Goal: Information Seeking & Learning: Check status

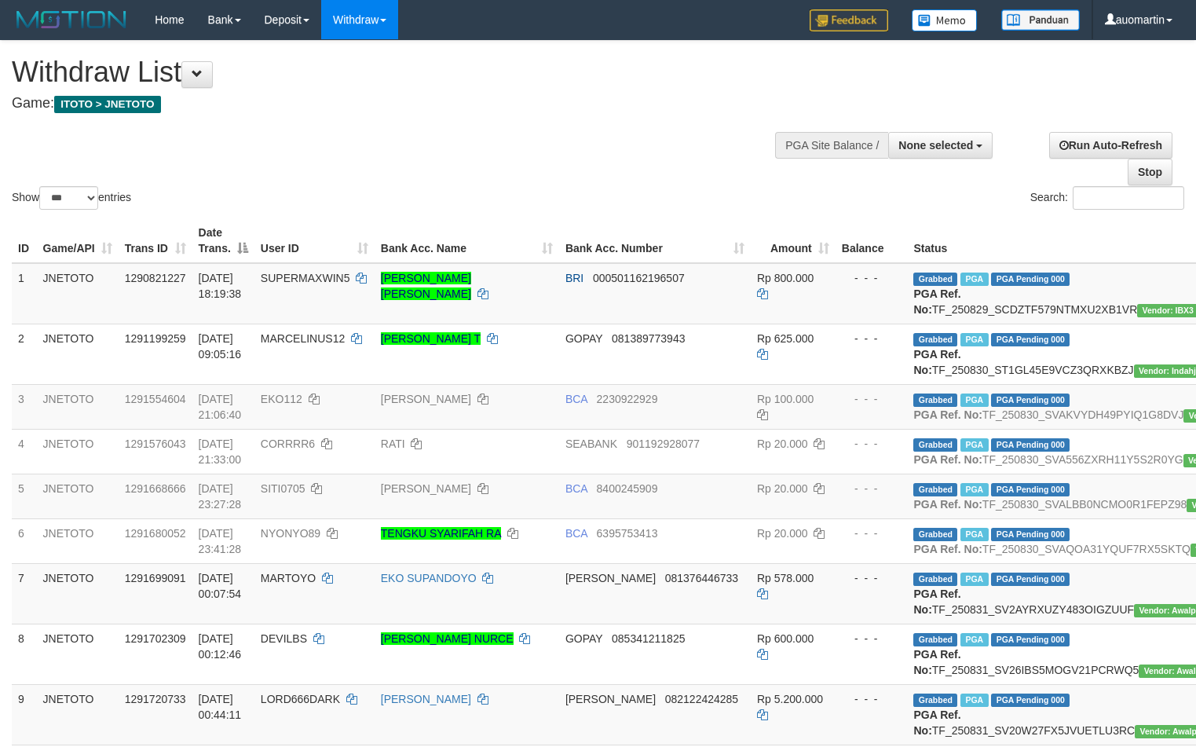
select select
select select "***"
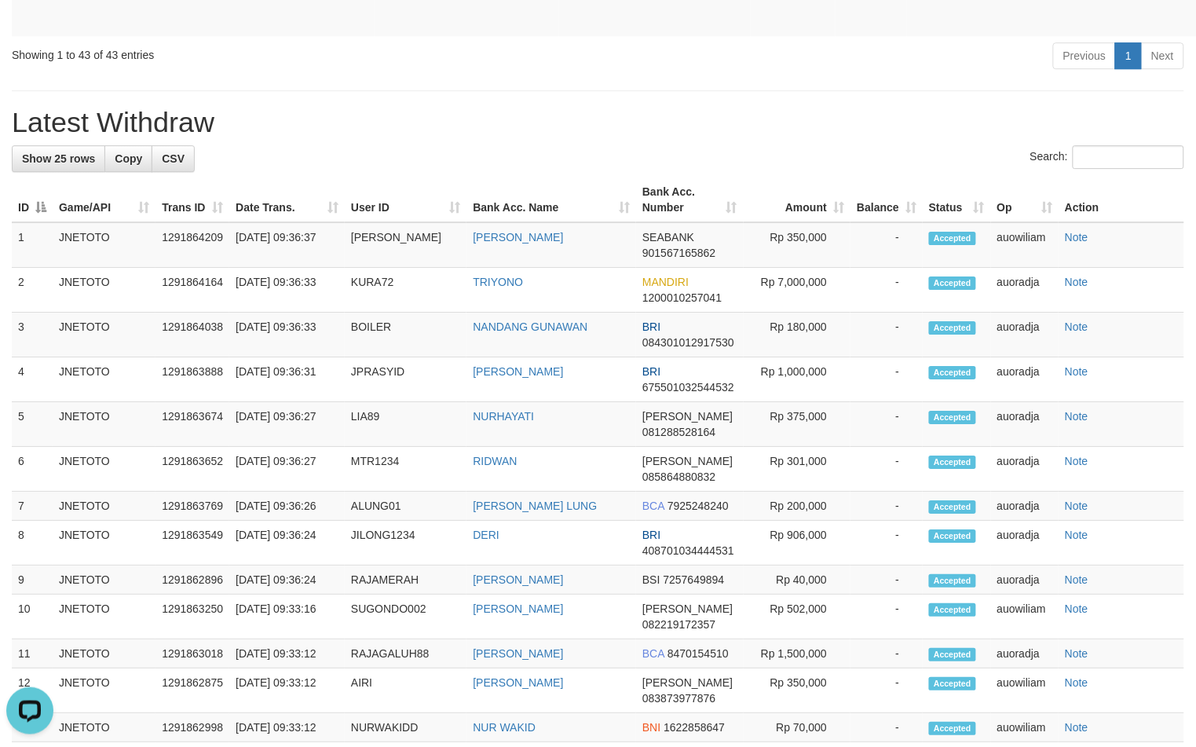
scroll to position [1813, 0]
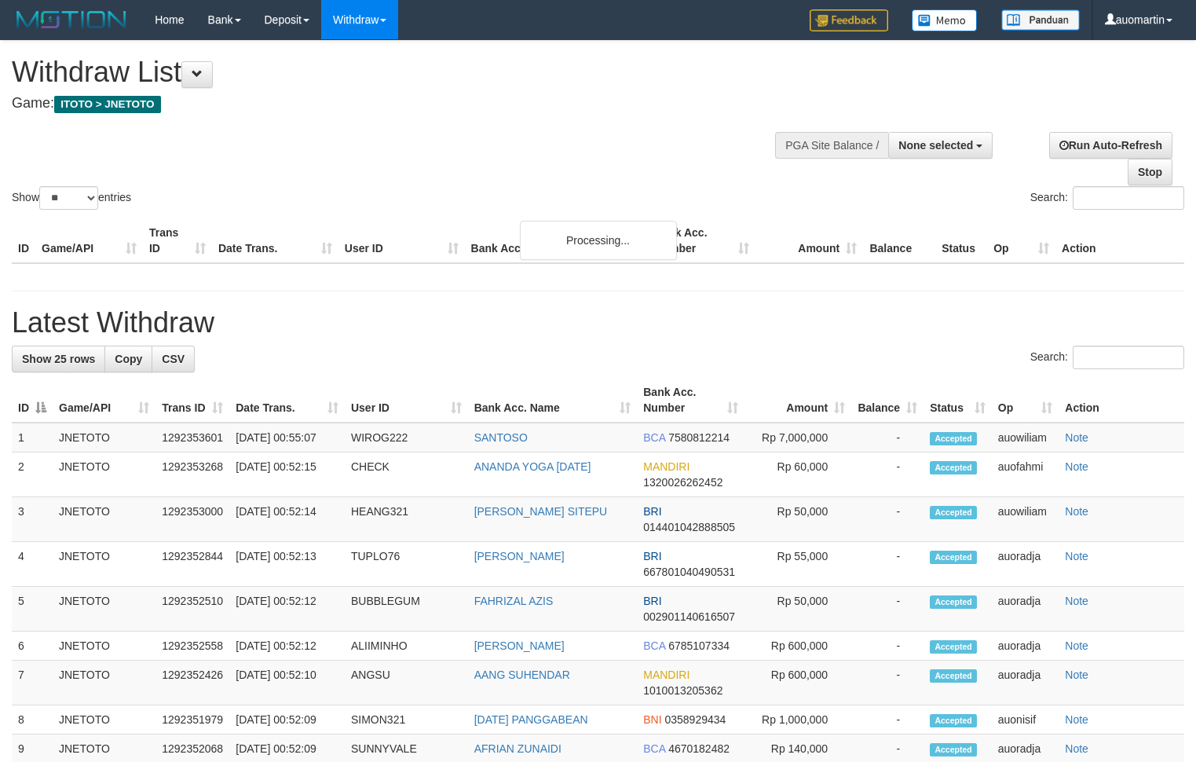
select select
select select "**"
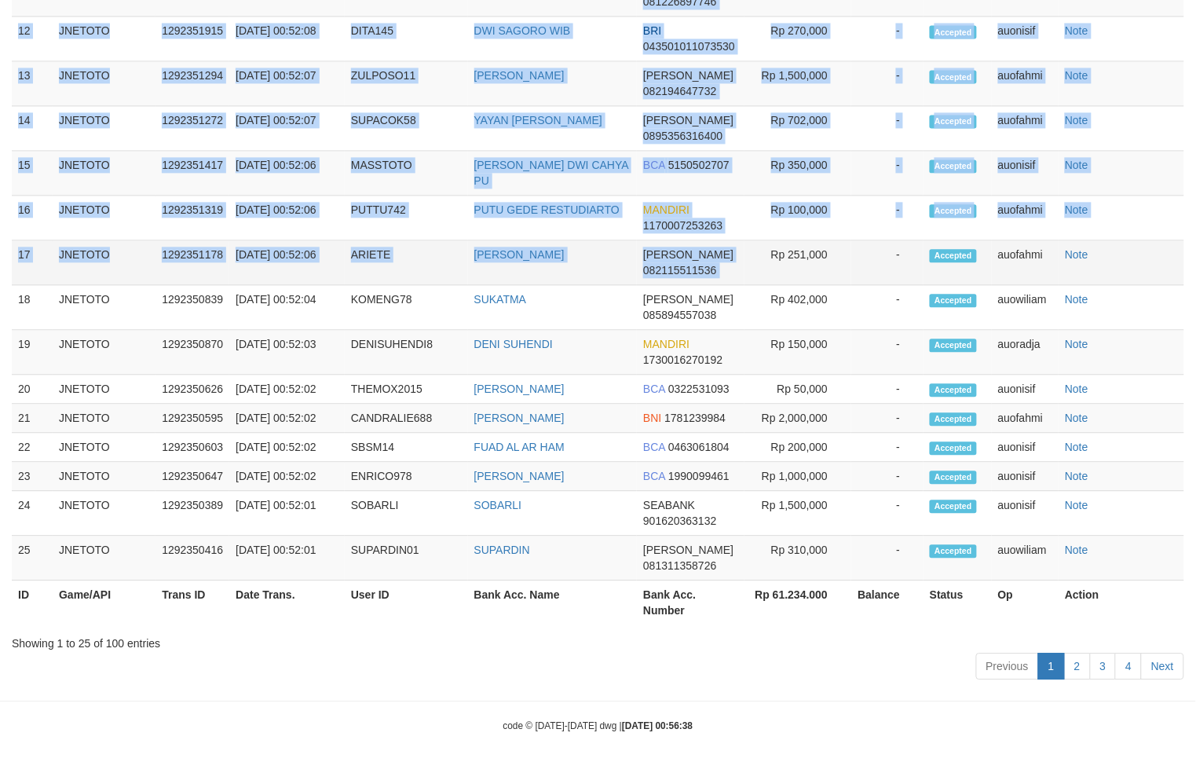
click at [763, 254] on td "Rp 251,000" at bounding box center [798, 262] width 107 height 45
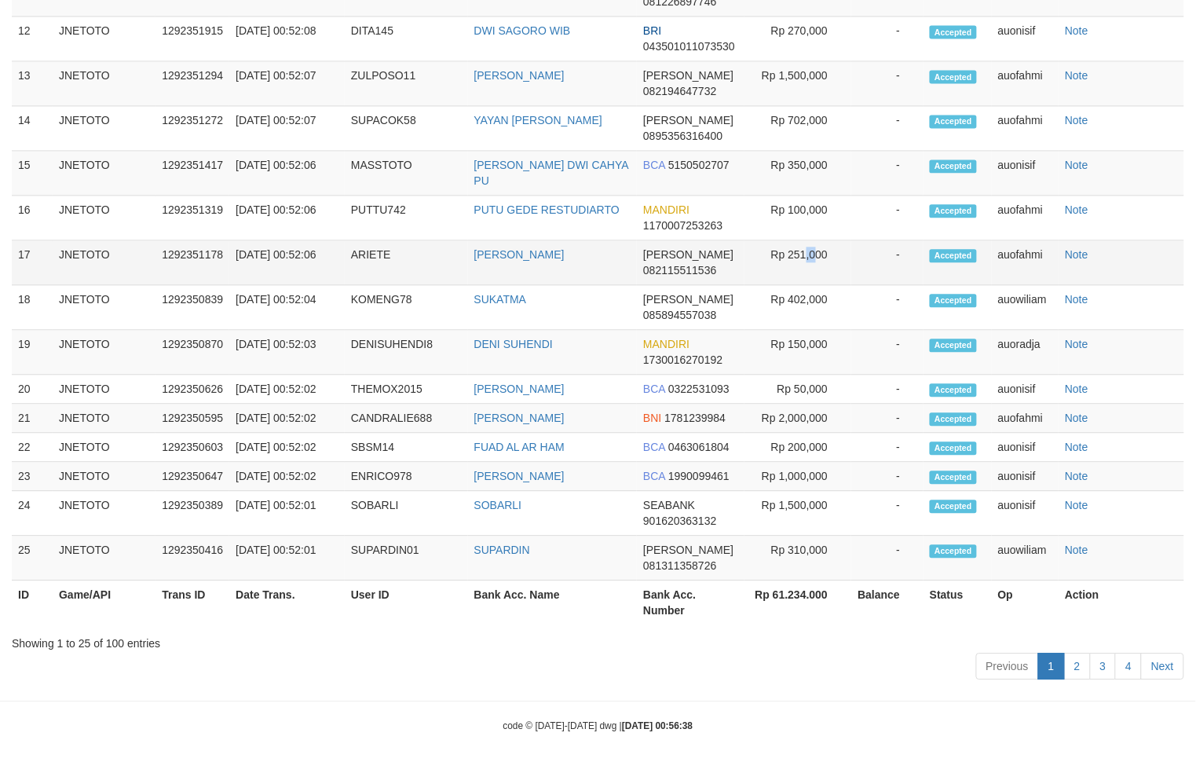
click at [762, 254] on td "Rp 251,000" at bounding box center [798, 262] width 107 height 45
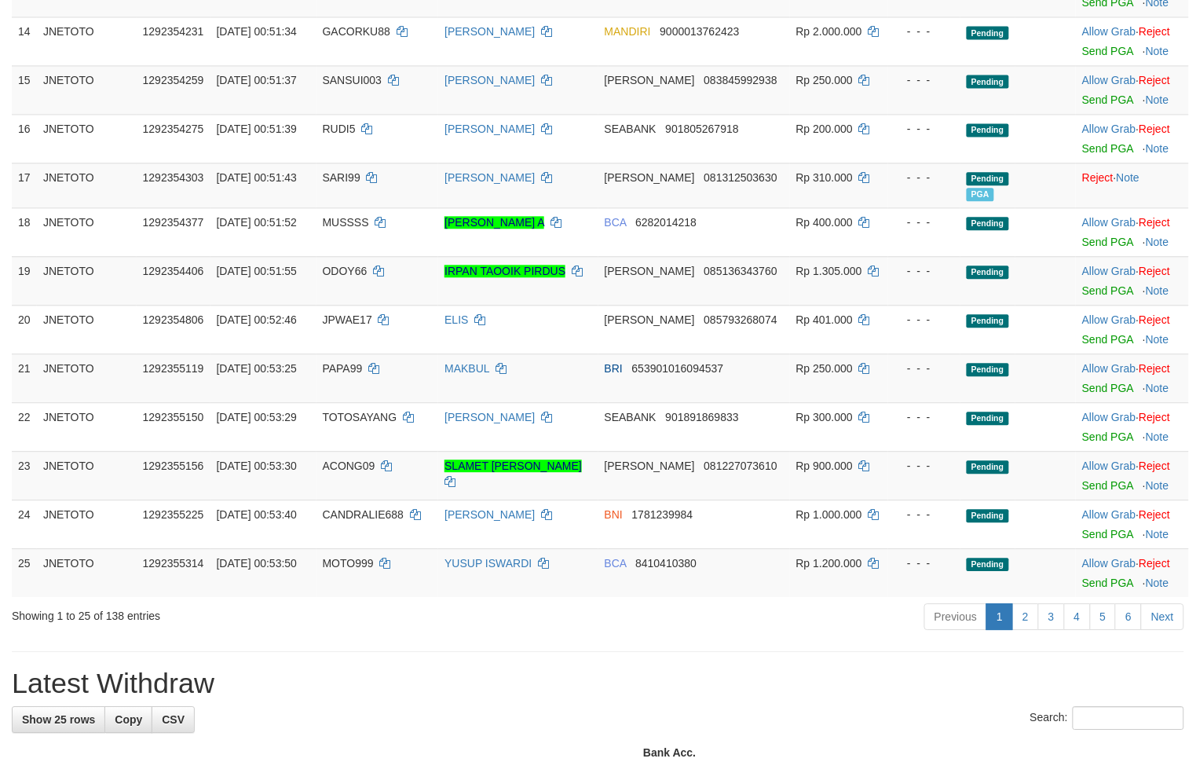
scroll to position [1856, 0]
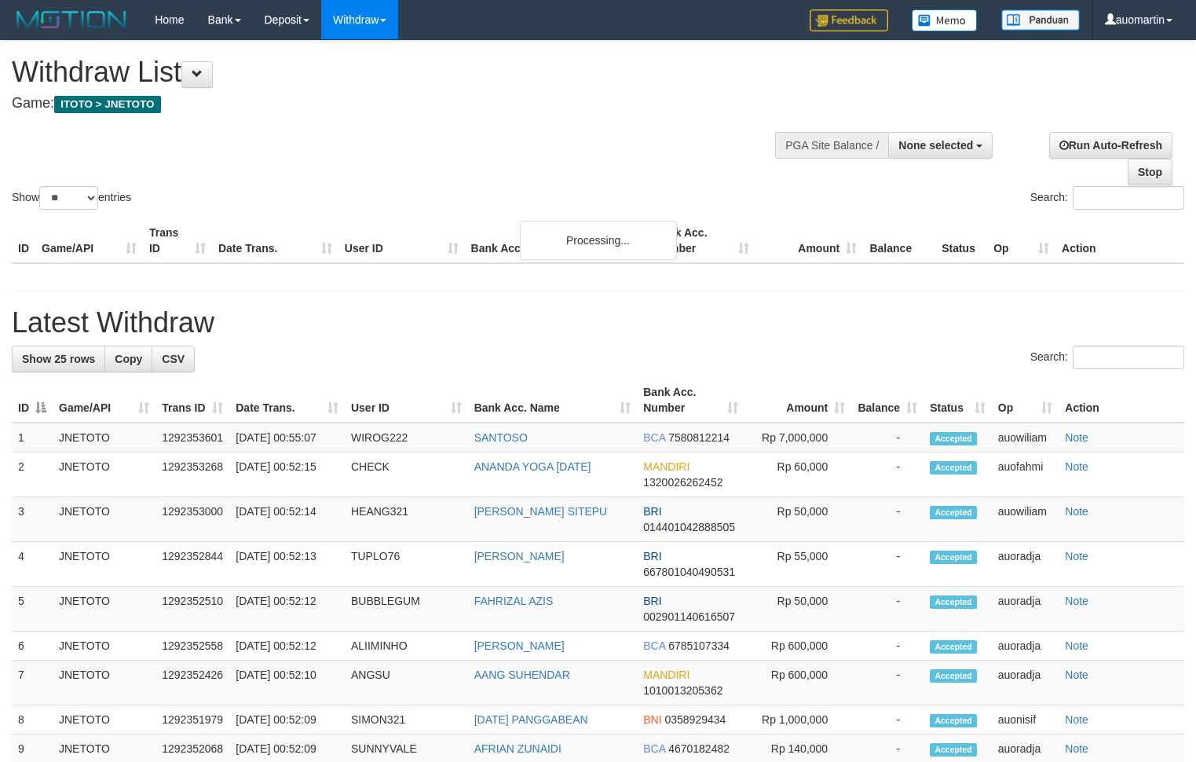
select select
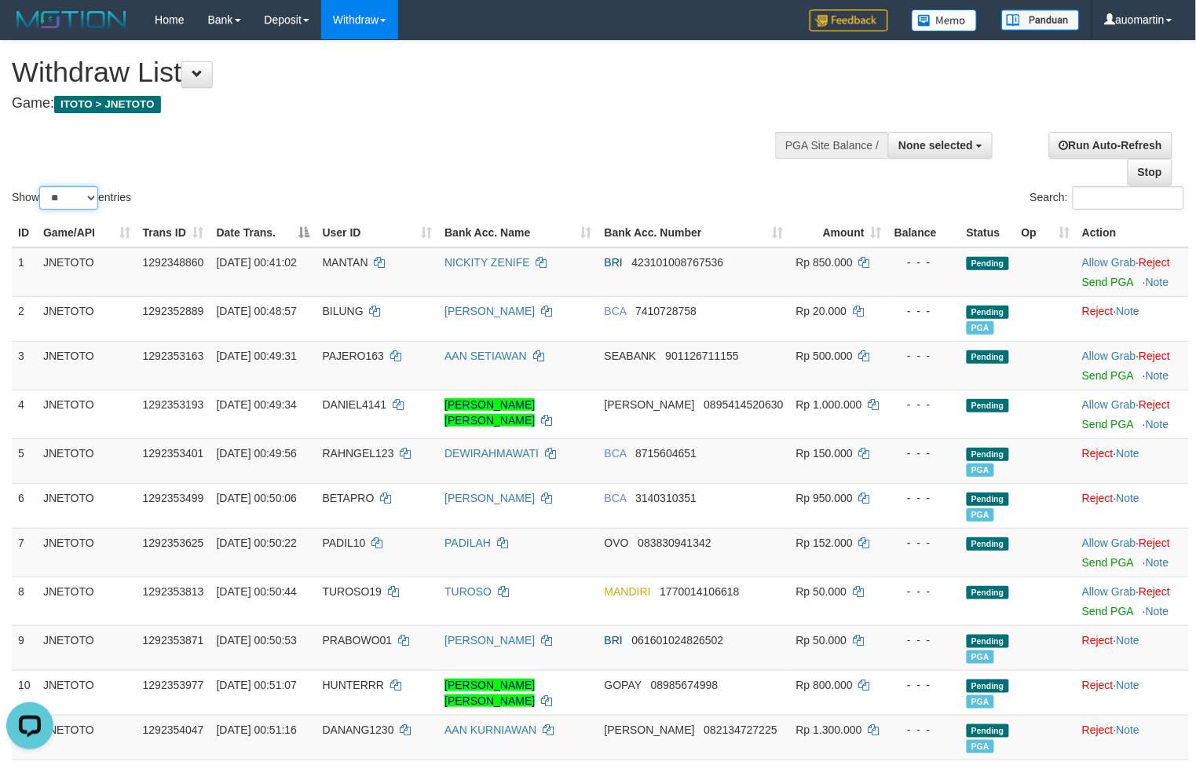
click at [59, 187] on select "** ** ** ***" at bounding box center [68, 198] width 59 height 24
select select "***"
click at [42, 186] on select "** ** ** ***" at bounding box center [68, 198] width 59 height 24
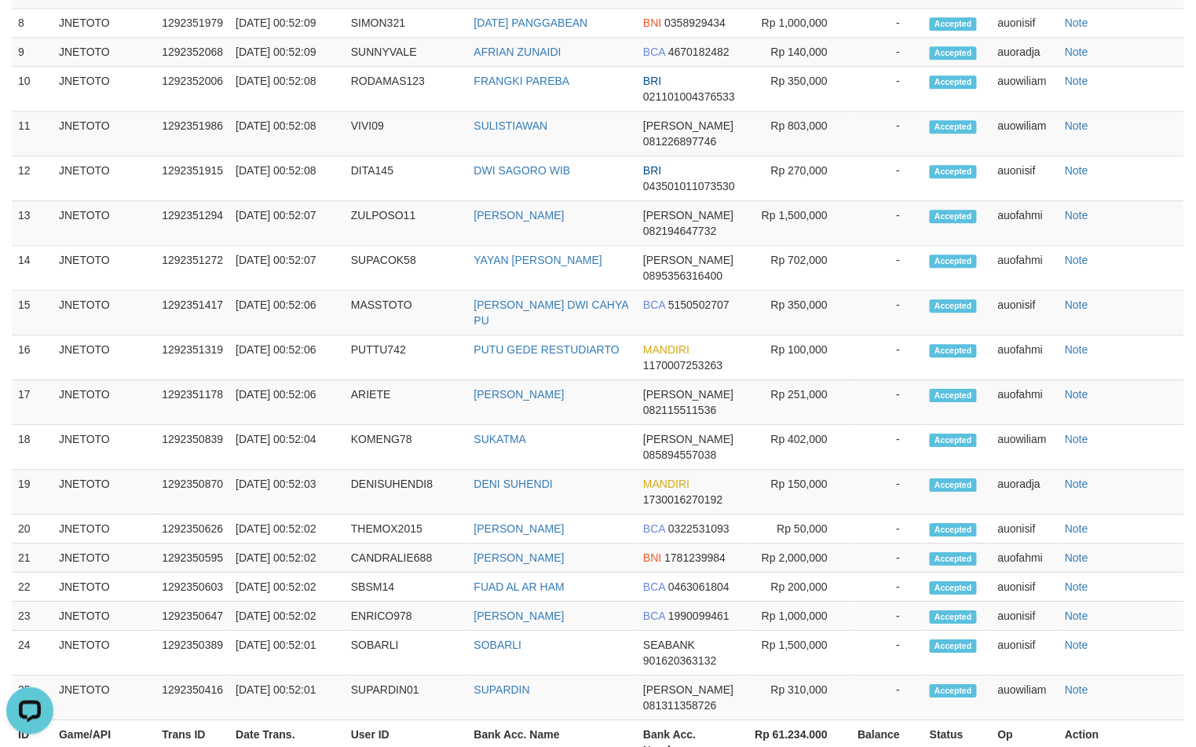
scroll to position [6888, 0]
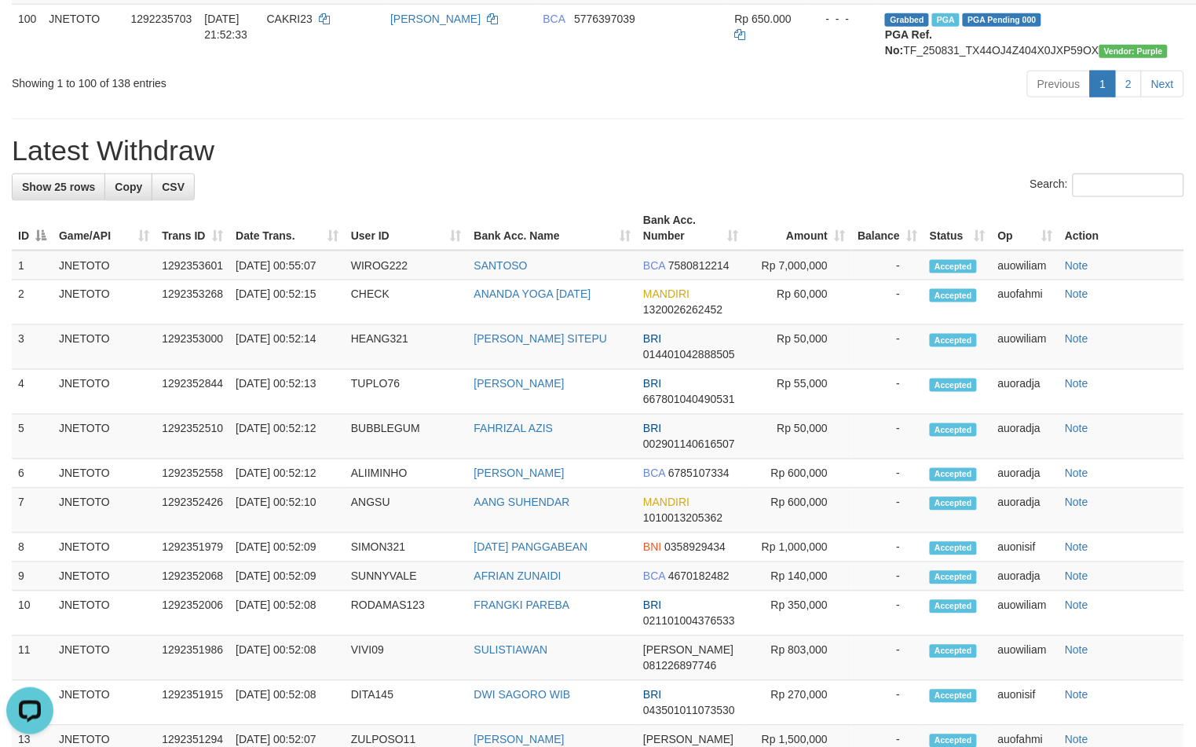
drag, startPoint x: 588, startPoint y: 369, endPoint x: 577, endPoint y: 376, distance: 12.0
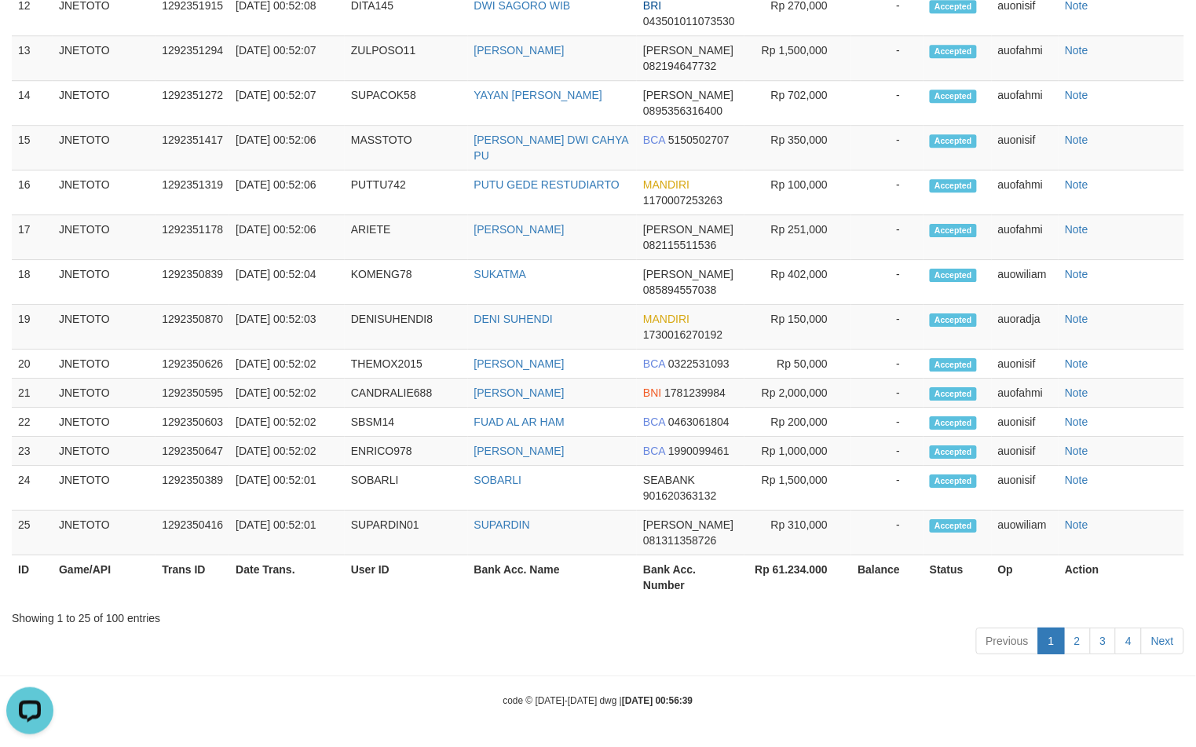
scroll to position [7543, 0]
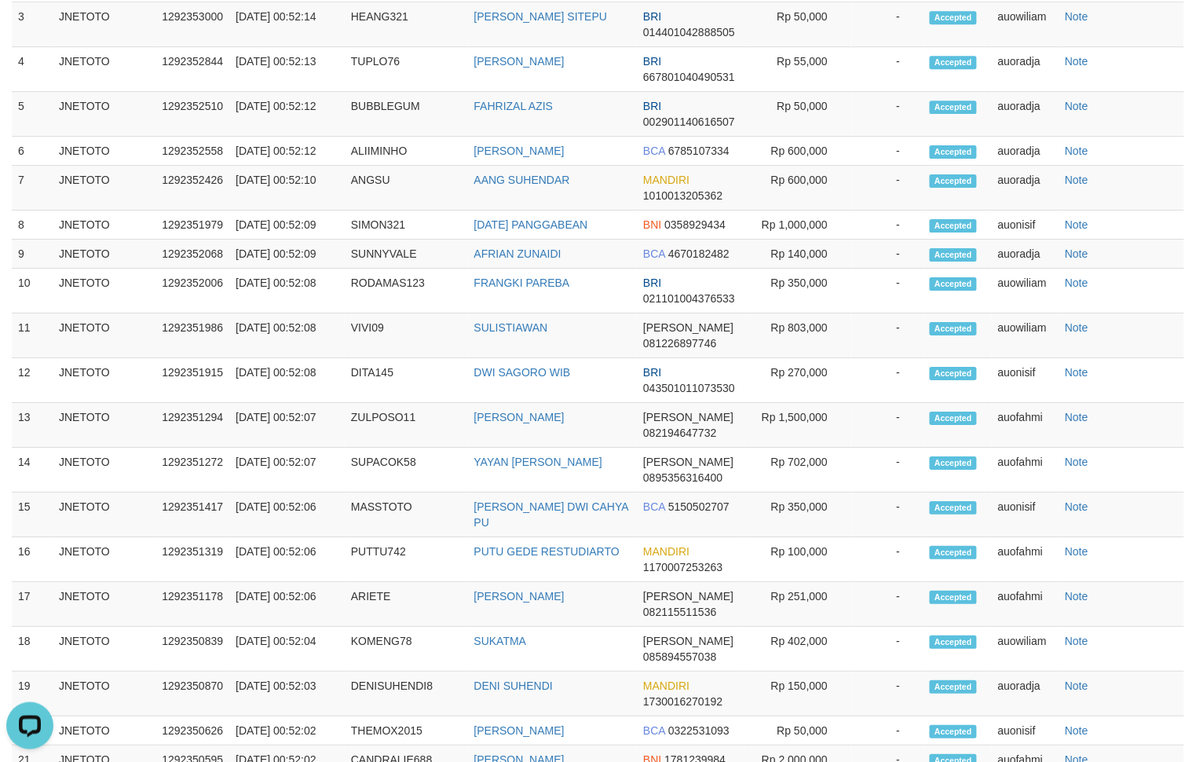
scroll to position [3011, 0]
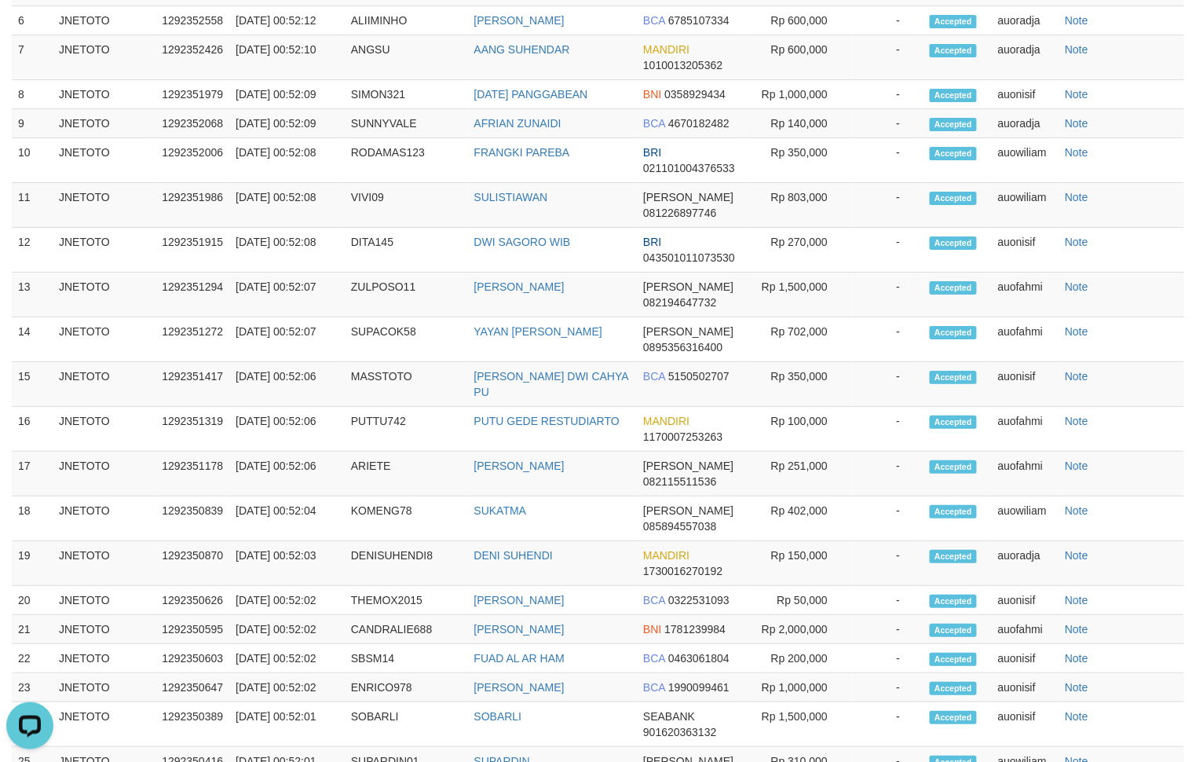
drag, startPoint x: 771, startPoint y: 313, endPoint x: 823, endPoint y: 306, distance: 52.2
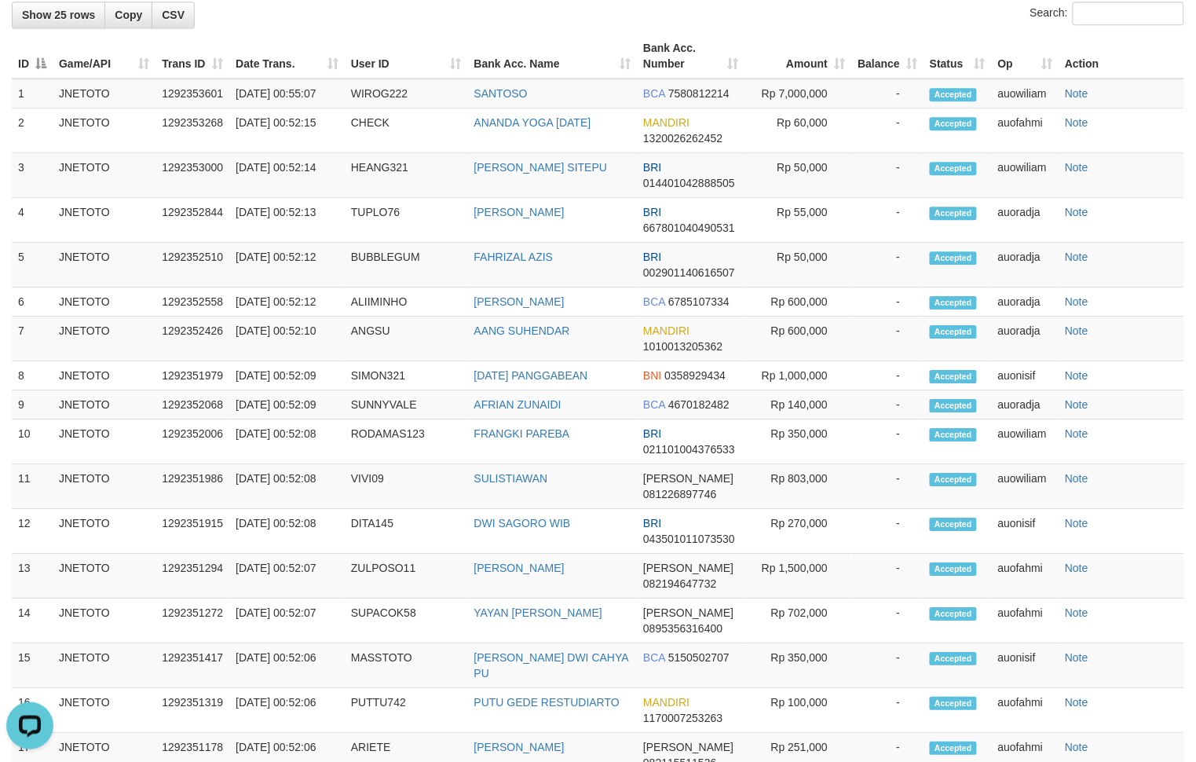
scroll to position [2881, 0]
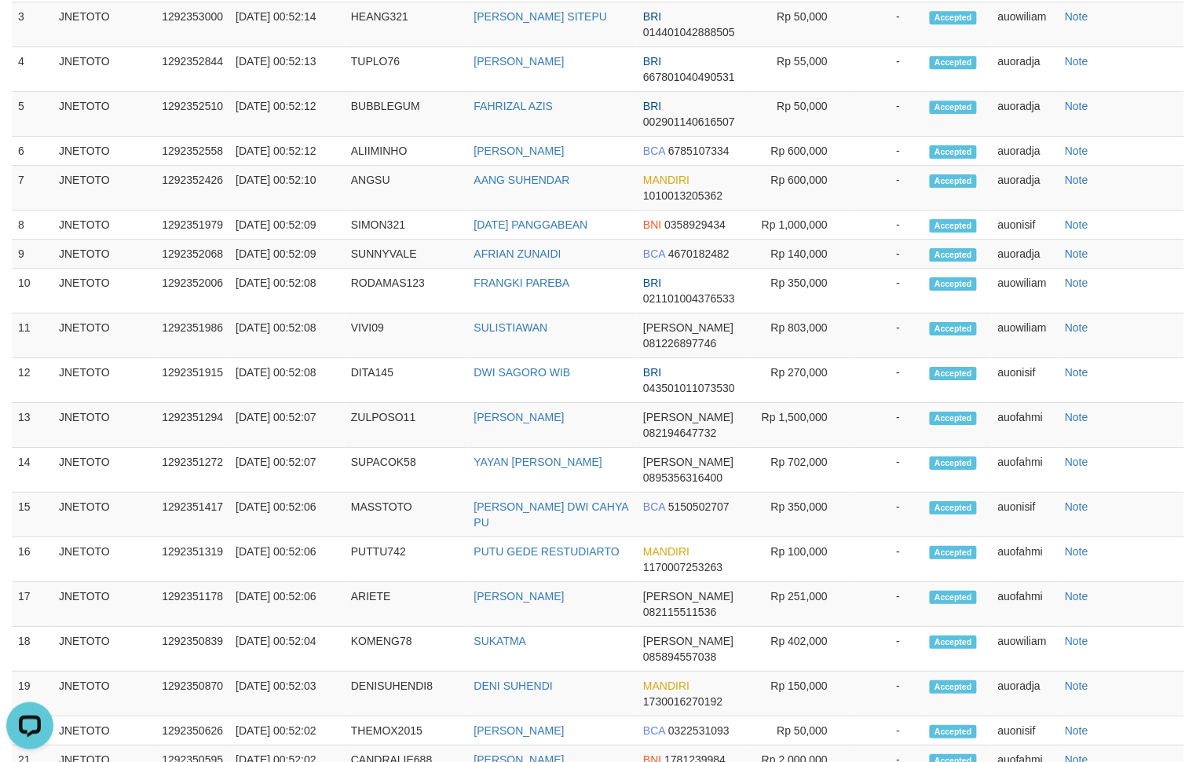
copy td "HARAPANJAYA1"
drag, startPoint x: 653, startPoint y: 237, endPoint x: 660, endPoint y: 242, distance: 8.5
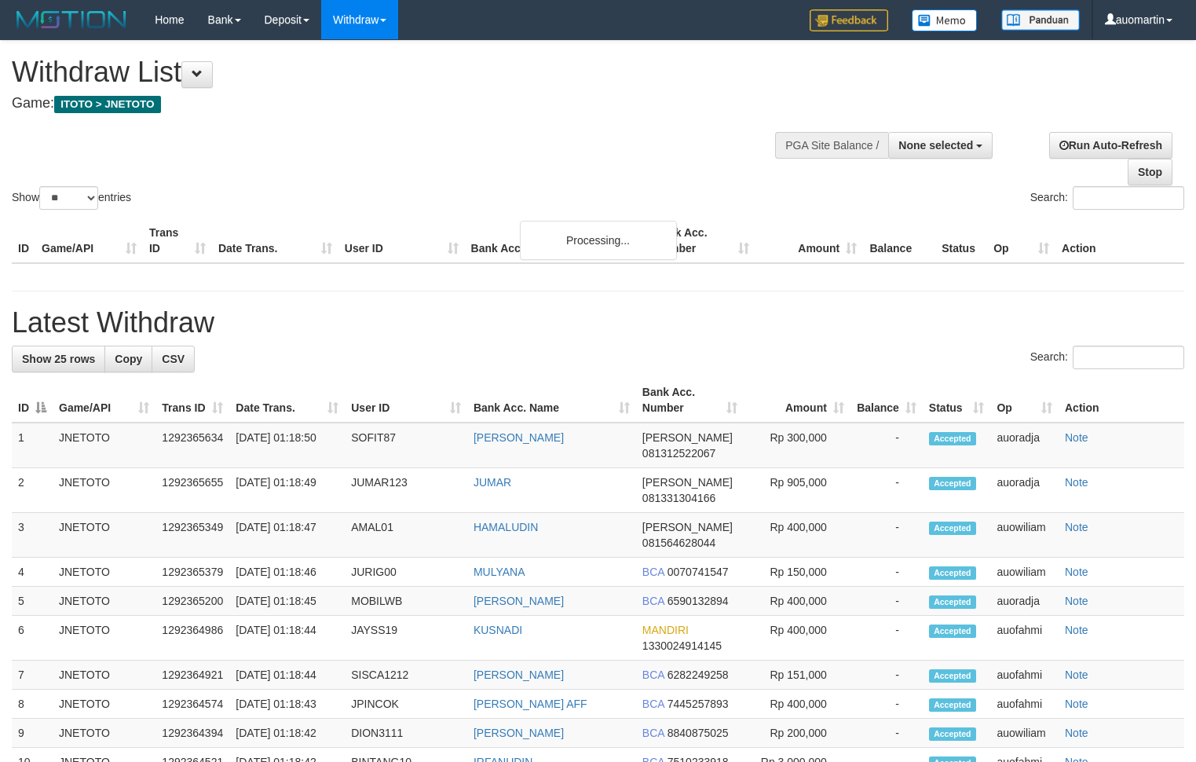
select select
select select "**"
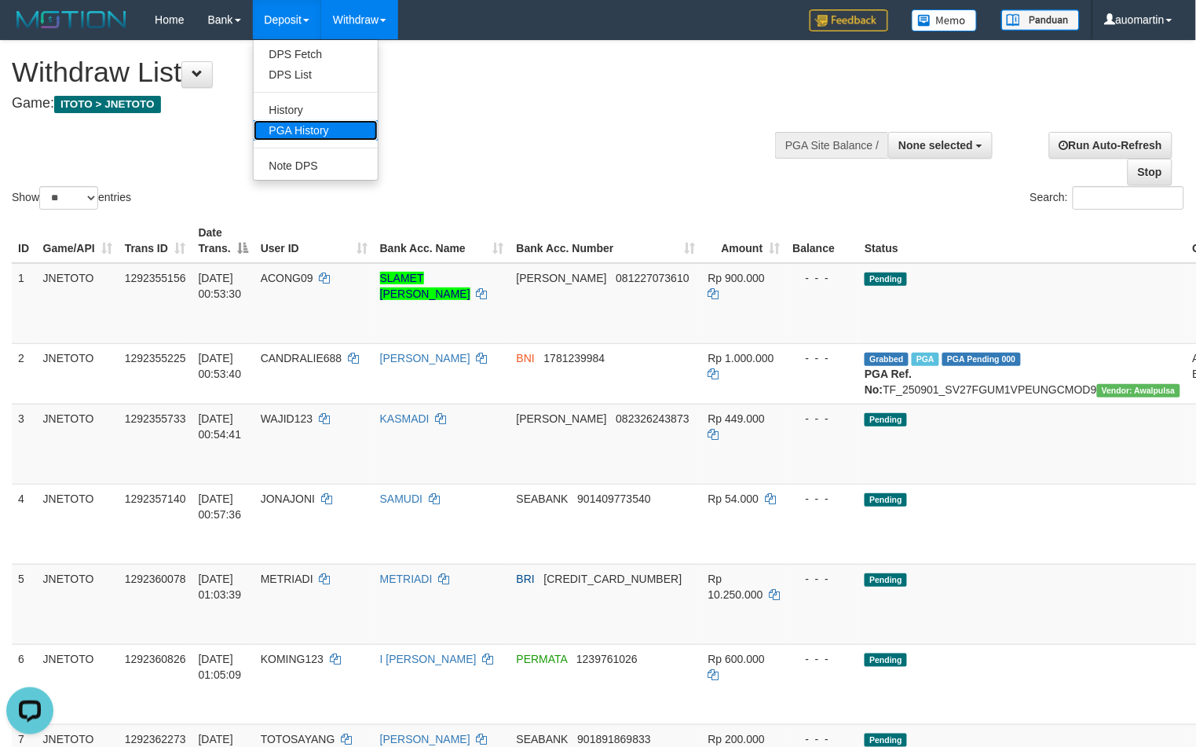
click at [317, 140] on link "PGA History" at bounding box center [316, 130] width 124 height 20
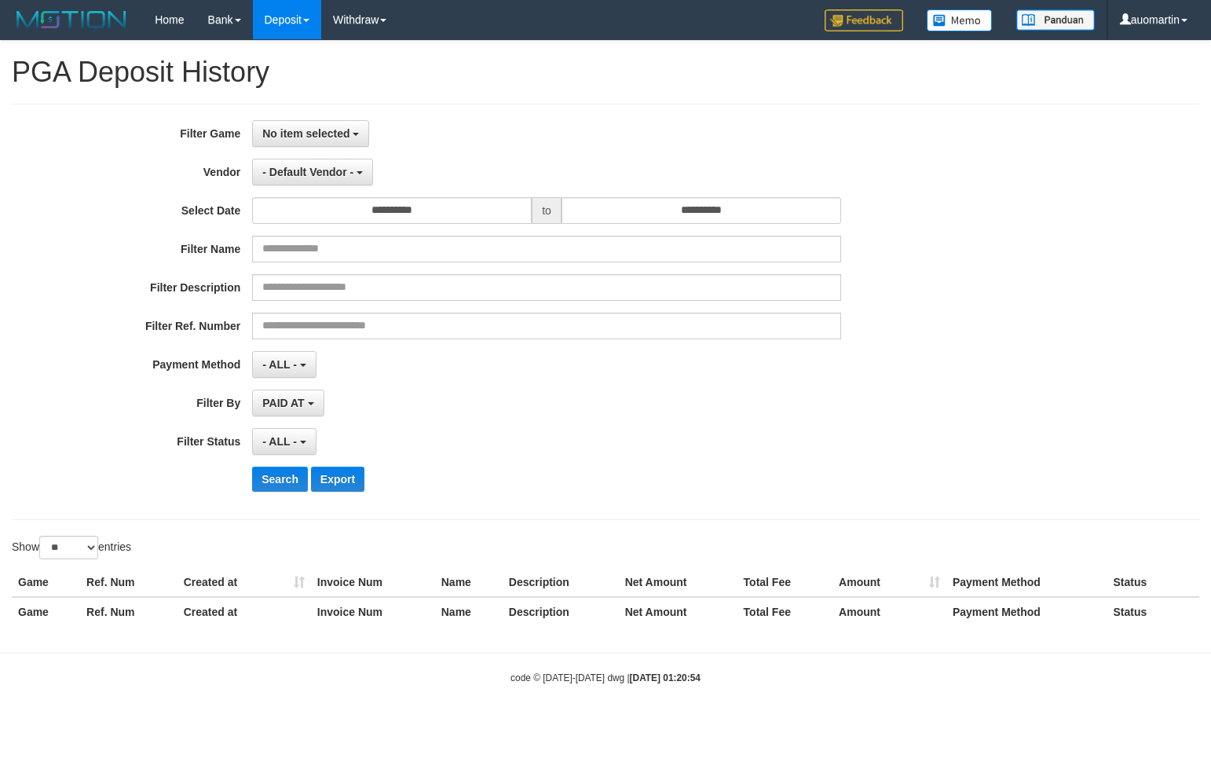
select select
select select "**"
click at [280, 141] on button "No item selected" at bounding box center [310, 133] width 117 height 27
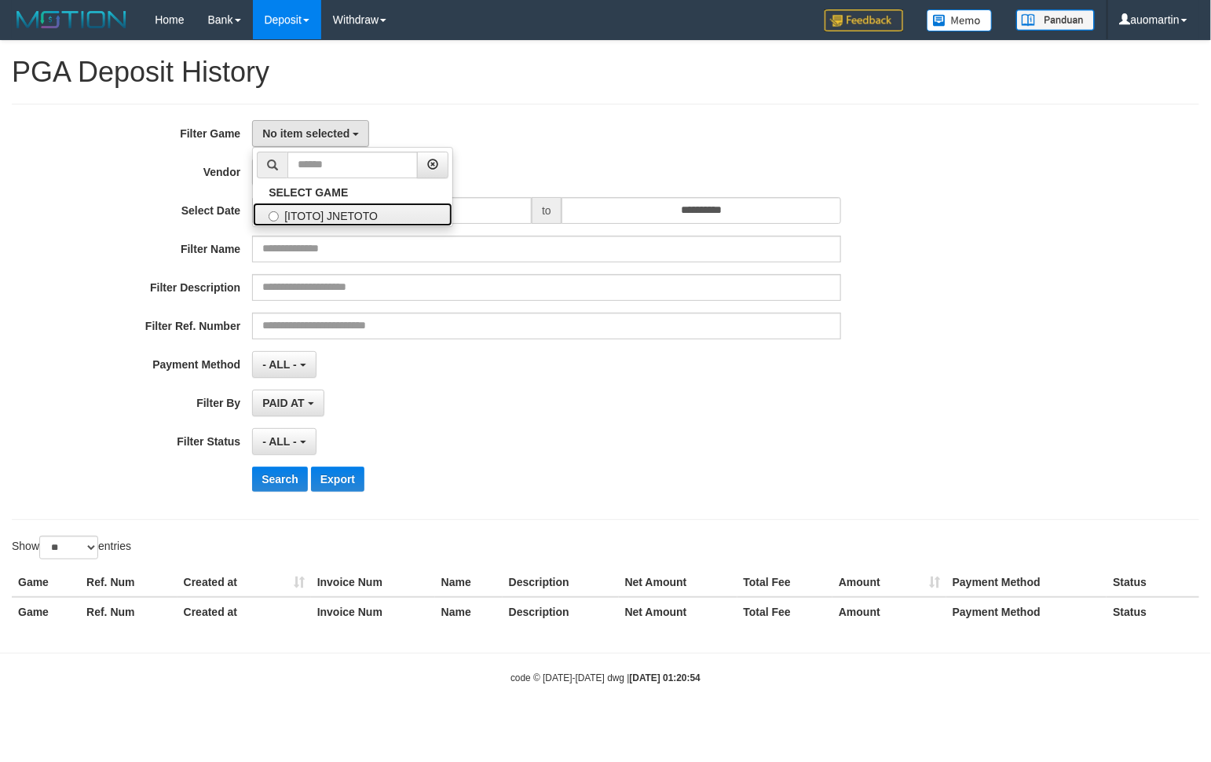
click at [363, 211] on label "[ITOTO] JNETOTO" at bounding box center [353, 215] width 200 height 24
select select "***"
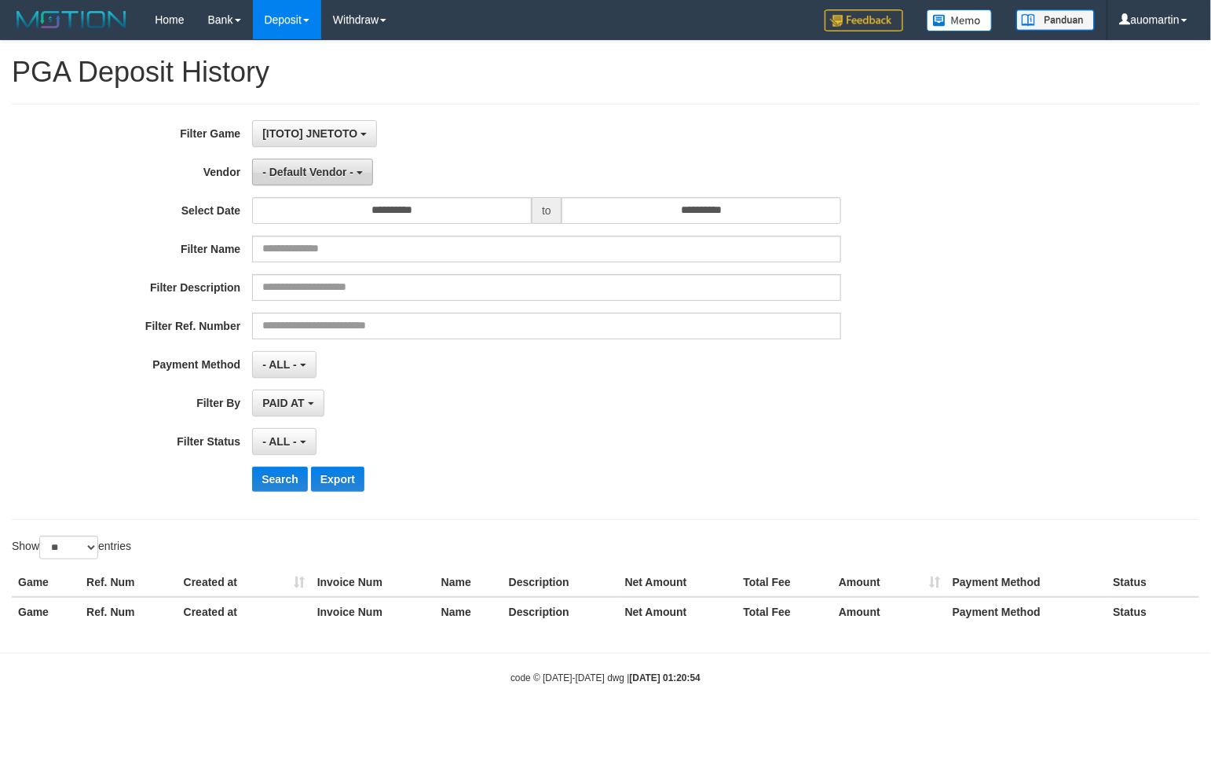
scroll to position [13, 0]
click at [330, 179] on button "- Default Vendor -" at bounding box center [312, 172] width 121 height 27
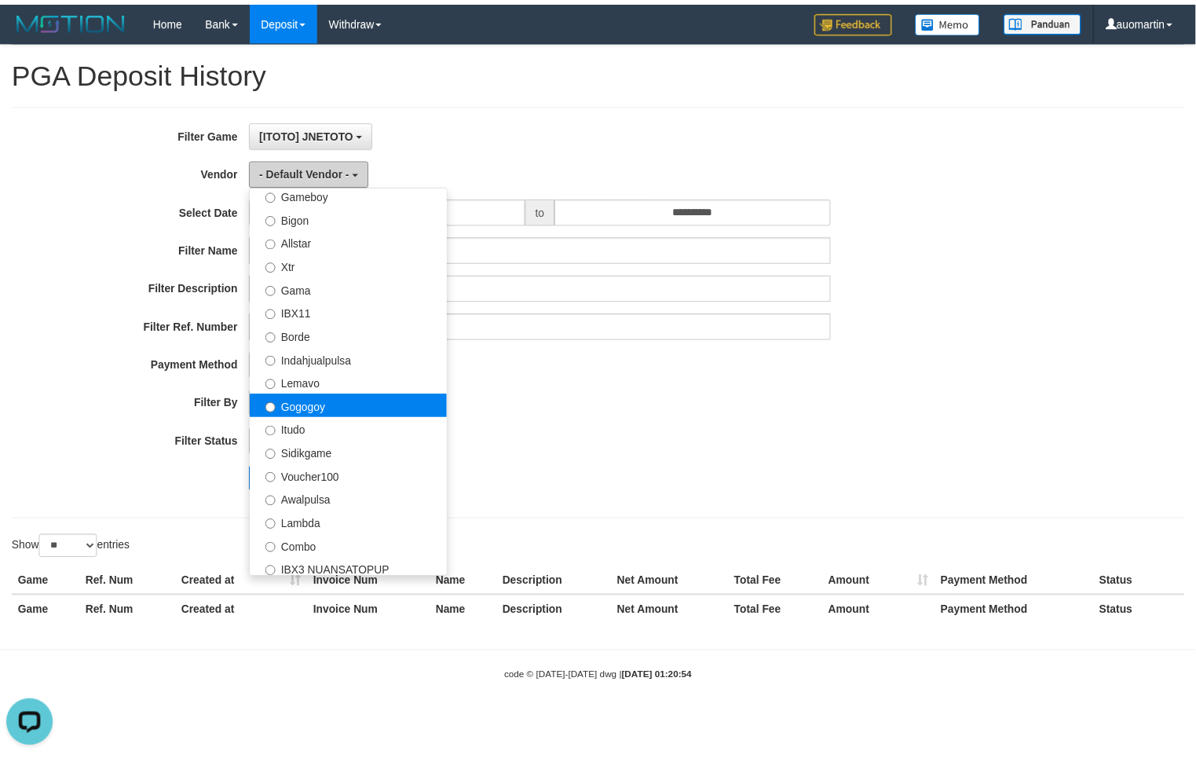
scroll to position [0, 0]
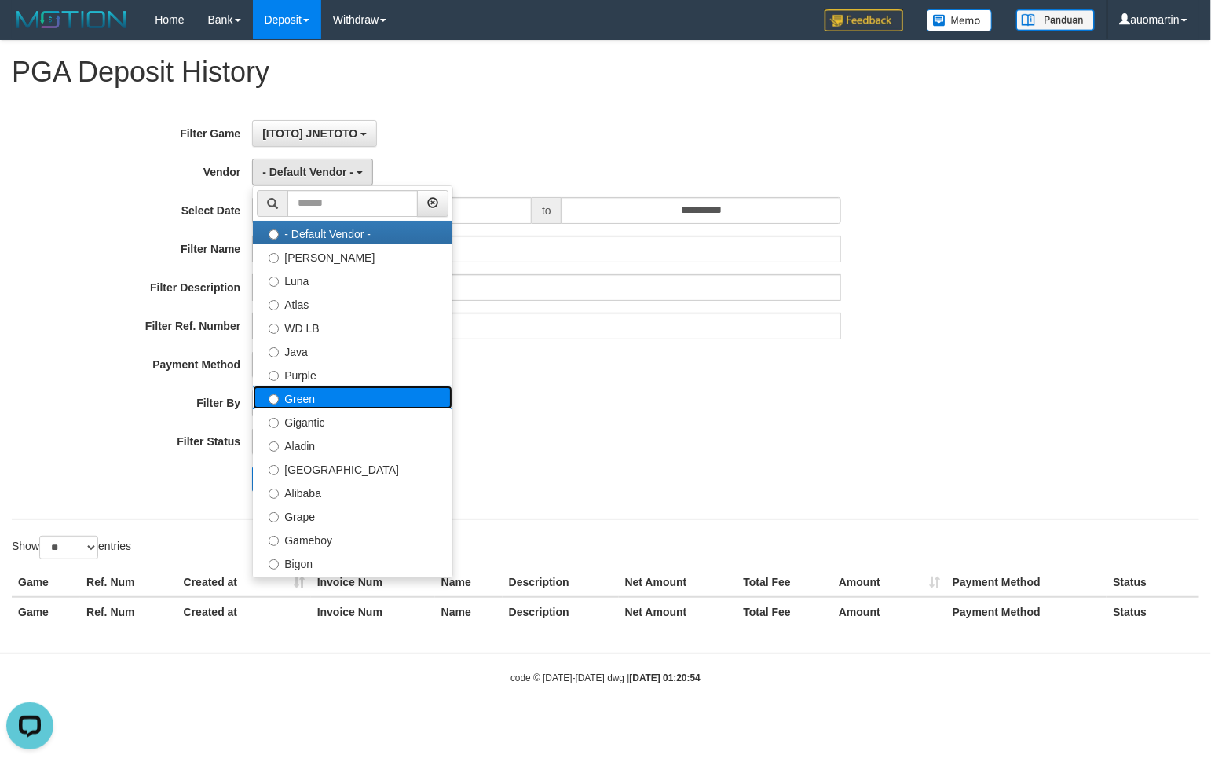
click at [331, 389] on label "Green" at bounding box center [353, 398] width 200 height 24
select select "**********"
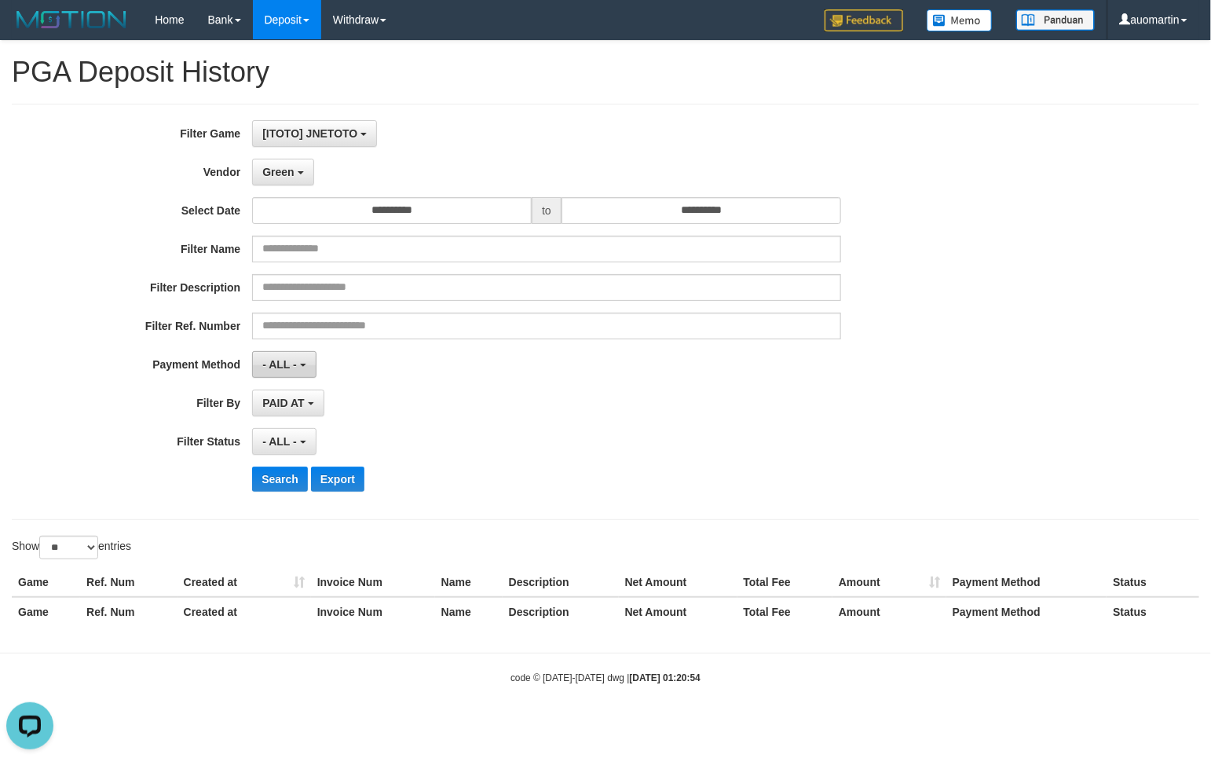
click at [288, 365] on span "- ALL -" at bounding box center [279, 364] width 35 height 13
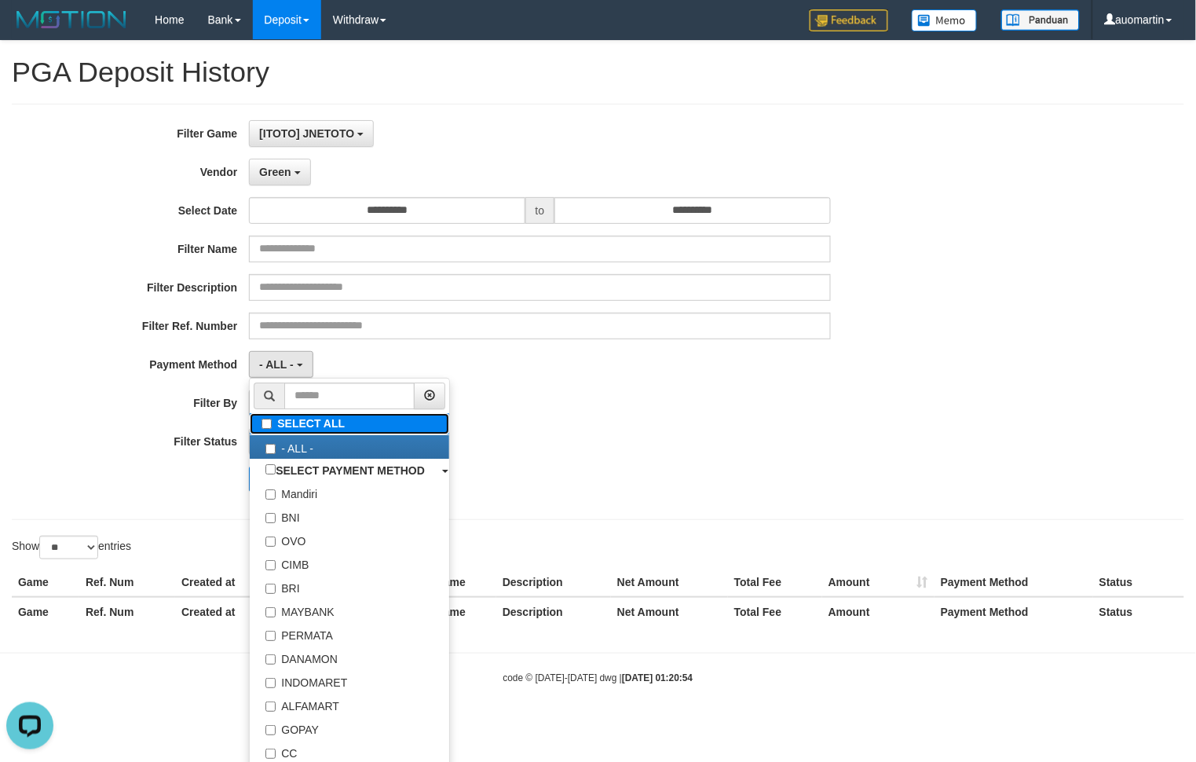
click at [350, 427] on label "SELECT ALL" at bounding box center [350, 423] width 200 height 21
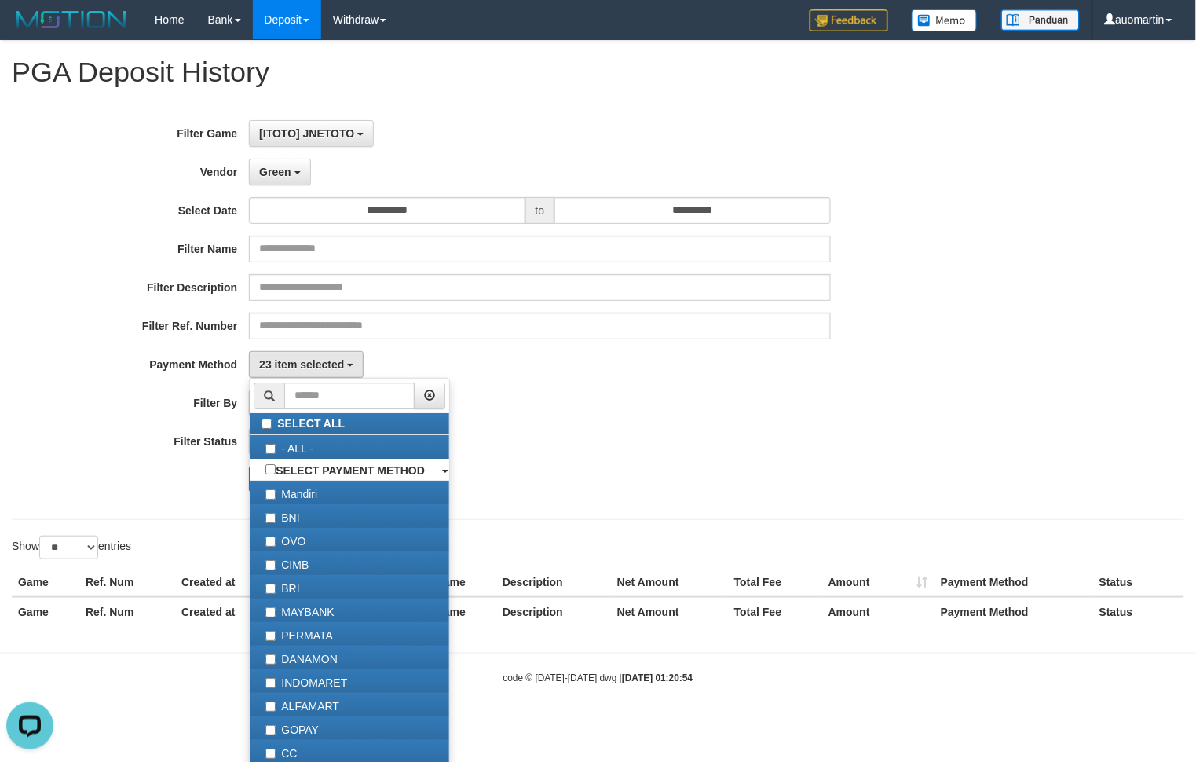
click at [666, 429] on div "- ALL - SELECT ALL - ALL - SELECT STATUS PENDING/UNPAID PAID CANCELED EXPIRED" at bounding box center [539, 441] width 581 height 27
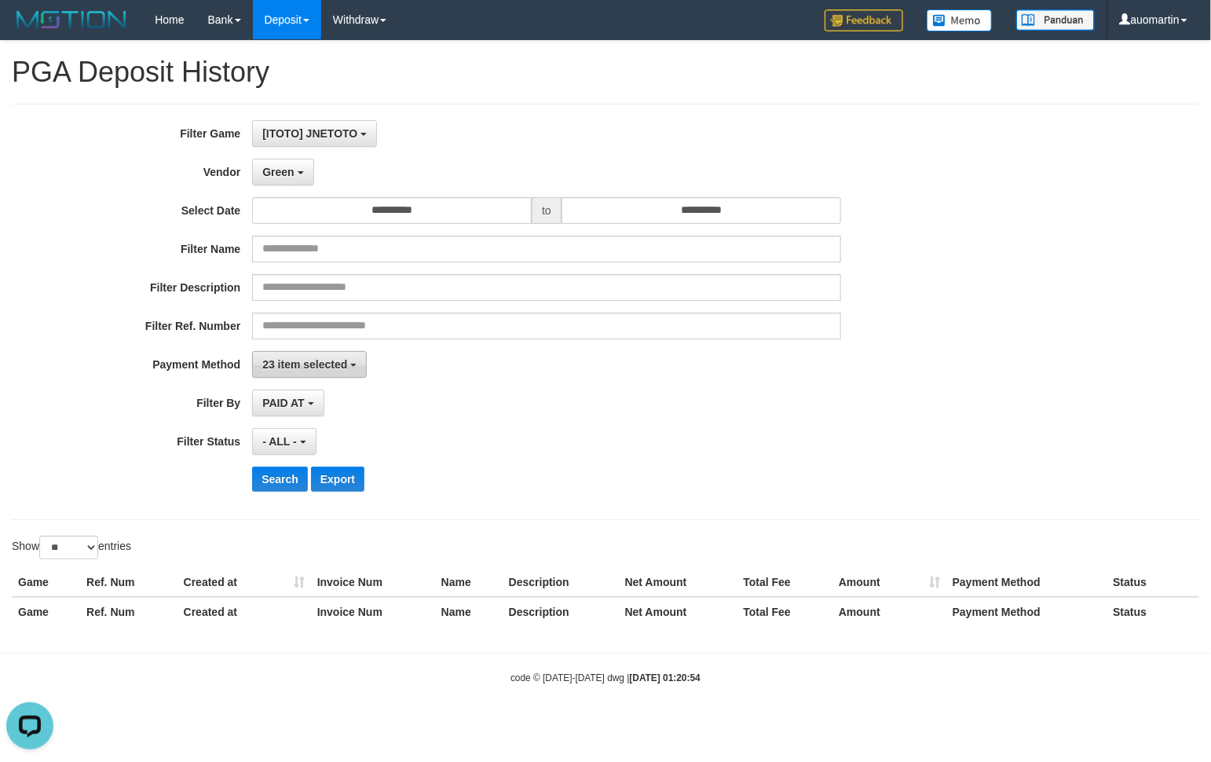
click at [311, 371] on span "23 item selected" at bounding box center [304, 364] width 85 height 13
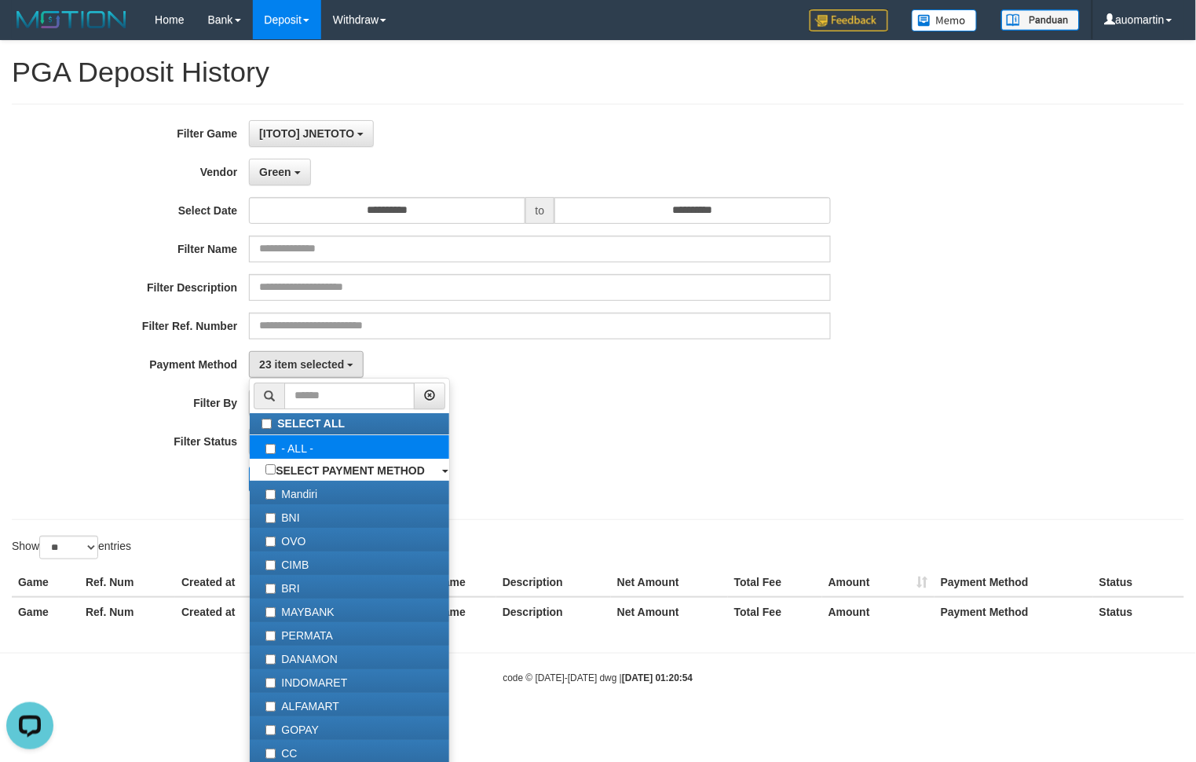
click at [326, 445] on label "- ALL -" at bounding box center [350, 447] width 200 height 24
select select "***"
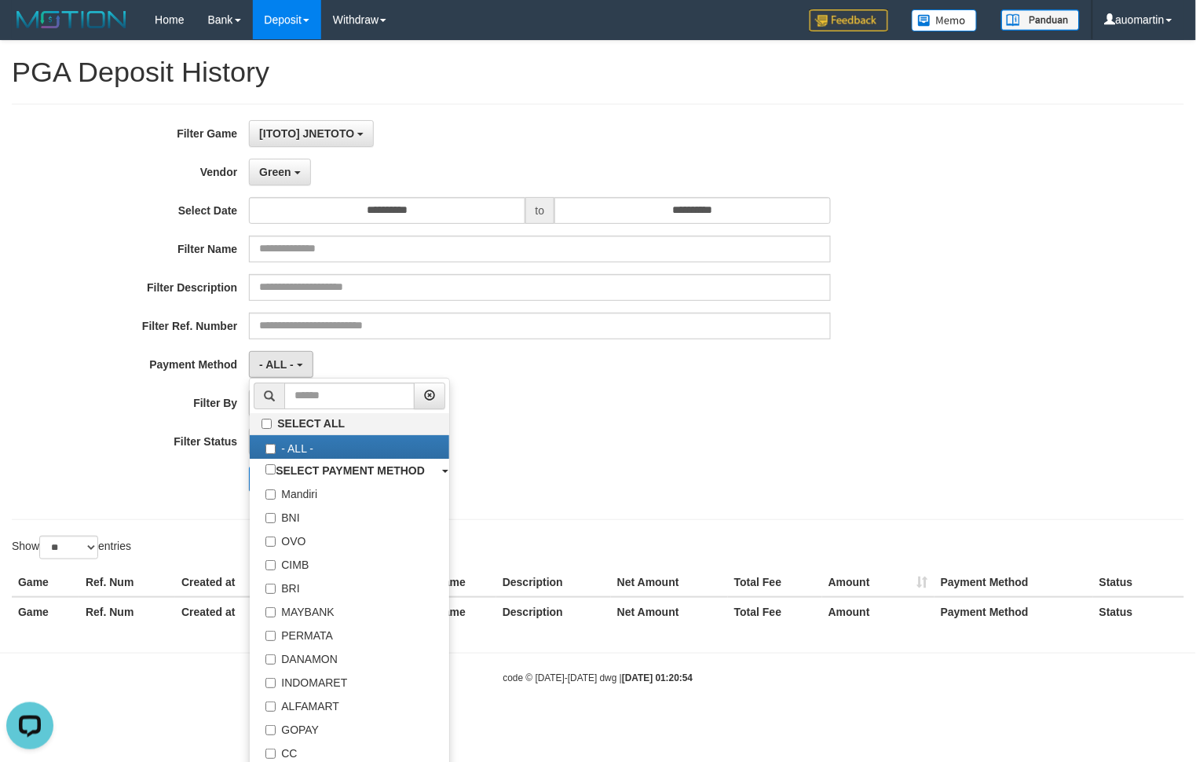
click at [709, 409] on div "PAID AT PAID AT CREATED AT" at bounding box center [539, 403] width 581 height 27
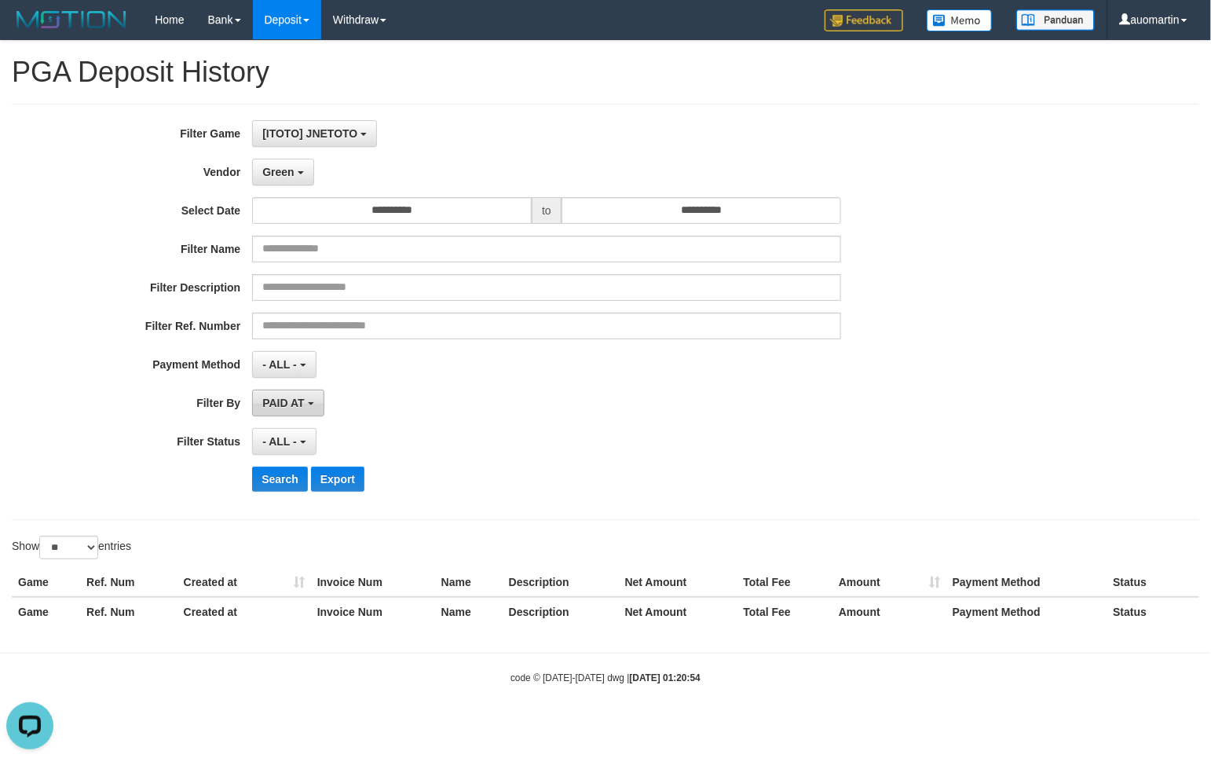
click at [303, 405] on span "PAID AT" at bounding box center [283, 403] width 42 height 13
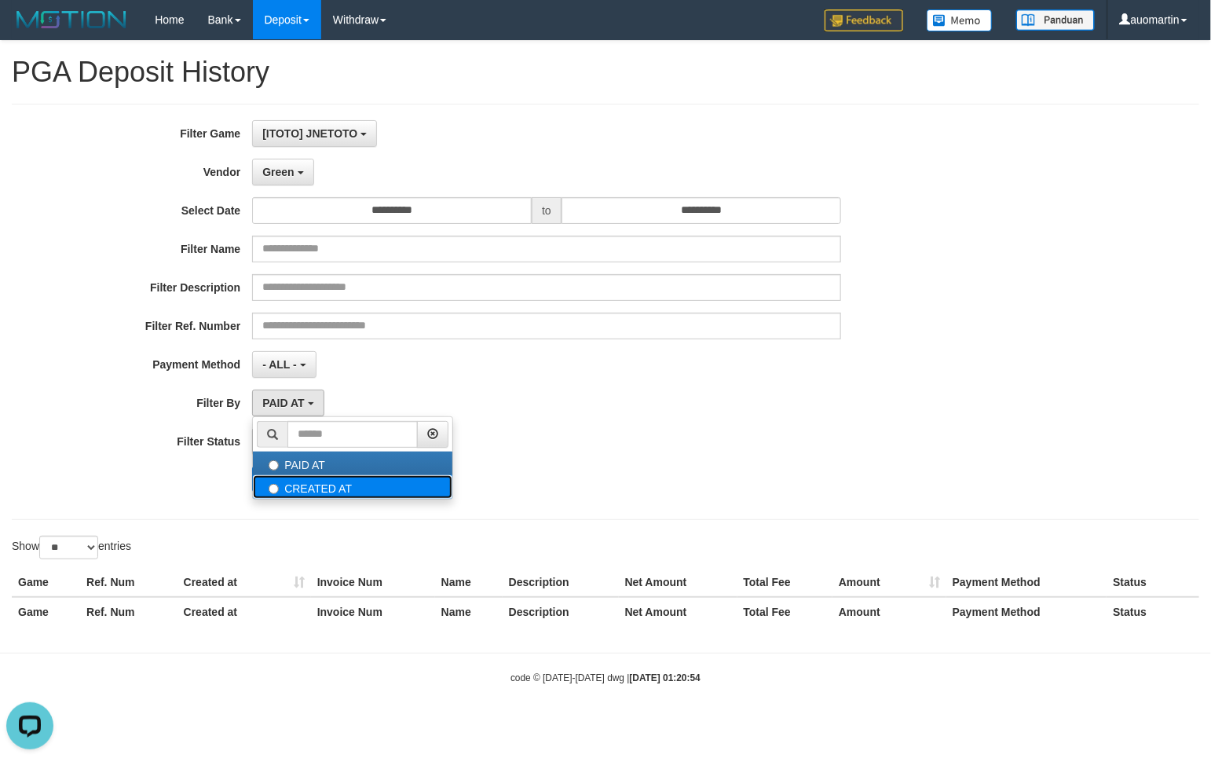
click at [334, 488] on label "CREATED AT" at bounding box center [353, 487] width 200 height 24
select select "*"
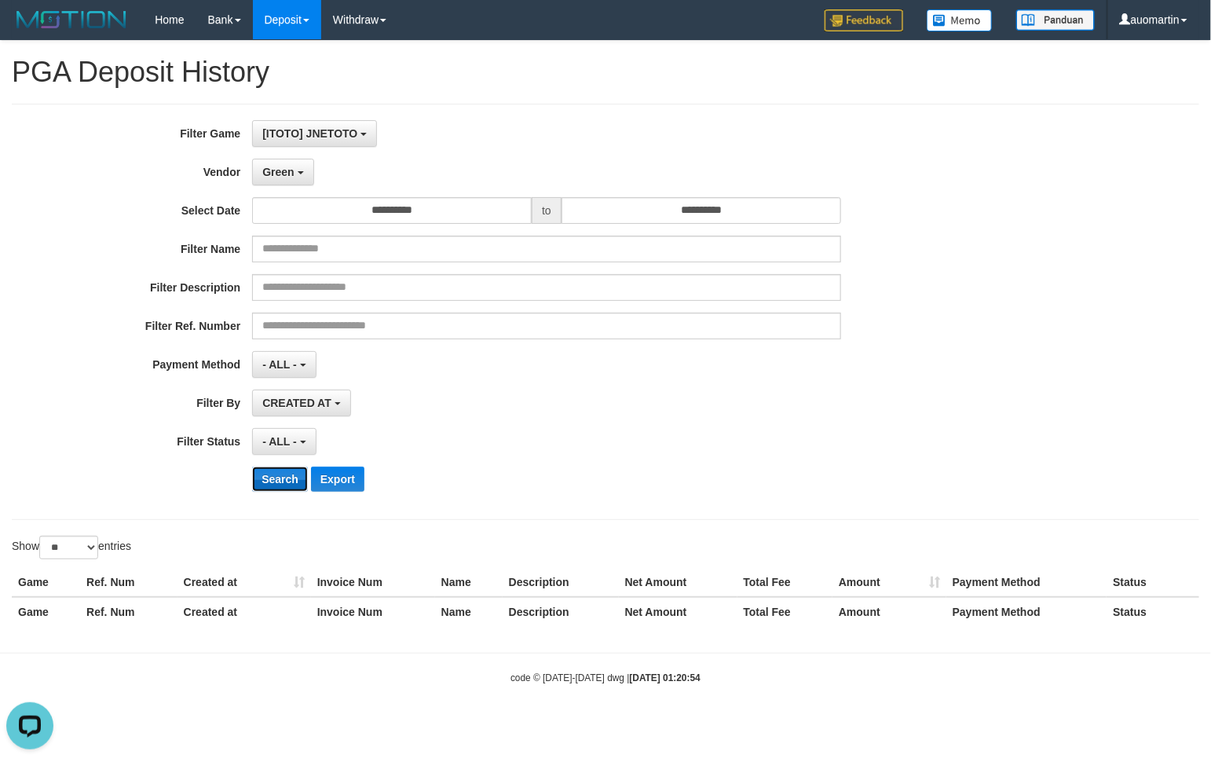
click at [279, 475] on button "Search" at bounding box center [280, 479] width 56 height 25
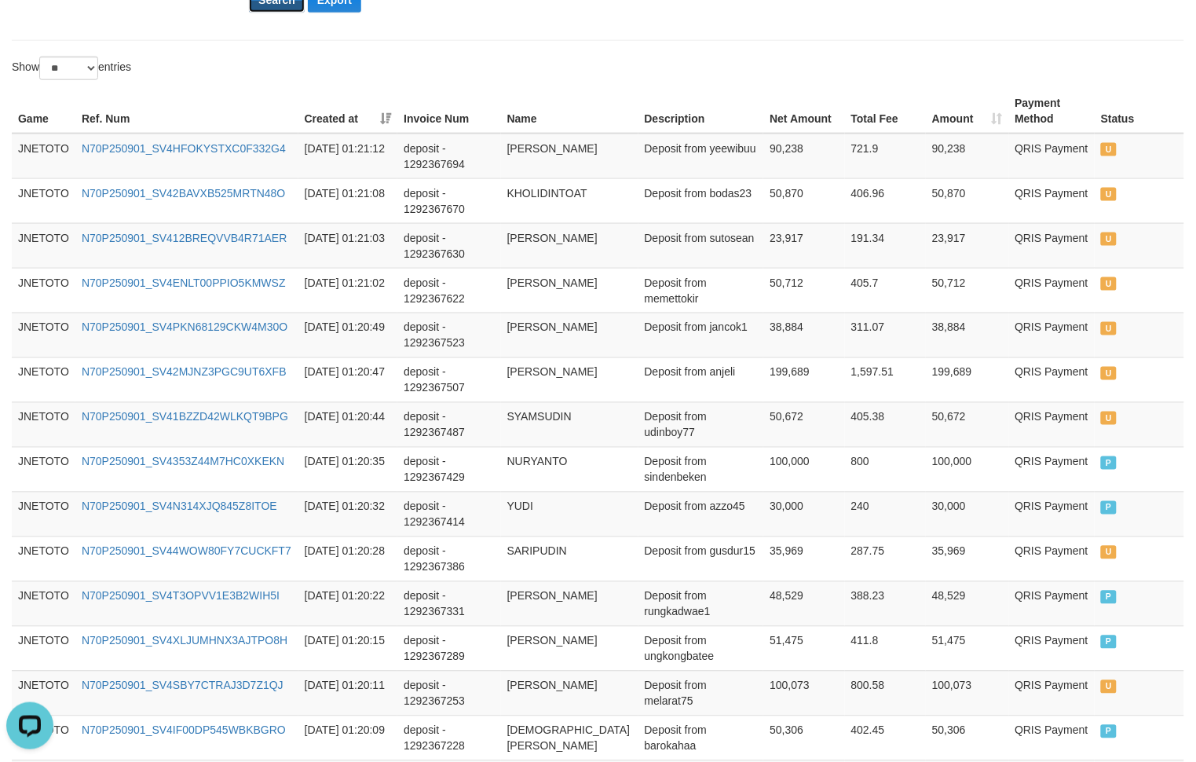
scroll to position [523, 0]
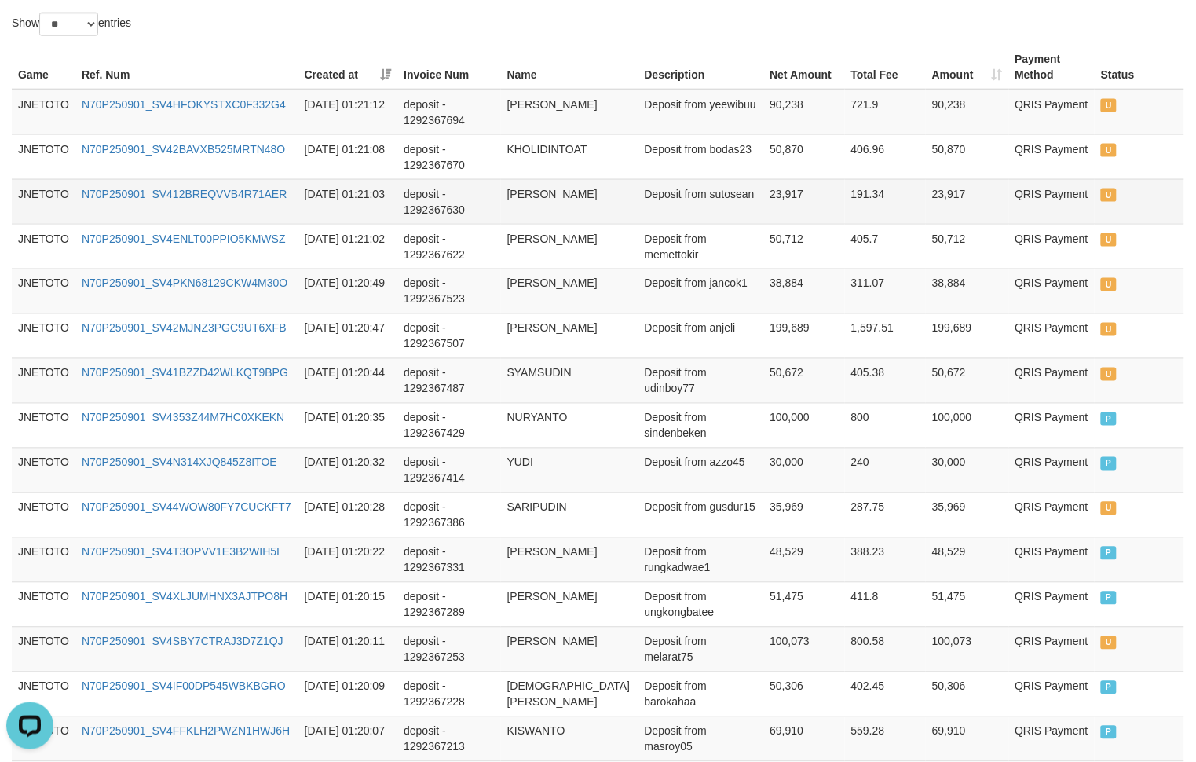
click at [660, 203] on td "Deposit from sutosean" at bounding box center [702, 201] width 126 height 45
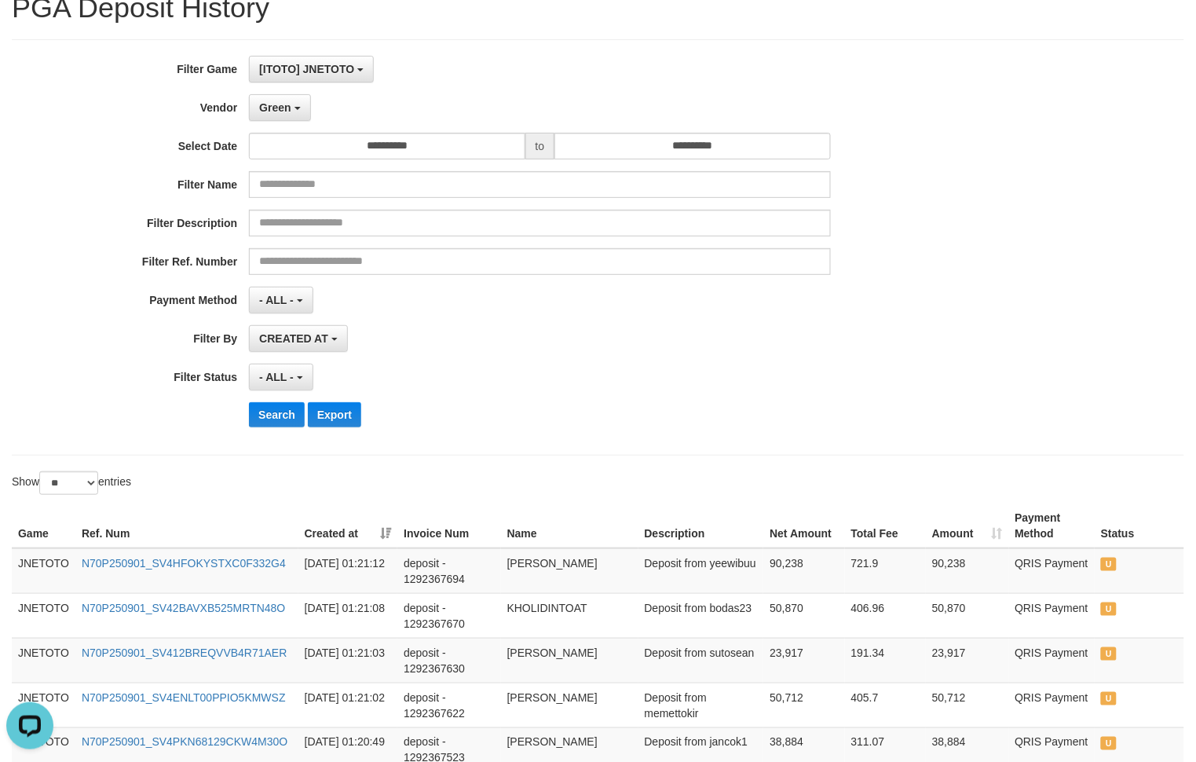
scroll to position [0, 0]
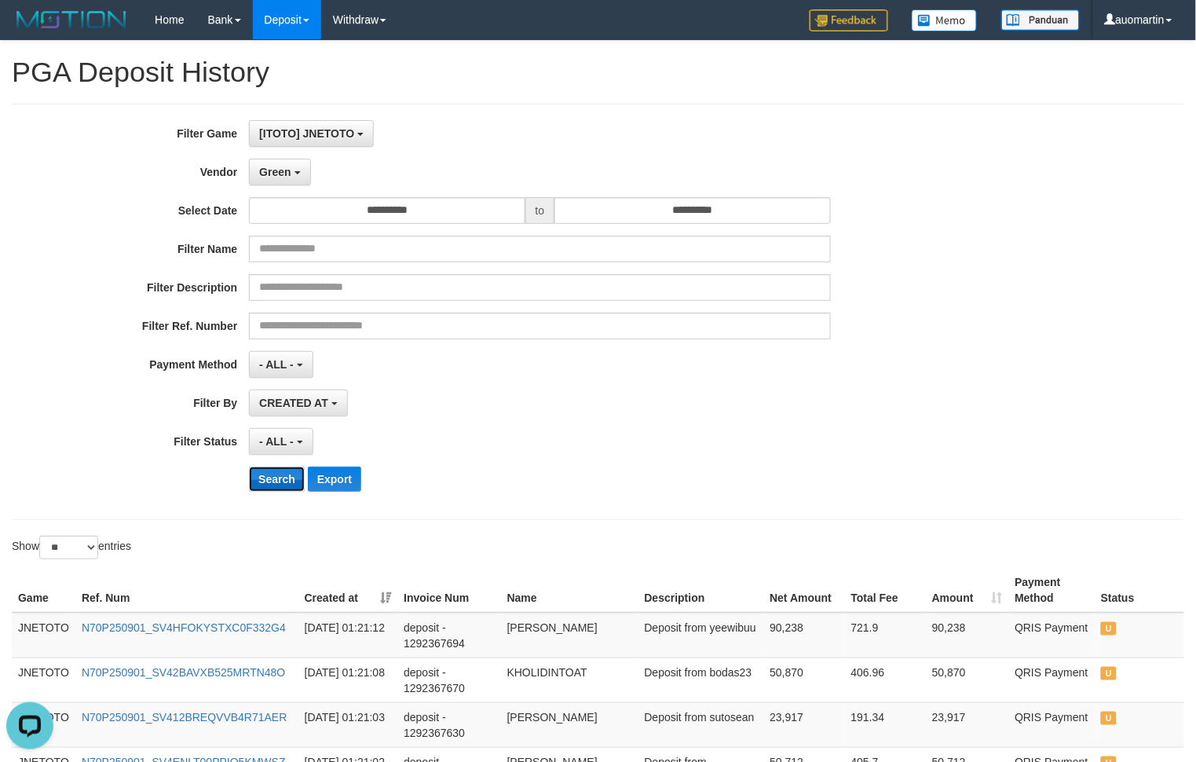
click at [267, 477] on button "Search" at bounding box center [277, 479] width 56 height 25
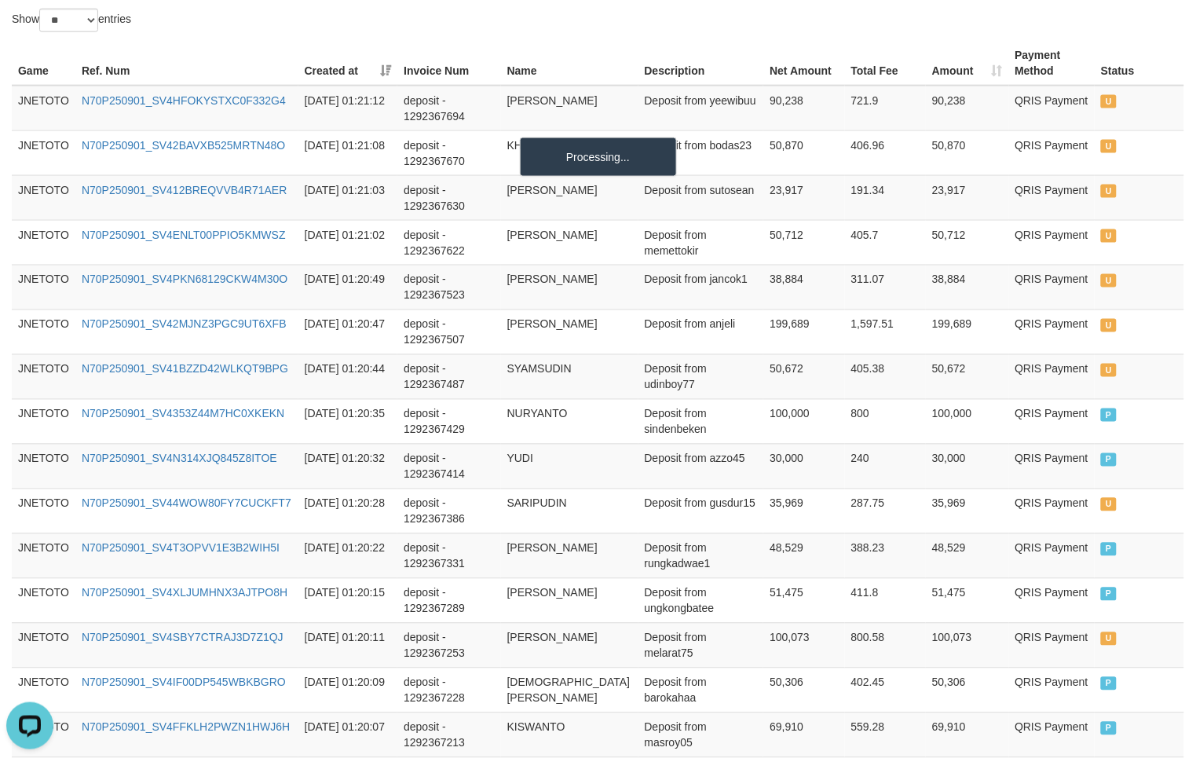
scroll to position [523, 0]
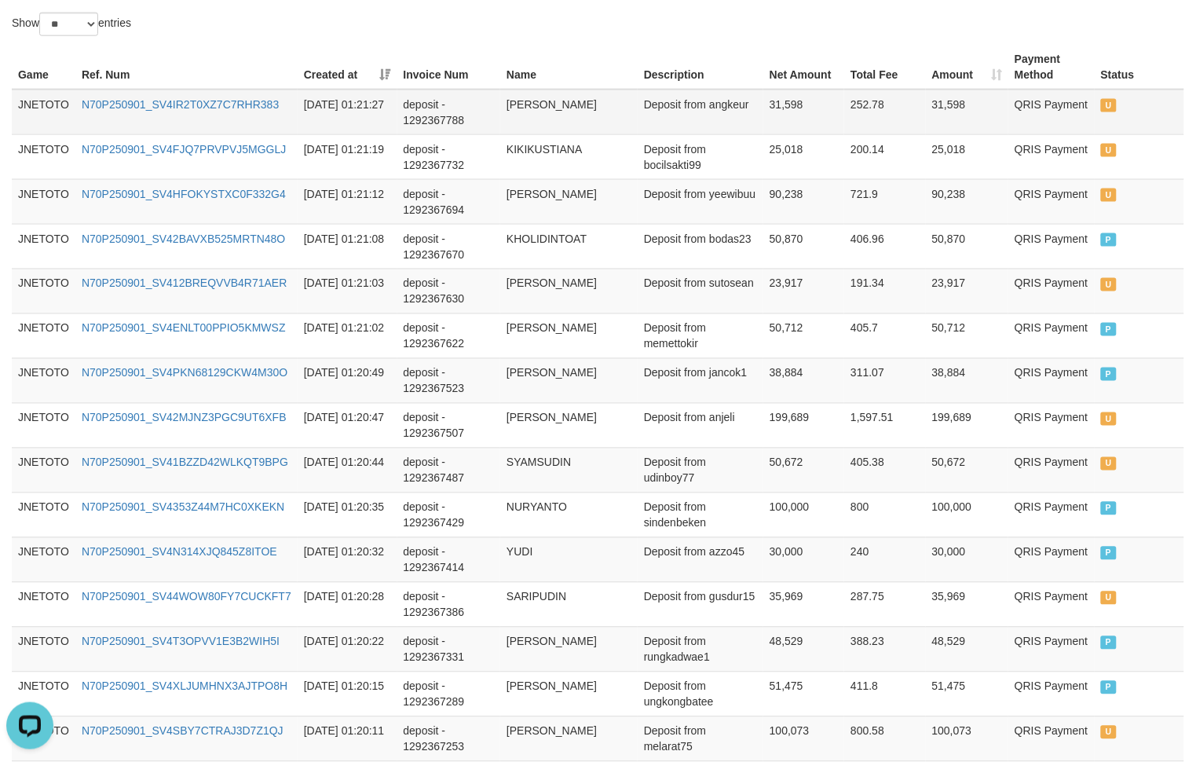
click at [543, 112] on td "ZIDAN SAEFULOH" at bounding box center [568, 113] width 137 height 46
click at [542, 112] on td "ZIDAN SAEFULOH" at bounding box center [568, 113] width 137 height 46
click at [688, 112] on td "Deposit from angkeur" at bounding box center [701, 113] width 126 height 46
click at [732, 110] on td "Deposit from angkeur" at bounding box center [701, 113] width 126 height 46
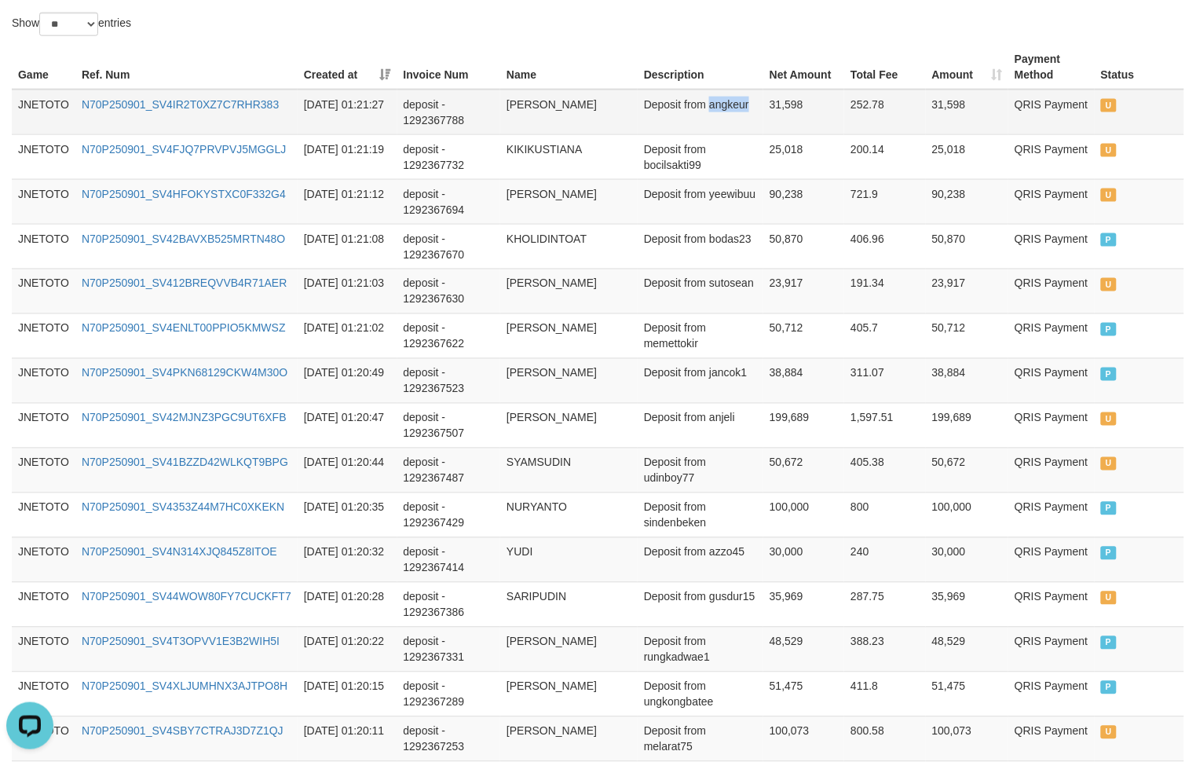
click at [732, 110] on td "Deposit from angkeur" at bounding box center [701, 113] width 126 height 46
copy td "angkeur"
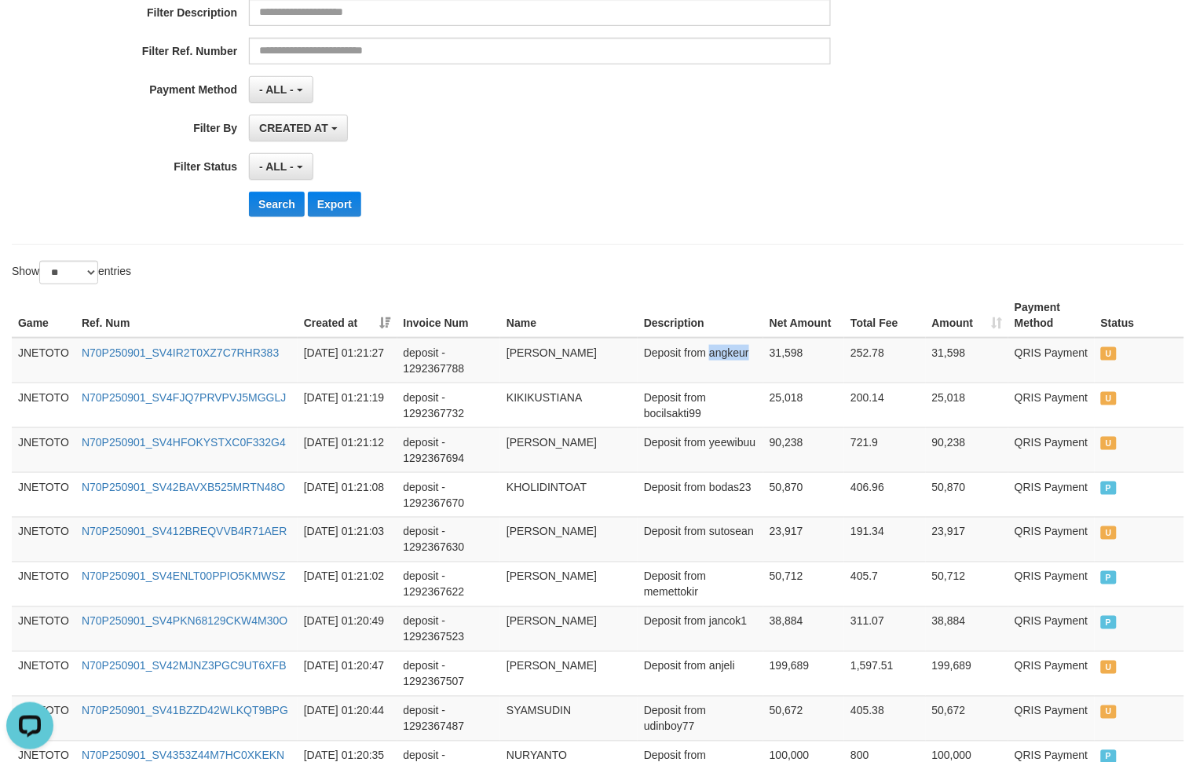
scroll to position [130, 0]
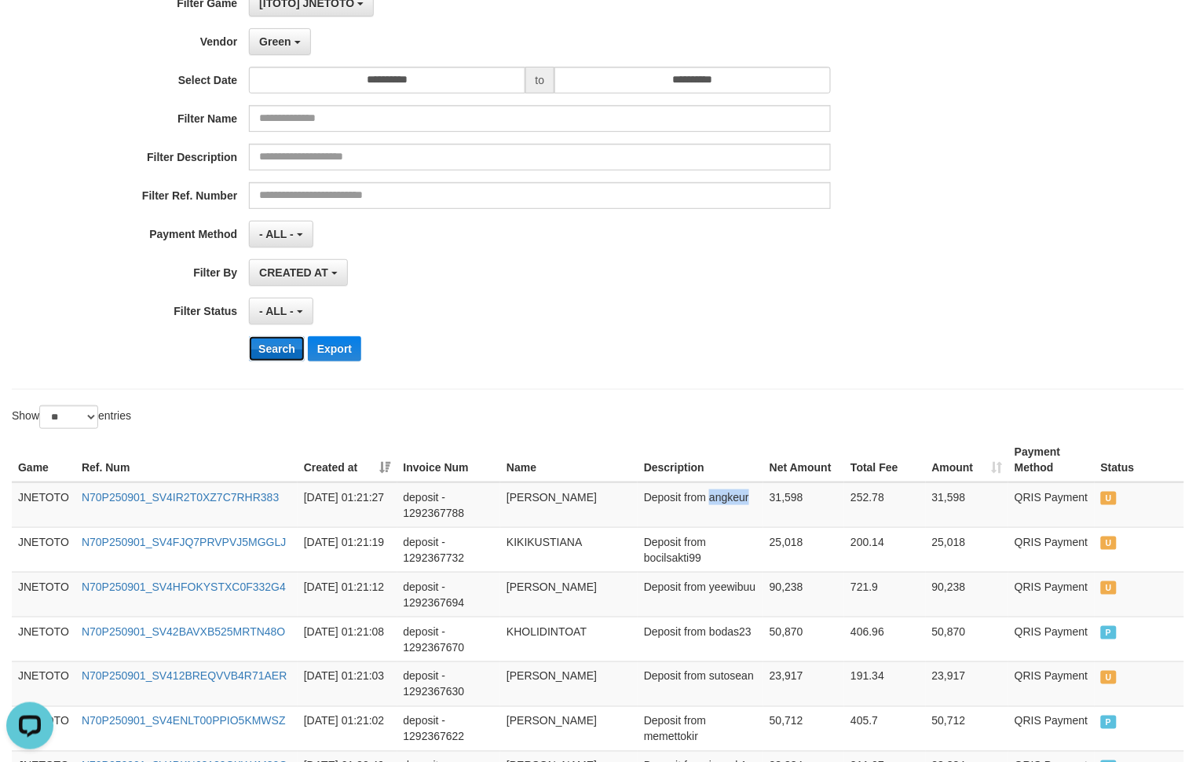
click at [273, 352] on button "Search" at bounding box center [277, 348] width 56 height 25
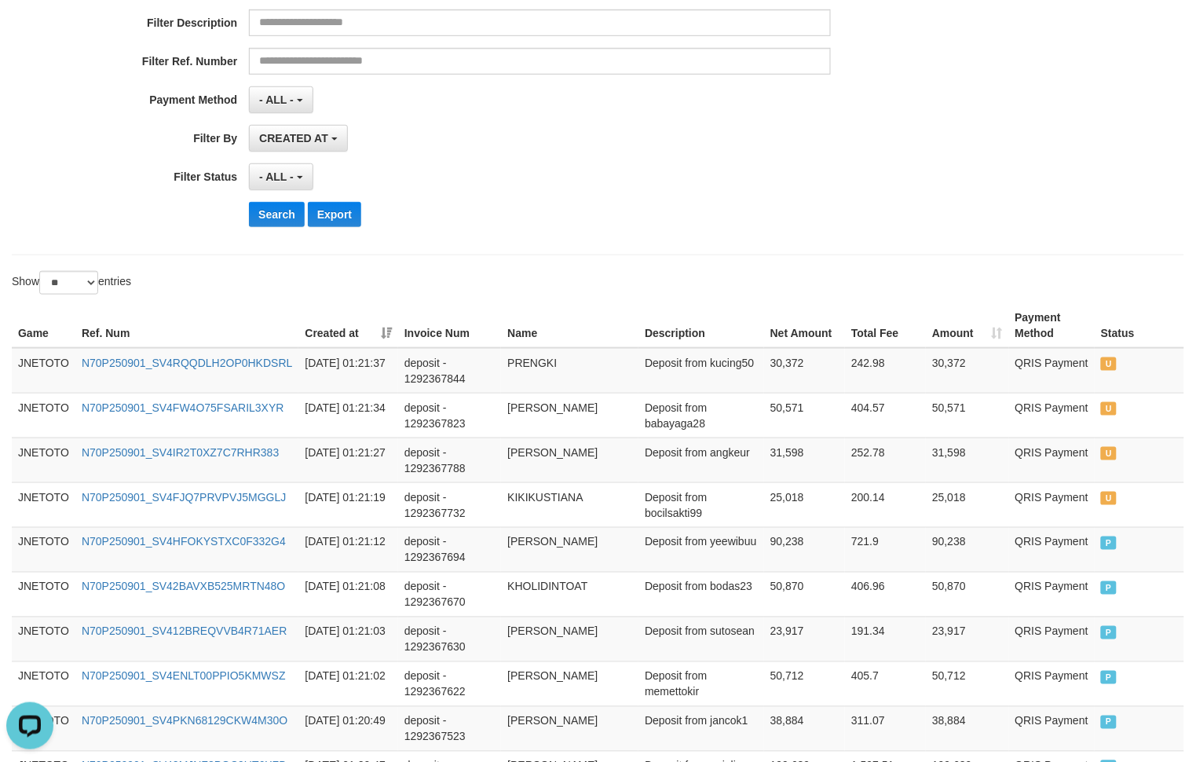
scroll to position [0, 0]
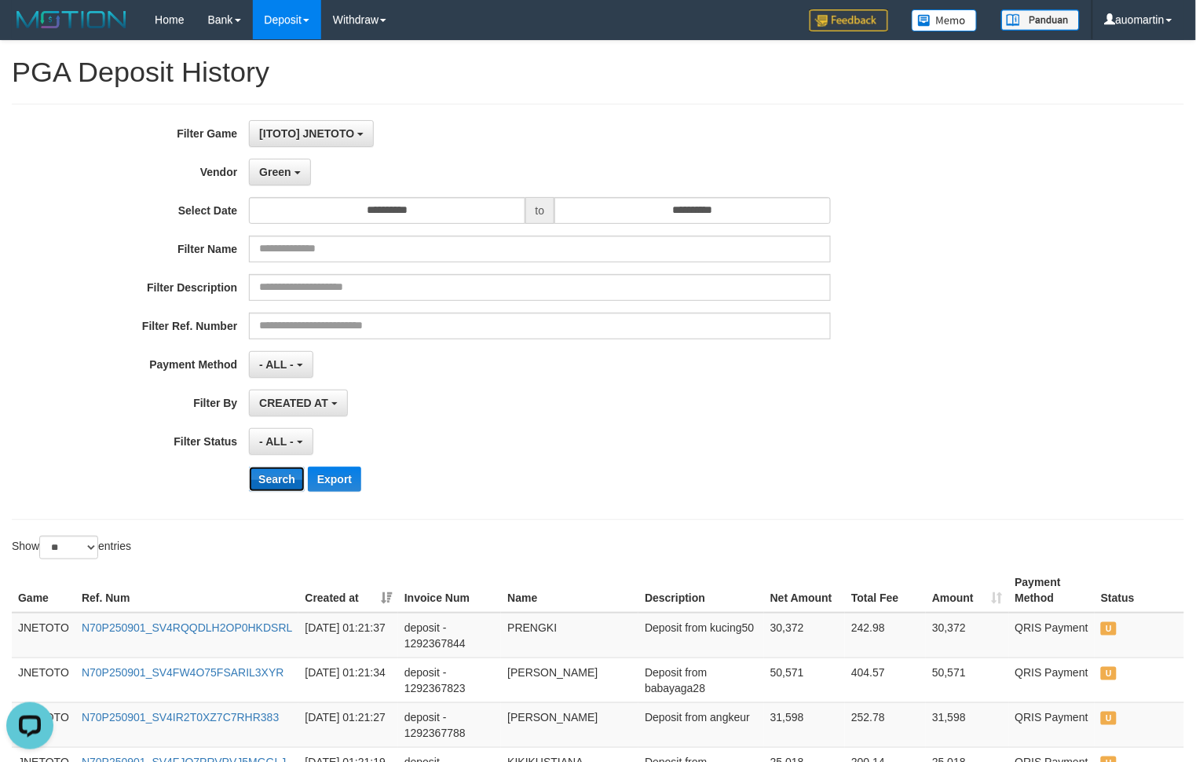
click at [283, 472] on button "Search" at bounding box center [277, 479] width 56 height 25
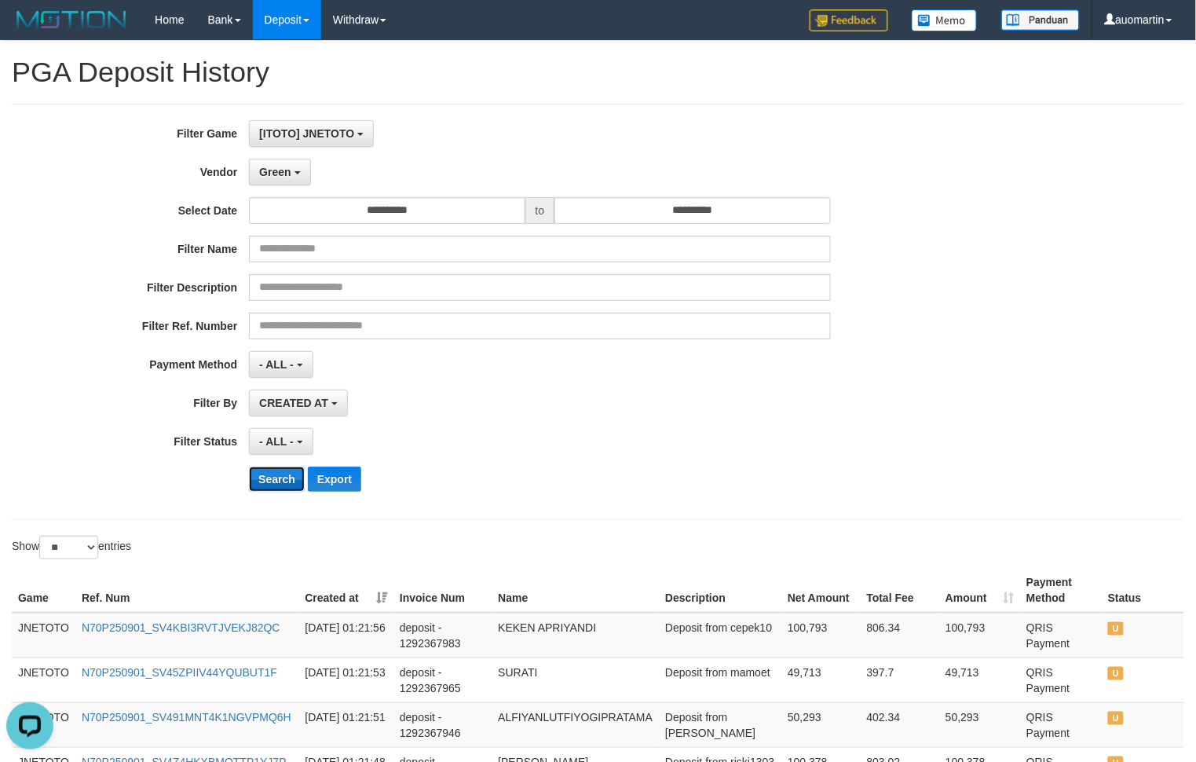
click at [287, 483] on button "Search" at bounding box center [277, 479] width 56 height 25
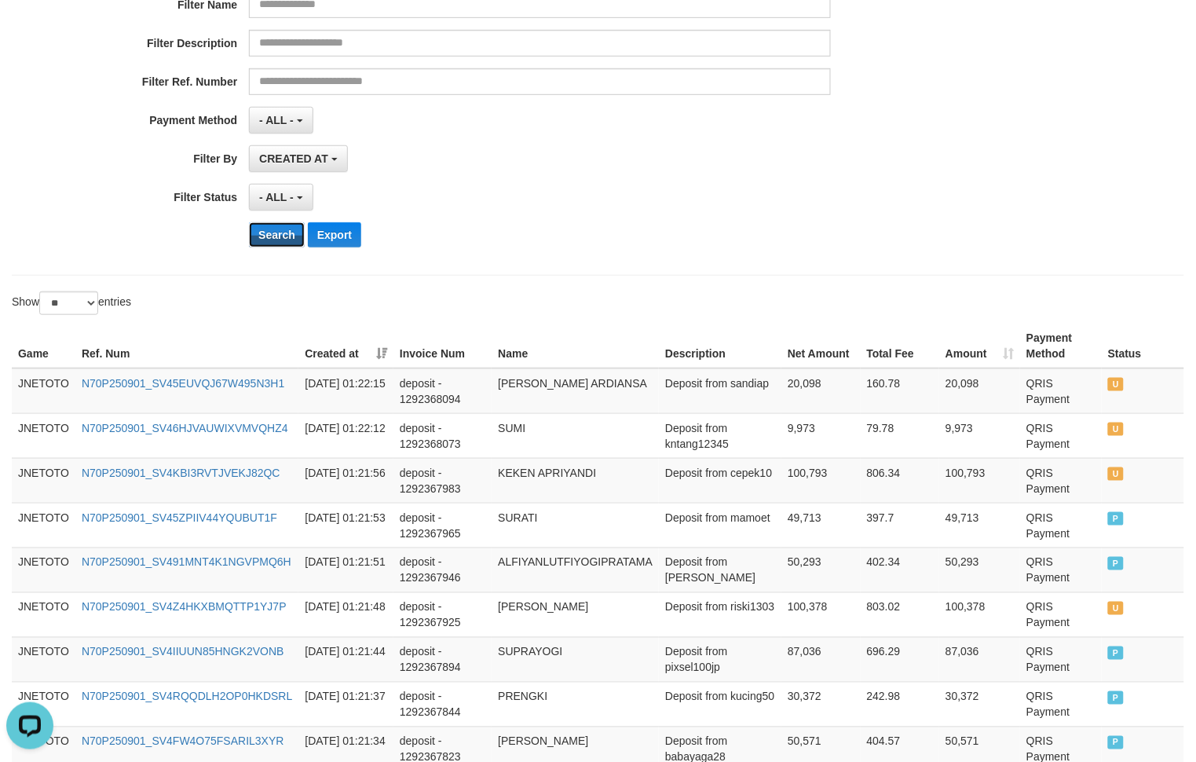
scroll to position [232, 0]
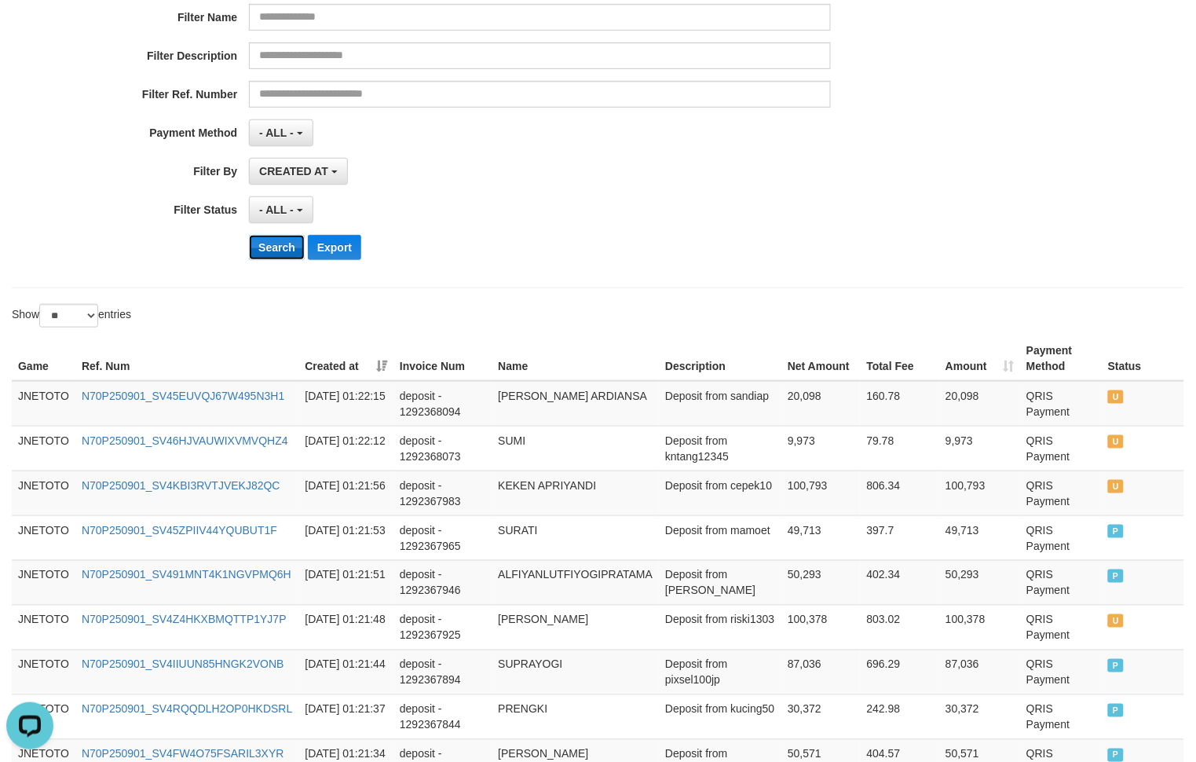
click at [277, 254] on button "Search" at bounding box center [277, 247] width 56 height 25
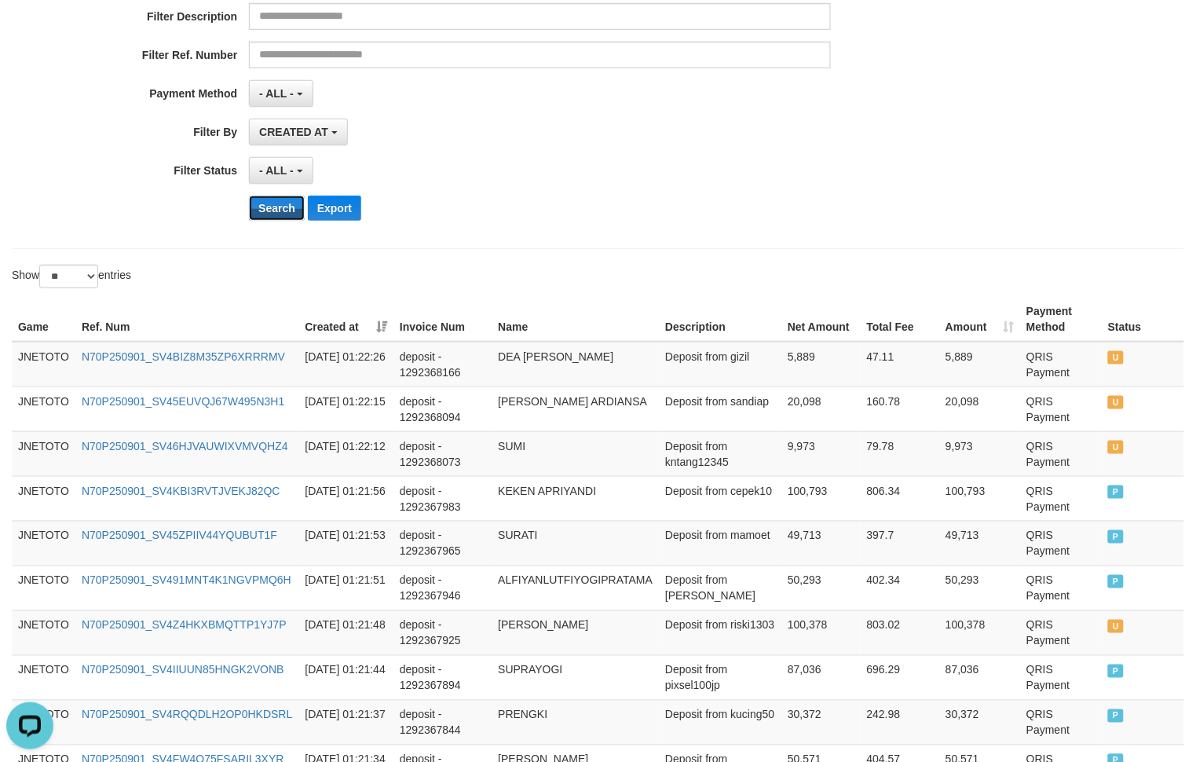
scroll to position [0, 0]
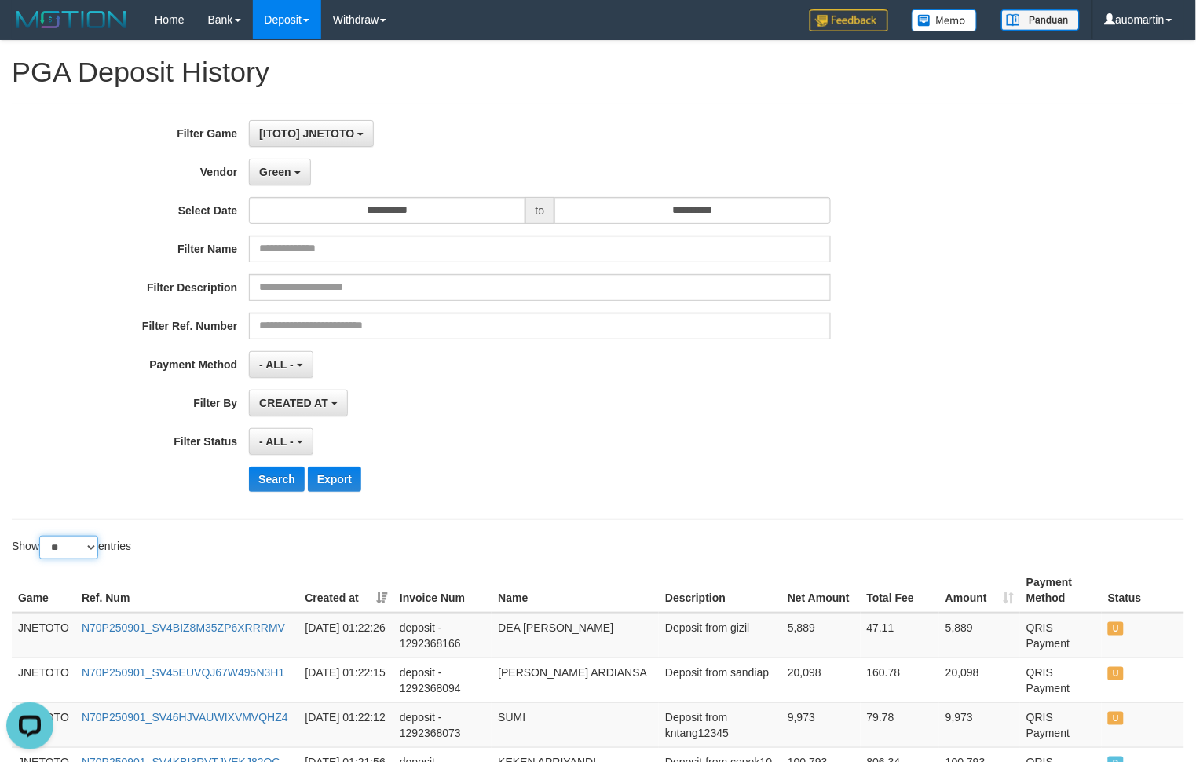
click at [75, 547] on select "** ** ** ***" at bounding box center [68, 548] width 59 height 24
select select "***"
click at [42, 538] on select "** ** ** ***" at bounding box center [68, 548] width 59 height 24
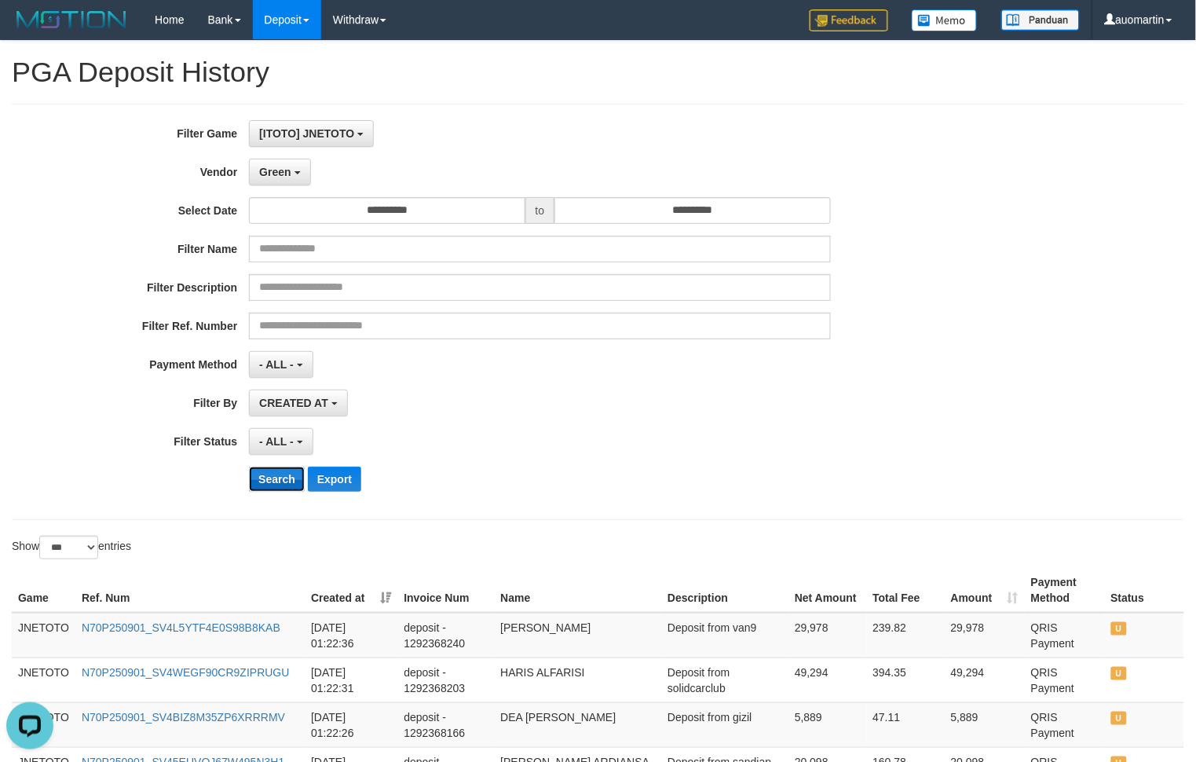
click at [255, 483] on button "Search" at bounding box center [277, 479] width 56 height 25
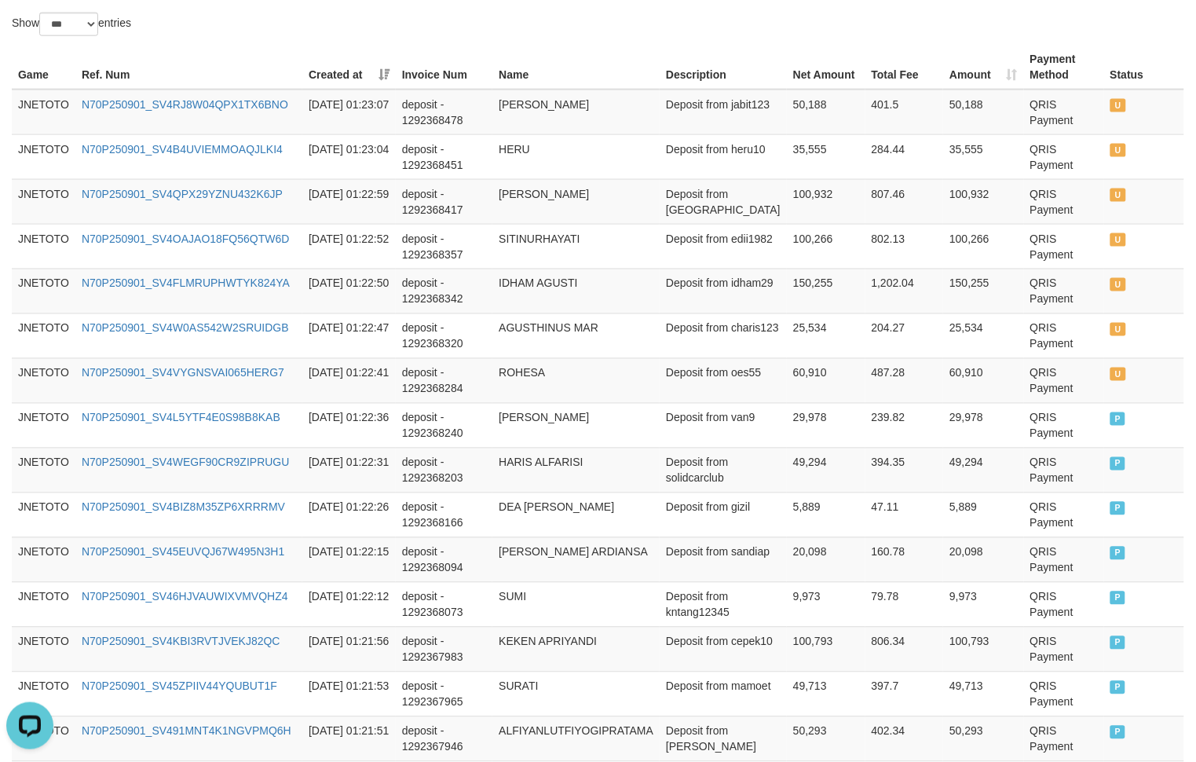
scroll to position [393, 0]
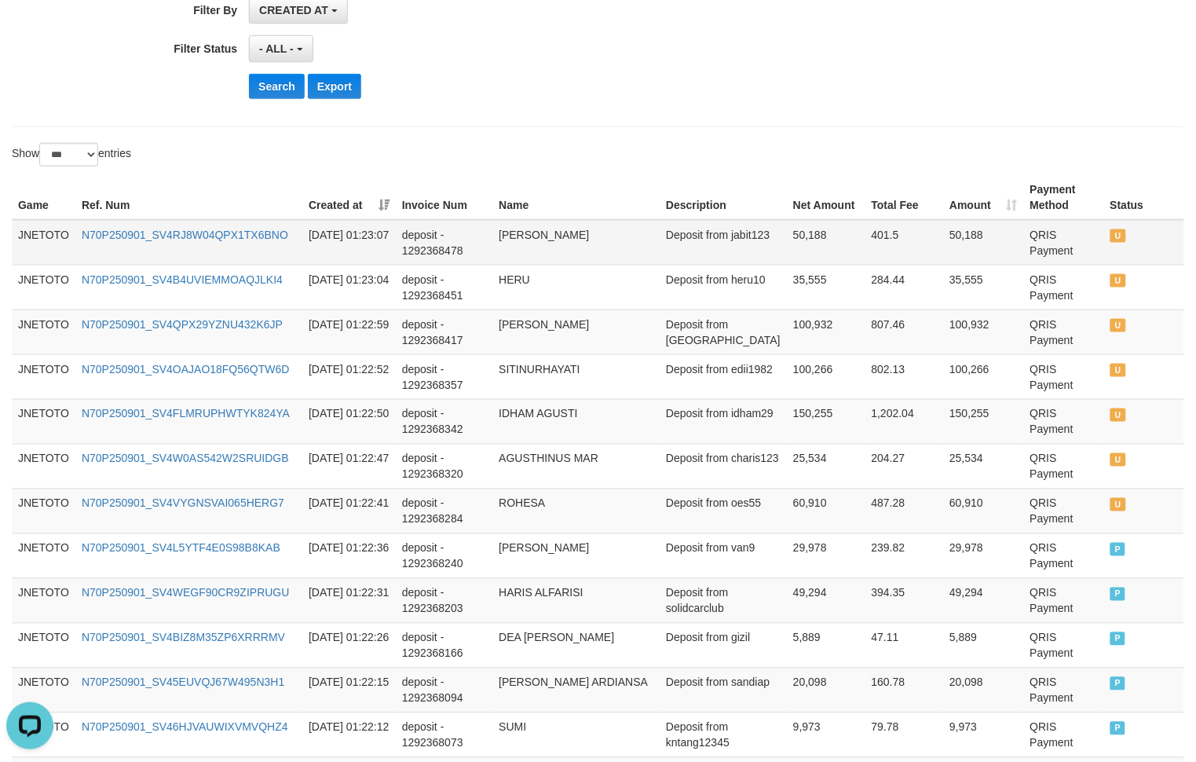
click at [755, 233] on td "Deposit from jabit123" at bounding box center [723, 243] width 127 height 46
copy td "jabit123"
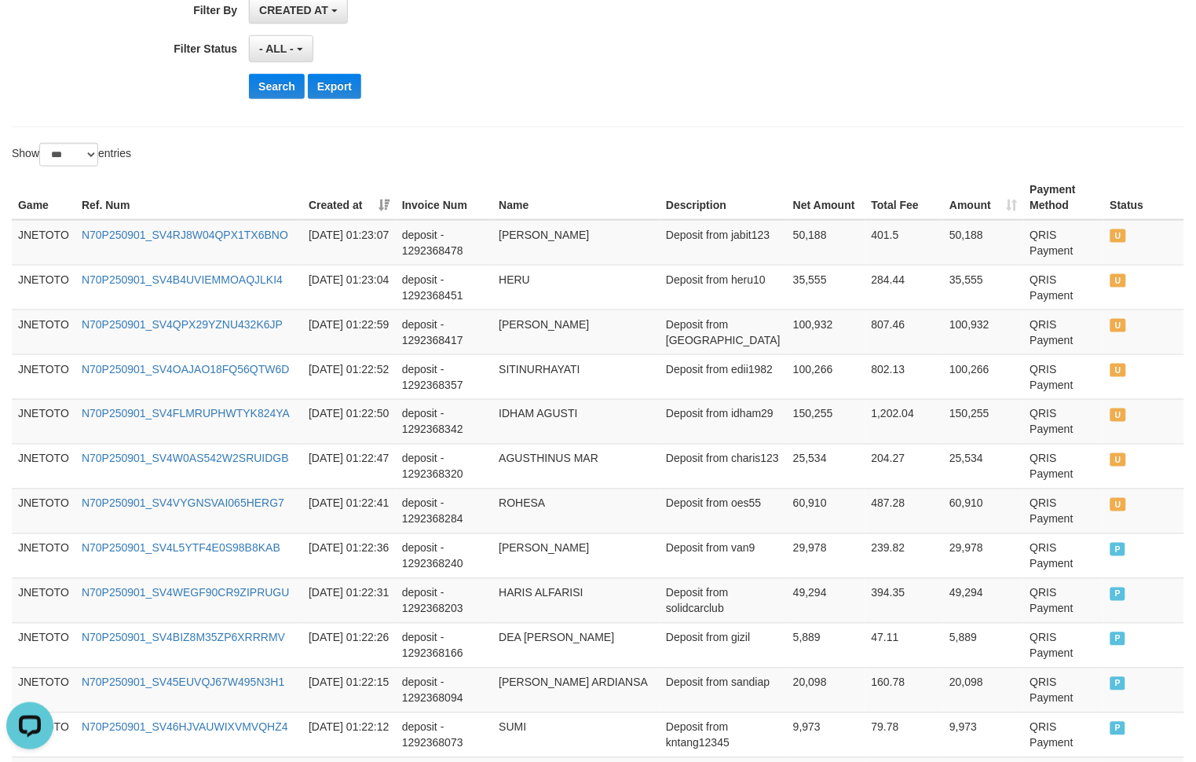
click at [272, 84] on button "Search" at bounding box center [277, 86] width 56 height 25
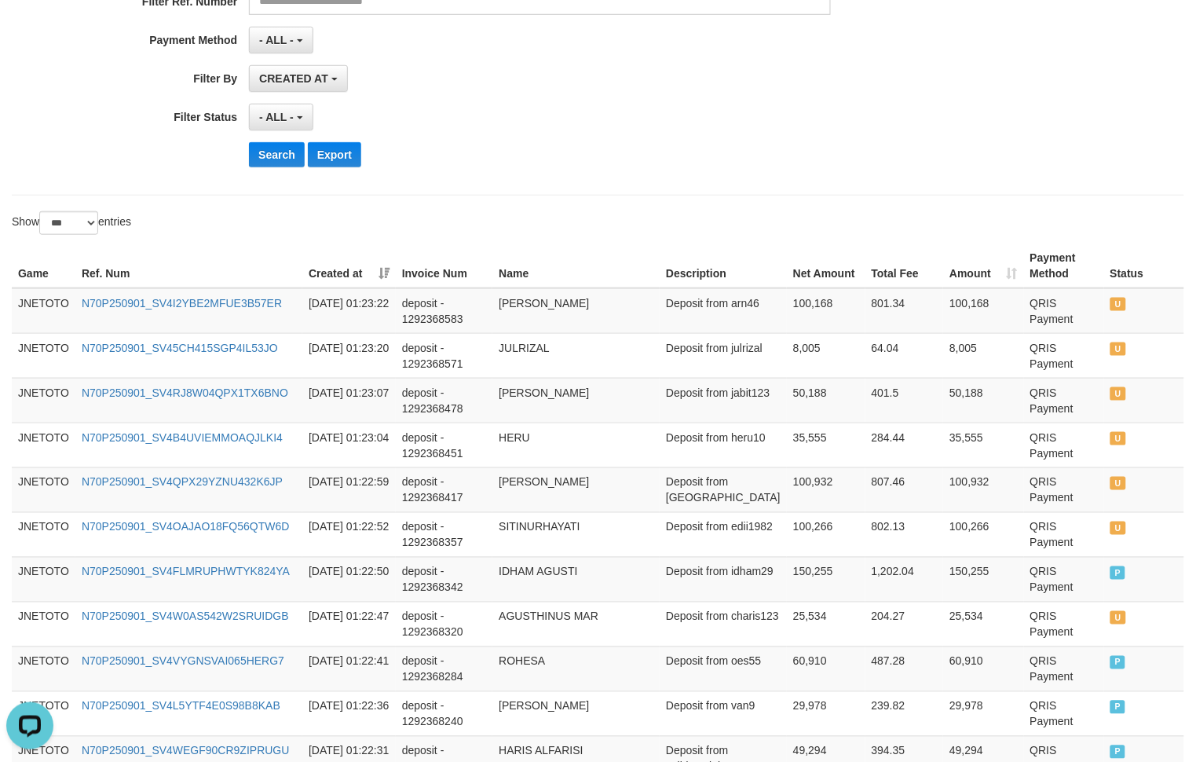
scroll to position [130, 0]
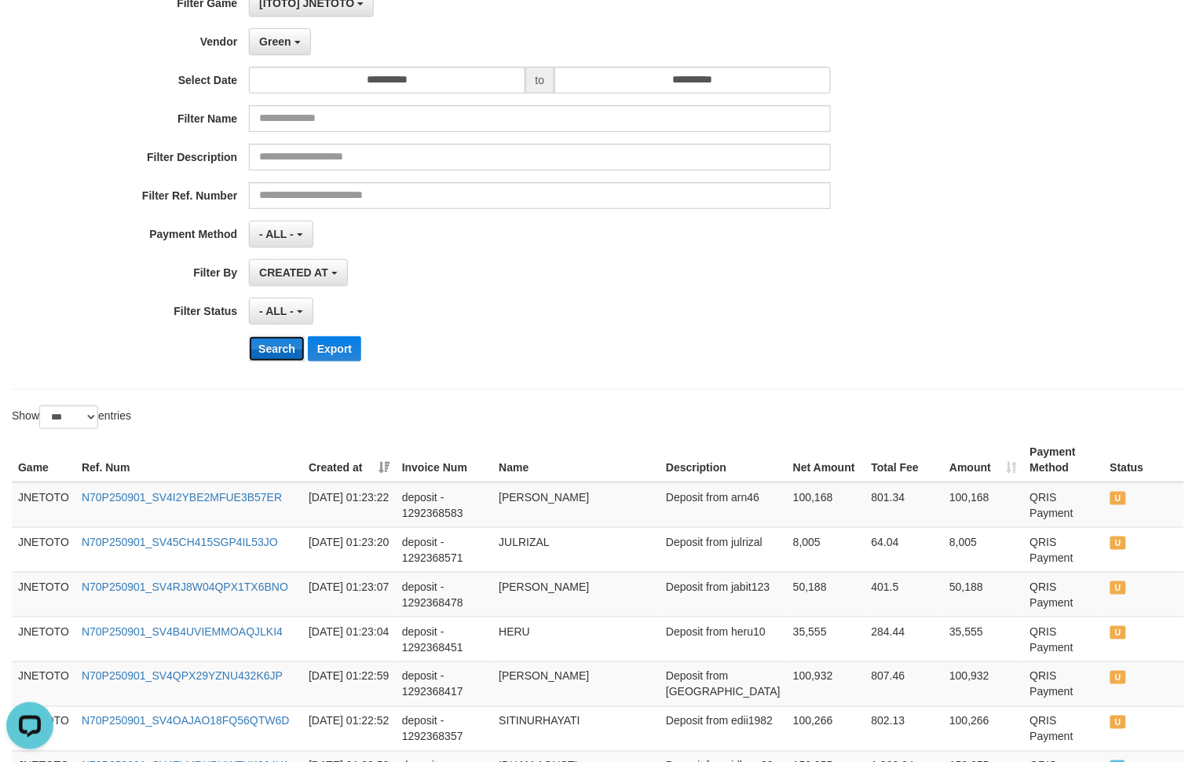
click at [276, 343] on button "Search" at bounding box center [277, 348] width 56 height 25
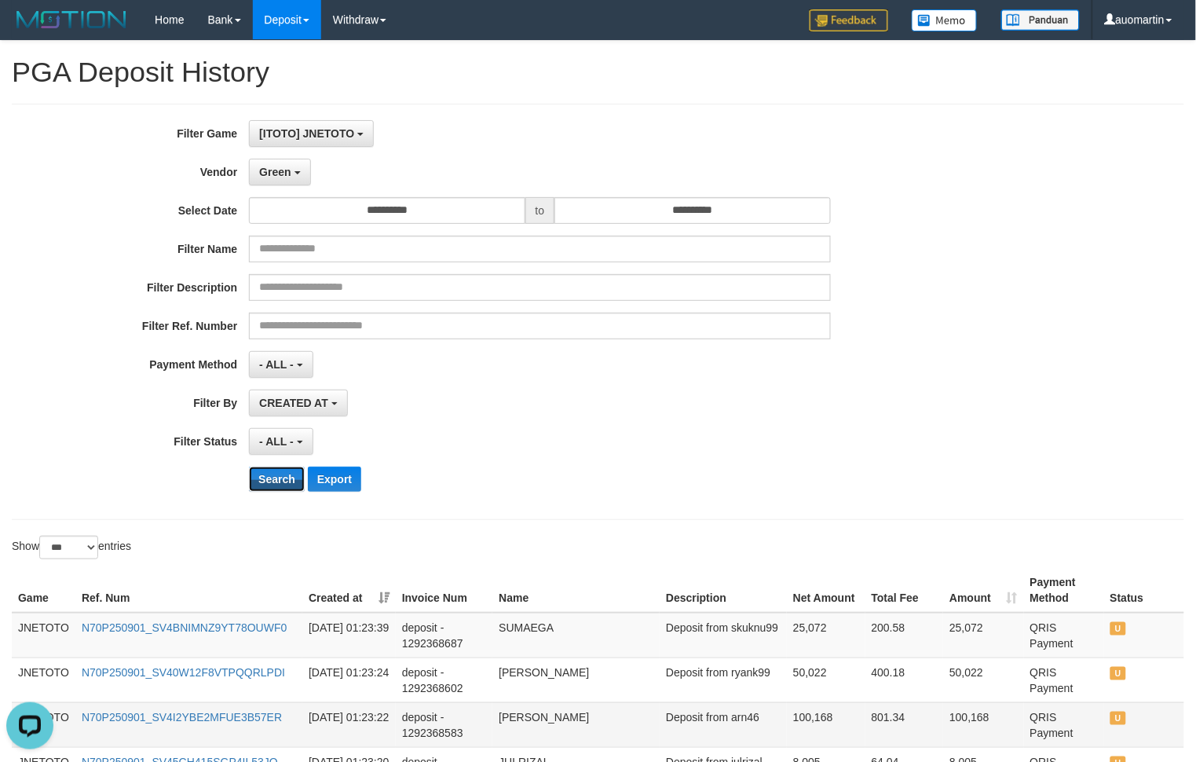
scroll to position [393, 0]
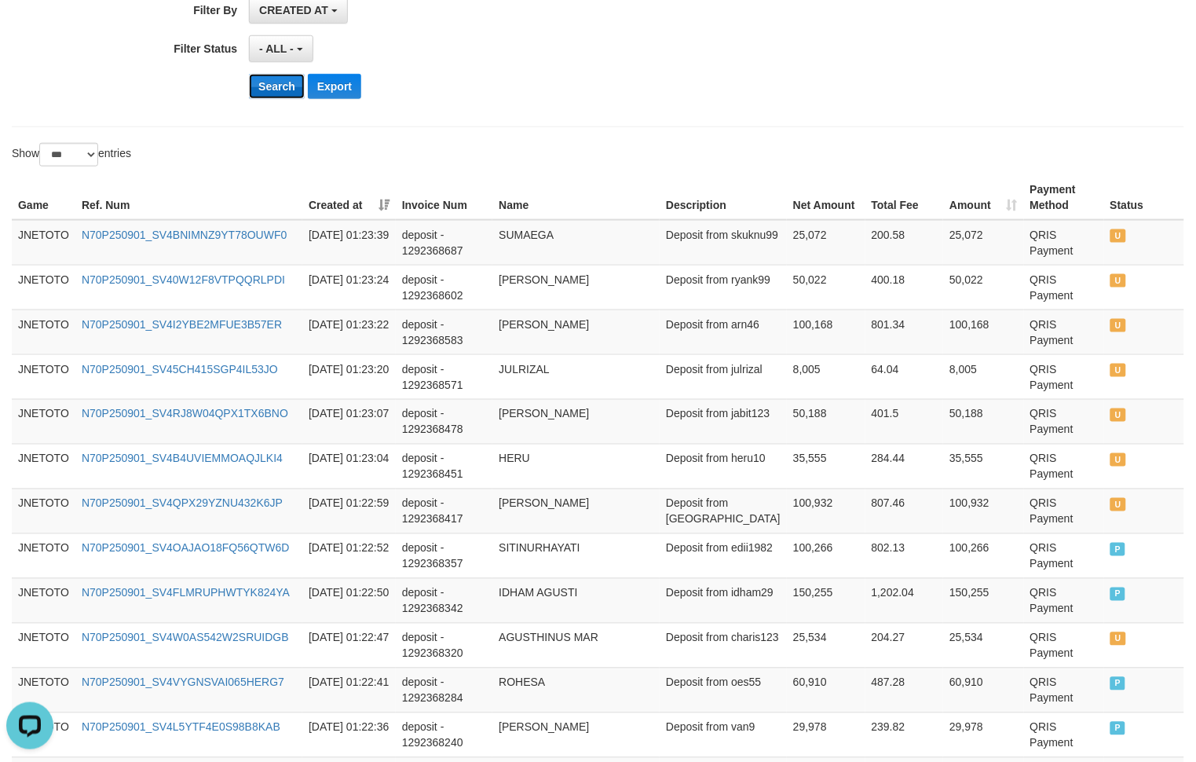
click at [276, 80] on button "Search" at bounding box center [277, 86] width 56 height 25
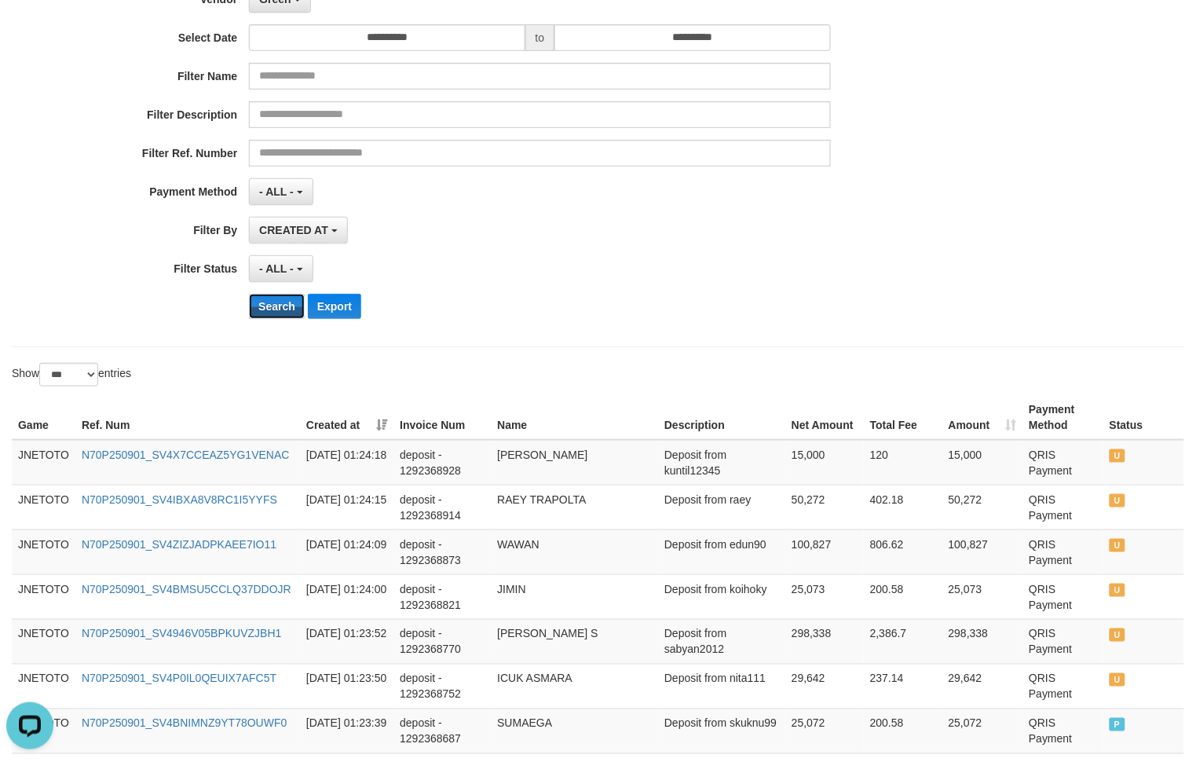
scroll to position [0, 0]
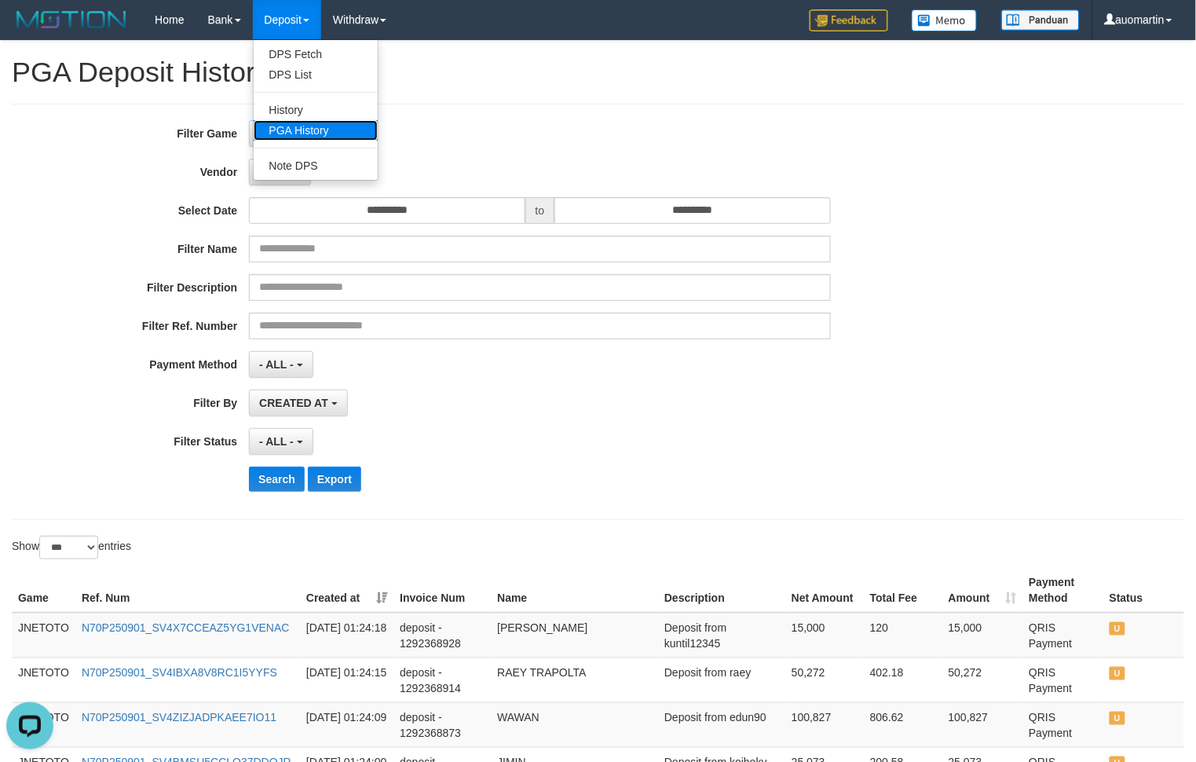
click at [320, 132] on link "PGA History" at bounding box center [316, 130] width 124 height 20
click at [268, 480] on button "Search" at bounding box center [277, 479] width 56 height 25
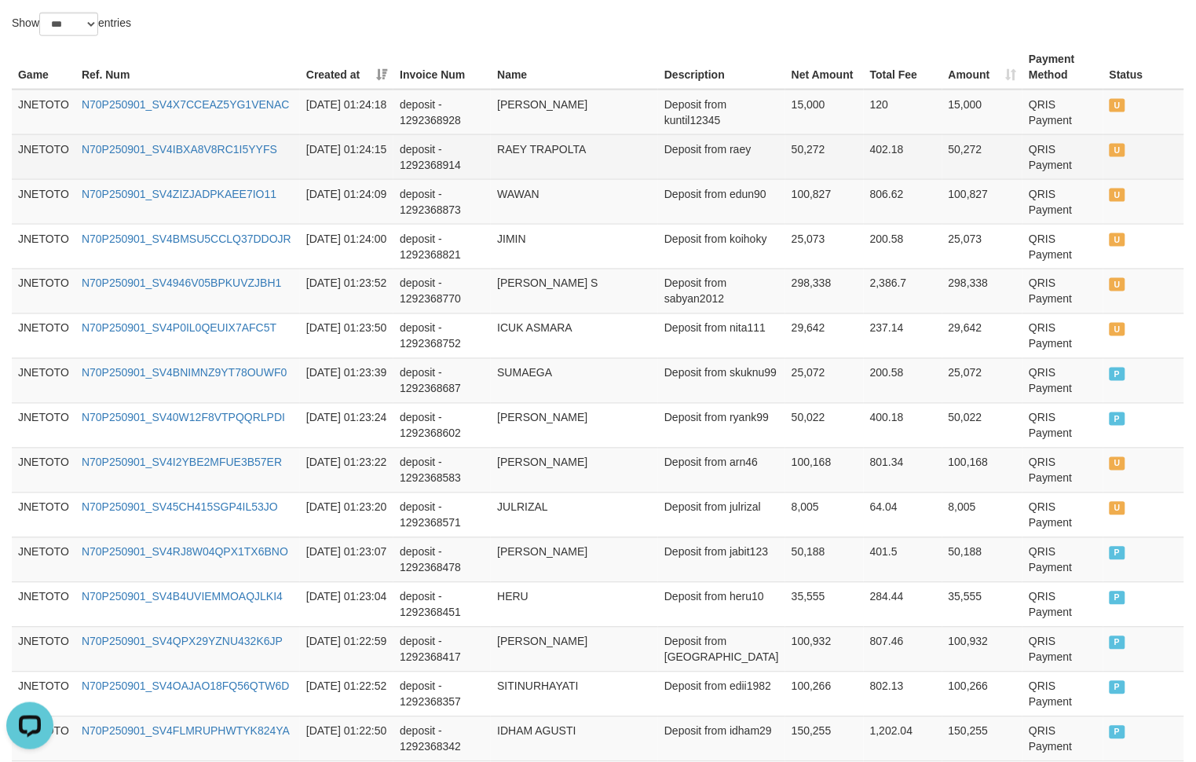
scroll to position [393, 0]
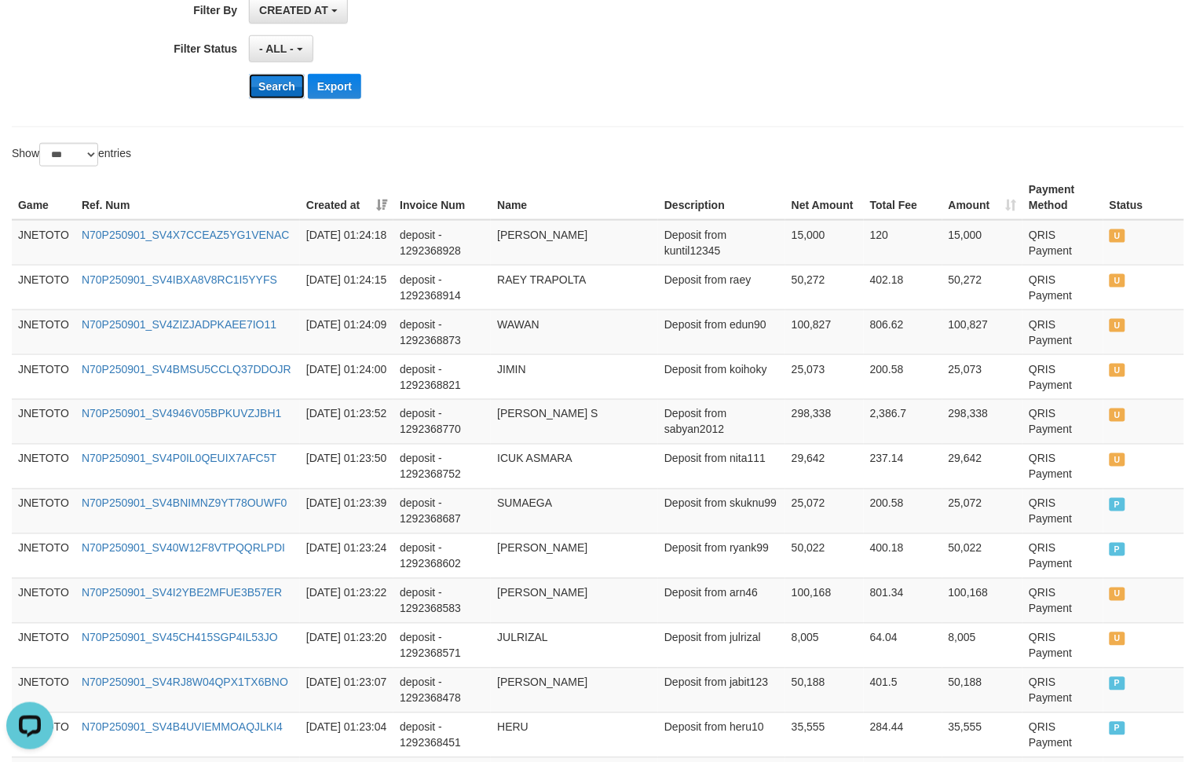
click at [266, 99] on button "Search" at bounding box center [277, 86] width 56 height 25
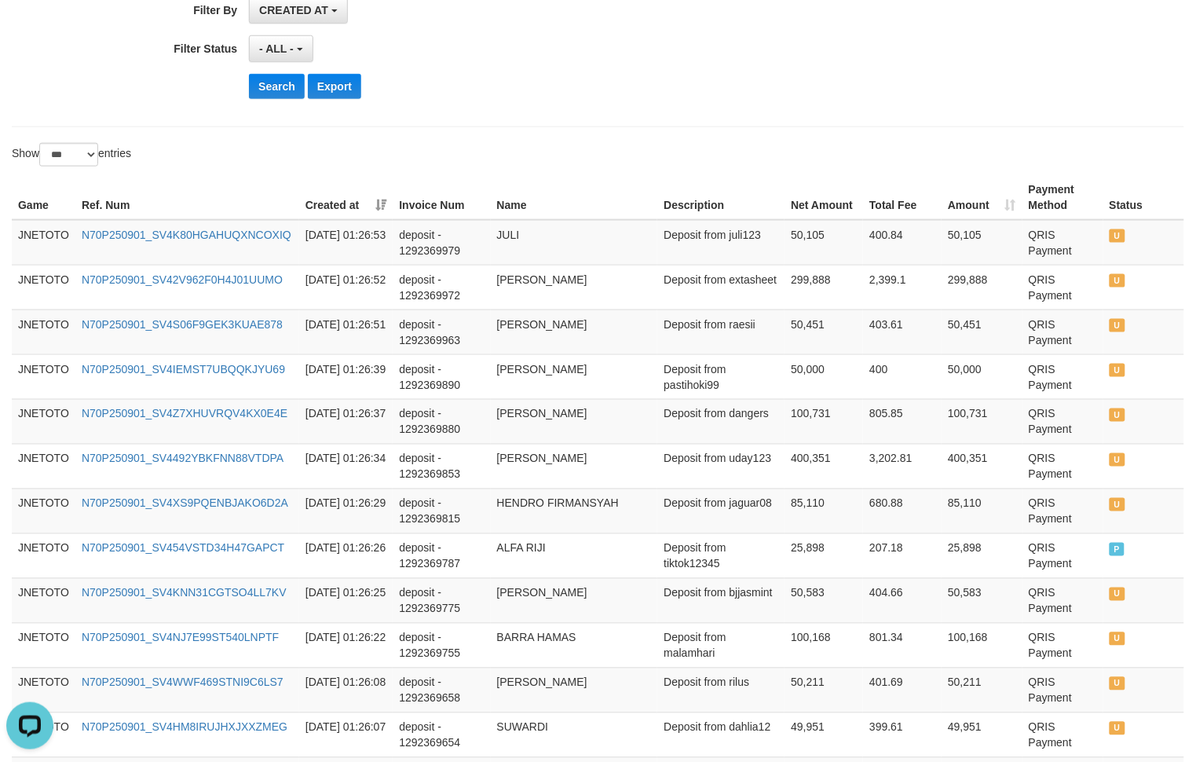
click at [725, 94] on div "Search Export" at bounding box center [623, 86] width 748 height 25
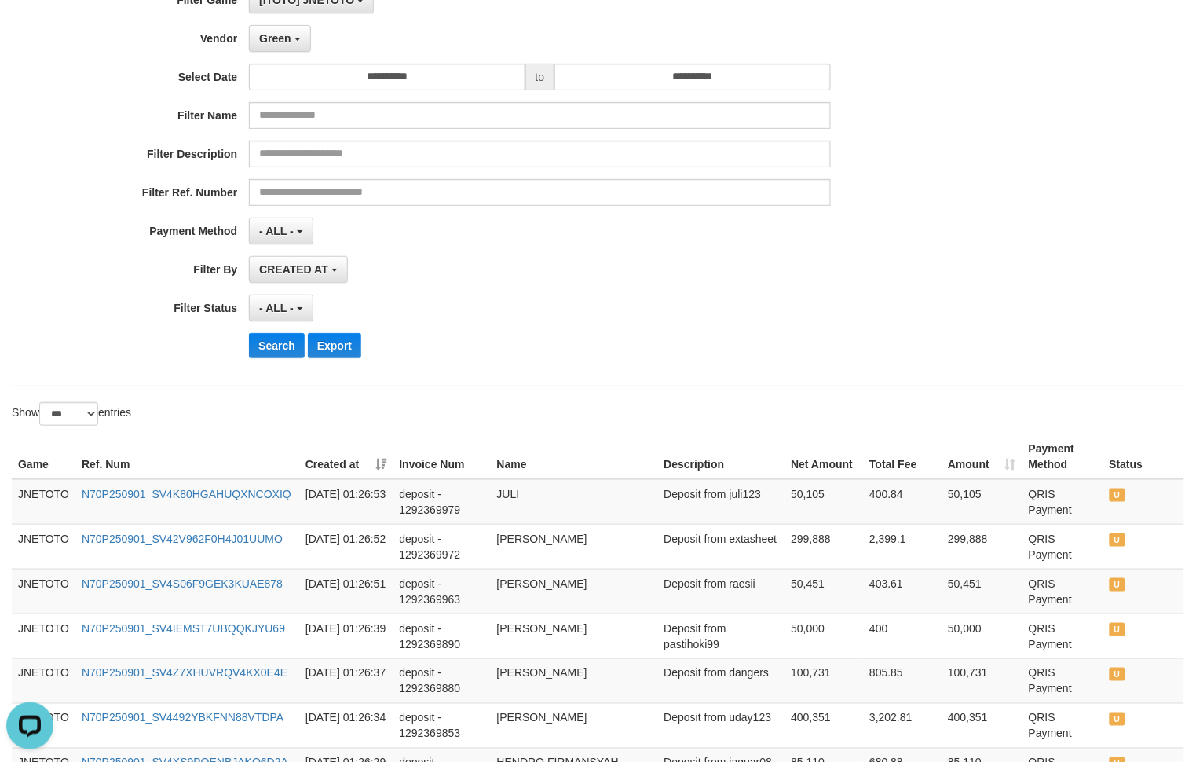
scroll to position [0, 0]
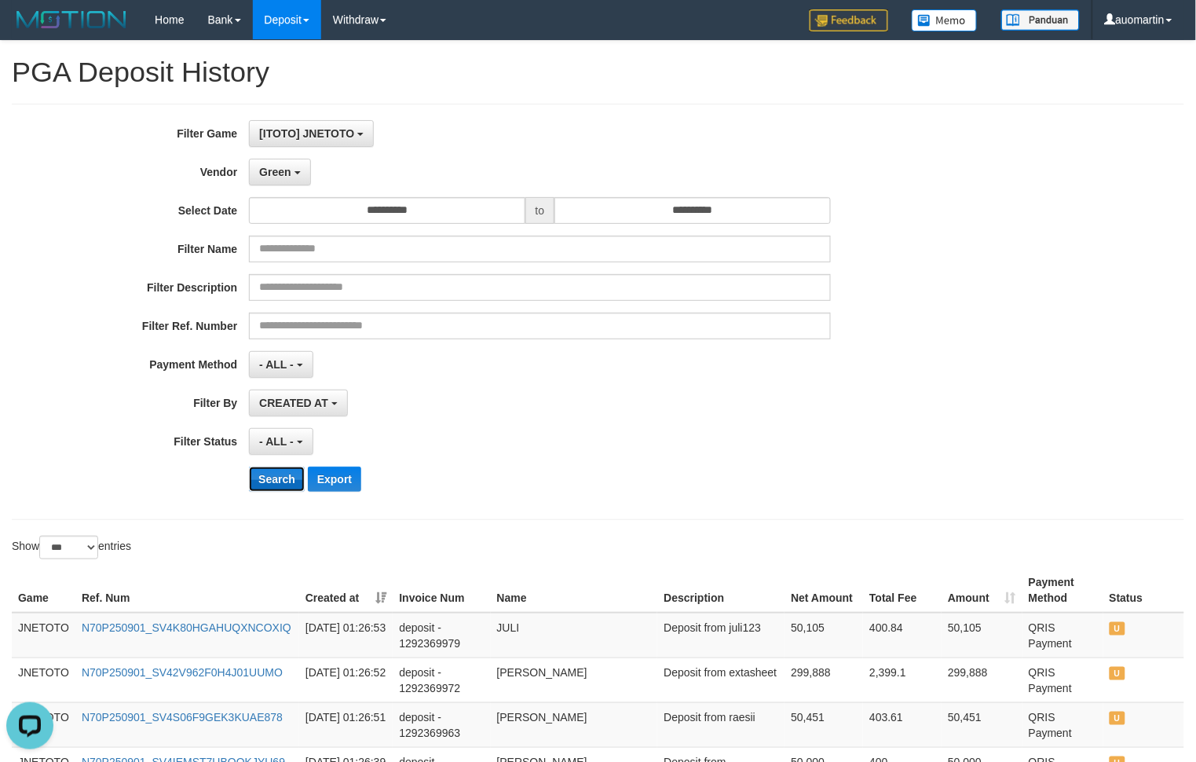
drag, startPoint x: 273, startPoint y: 491, endPoint x: 276, endPoint y: 480, distance: 11.2
click at [276, 484] on button "Search" at bounding box center [277, 479] width 56 height 25
click at [276, 480] on button "Search" at bounding box center [277, 479] width 56 height 25
click at [862, 304] on div "**********" at bounding box center [498, 311] width 997 height 383
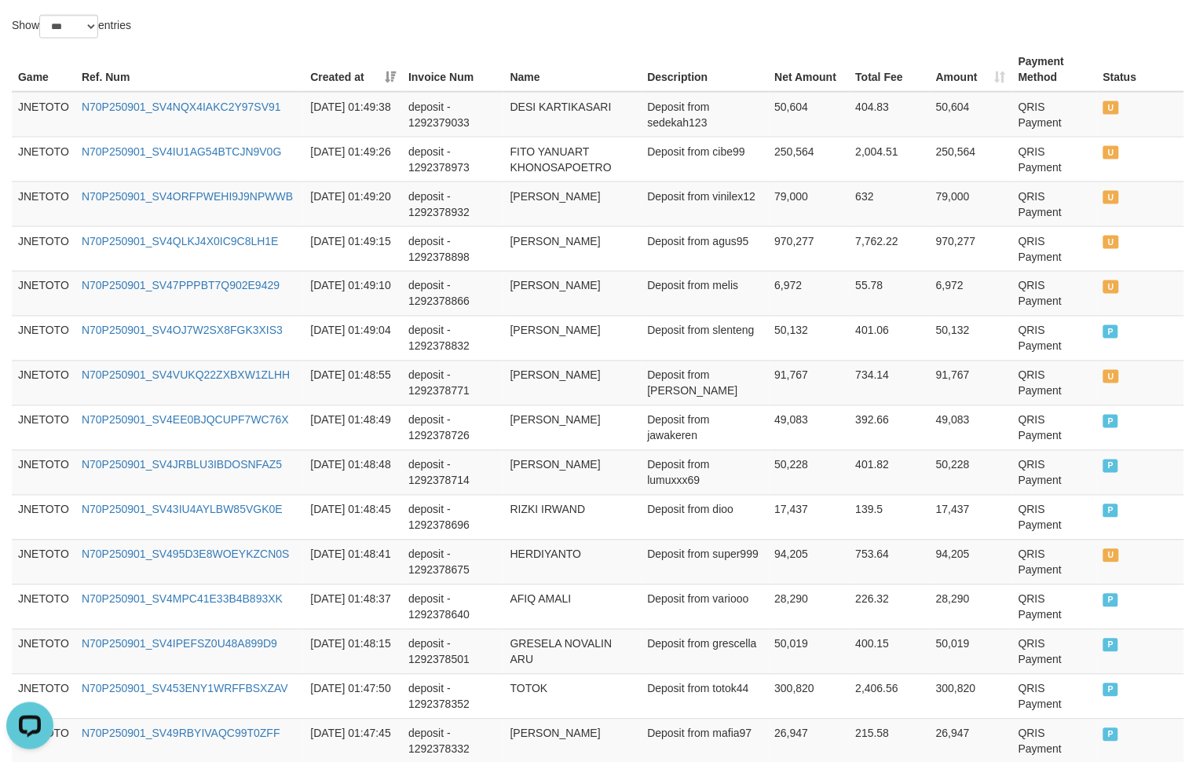
scroll to position [523, 0]
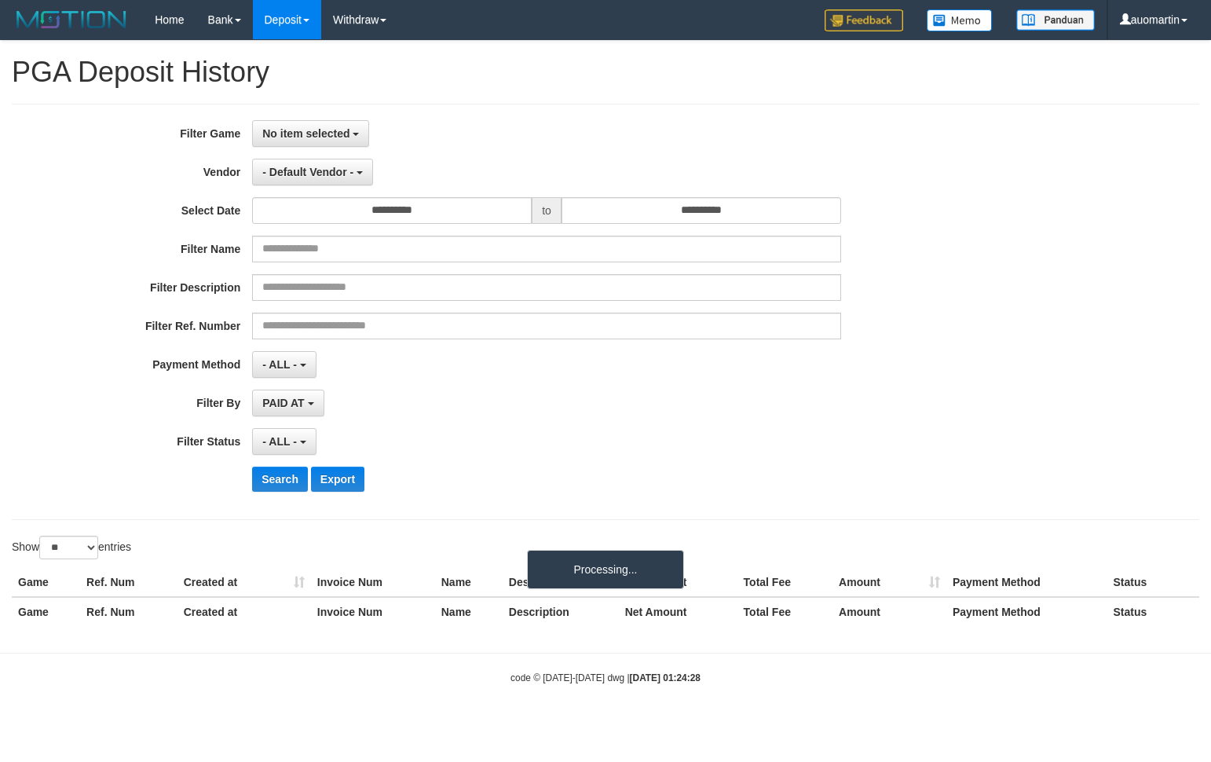
select select
select select "**"
drag, startPoint x: 772, startPoint y: 233, endPoint x: 621, endPoint y: 191, distance: 156.5
click at [771, 233] on div "**********" at bounding box center [505, 311] width 1010 height 383
click at [344, 150] on div "**********" at bounding box center [505, 311] width 1010 height 383
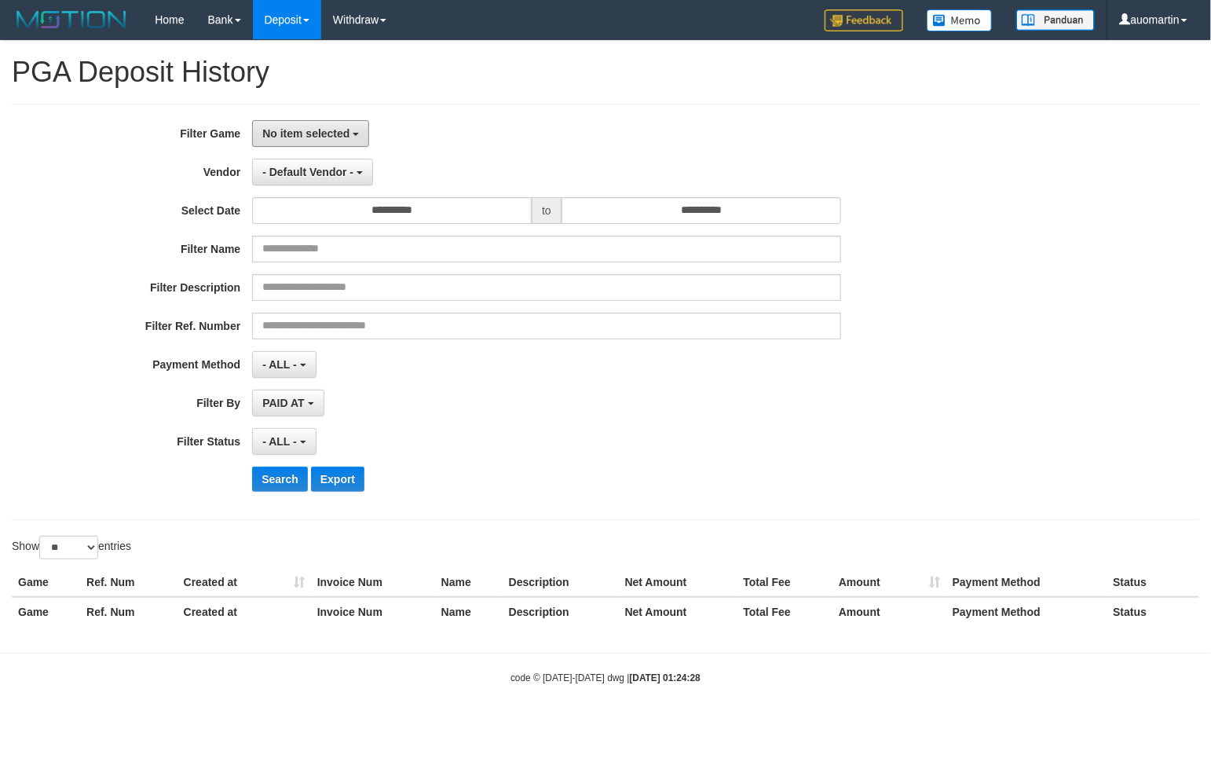
click at [343, 140] on button "No item selected" at bounding box center [310, 133] width 117 height 27
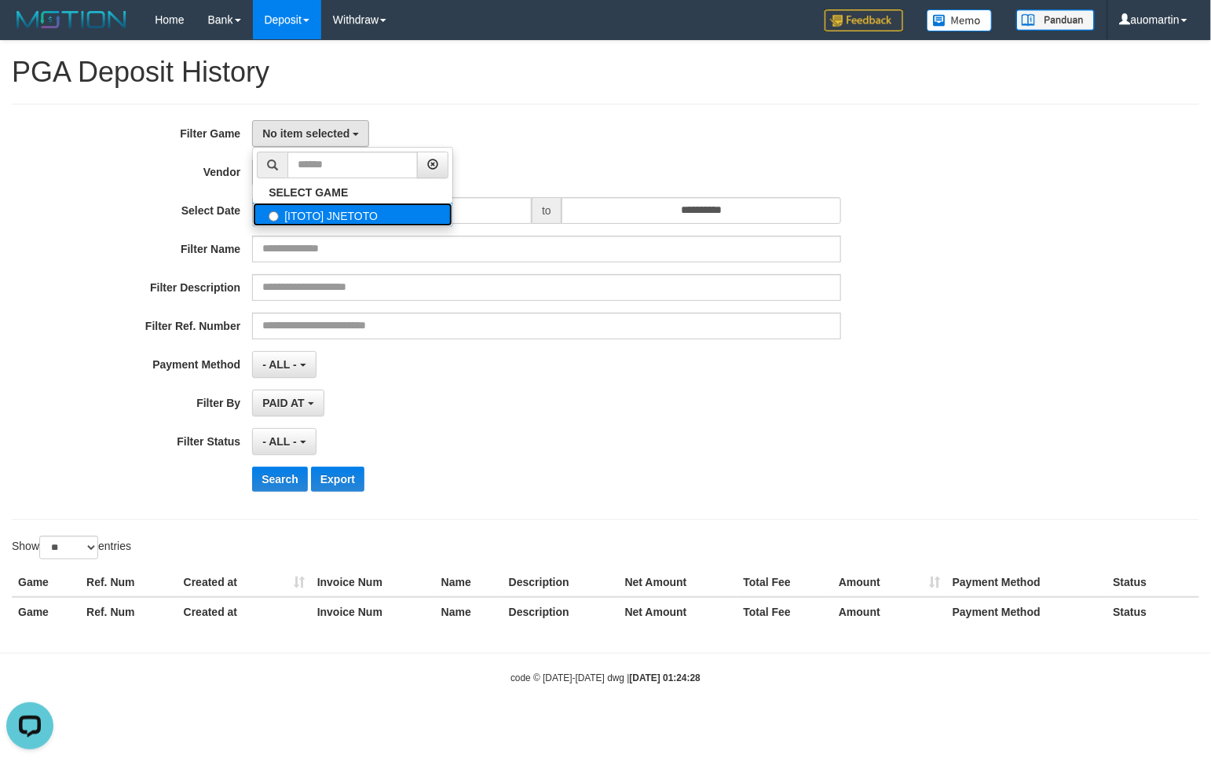
click at [342, 210] on label "[ITOTO] JNETOTO" at bounding box center [353, 215] width 200 height 24
select select "***"
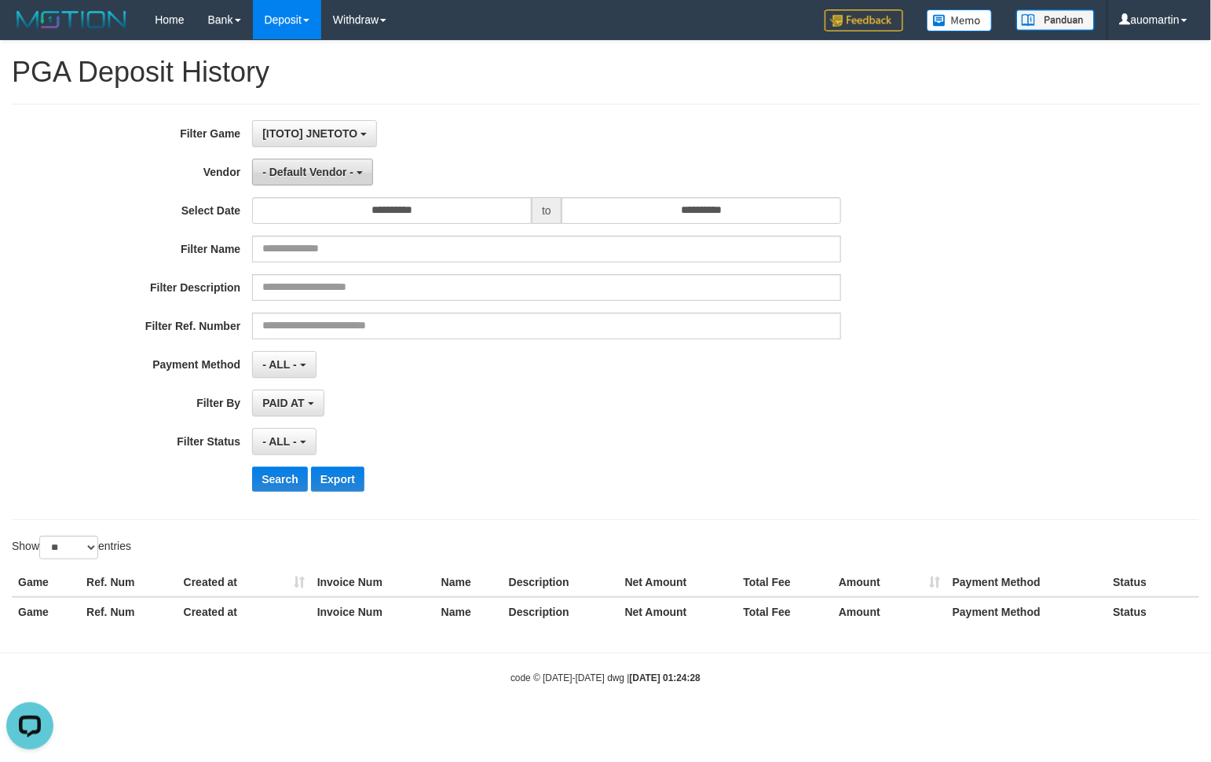
click at [319, 173] on span "- Default Vendor -" at bounding box center [307, 172] width 91 height 13
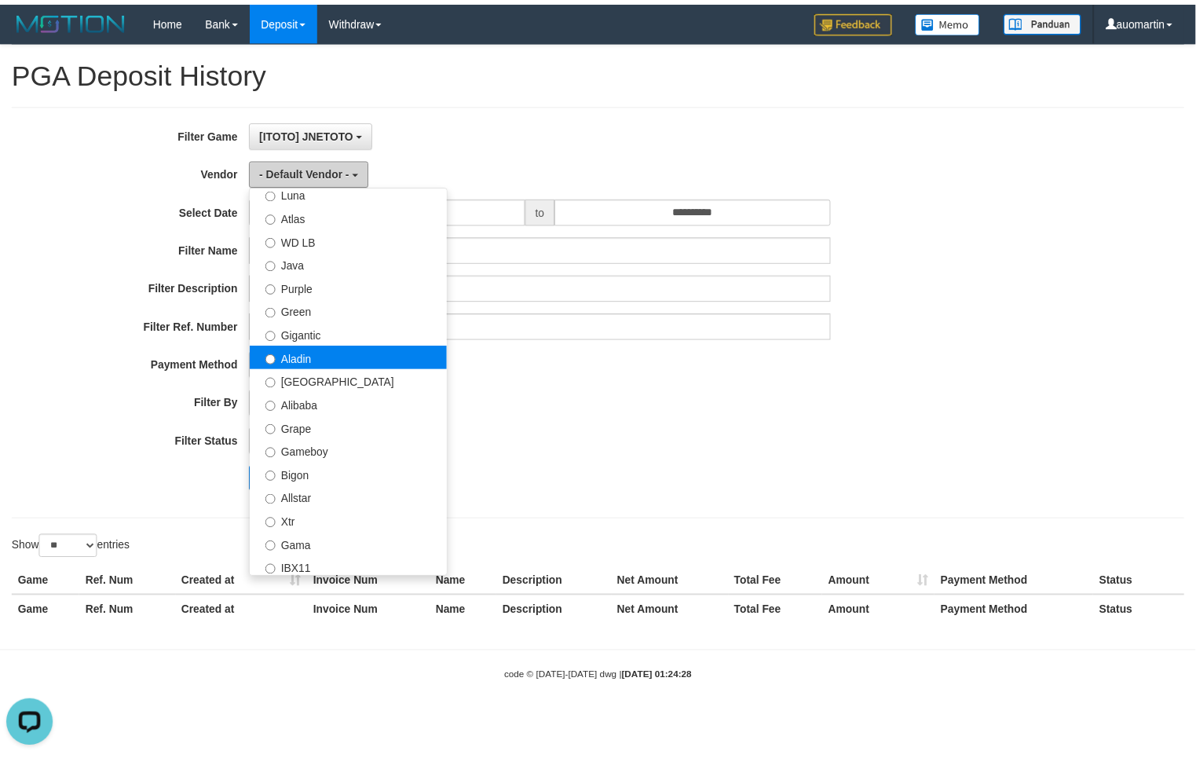
scroll to position [130, 0]
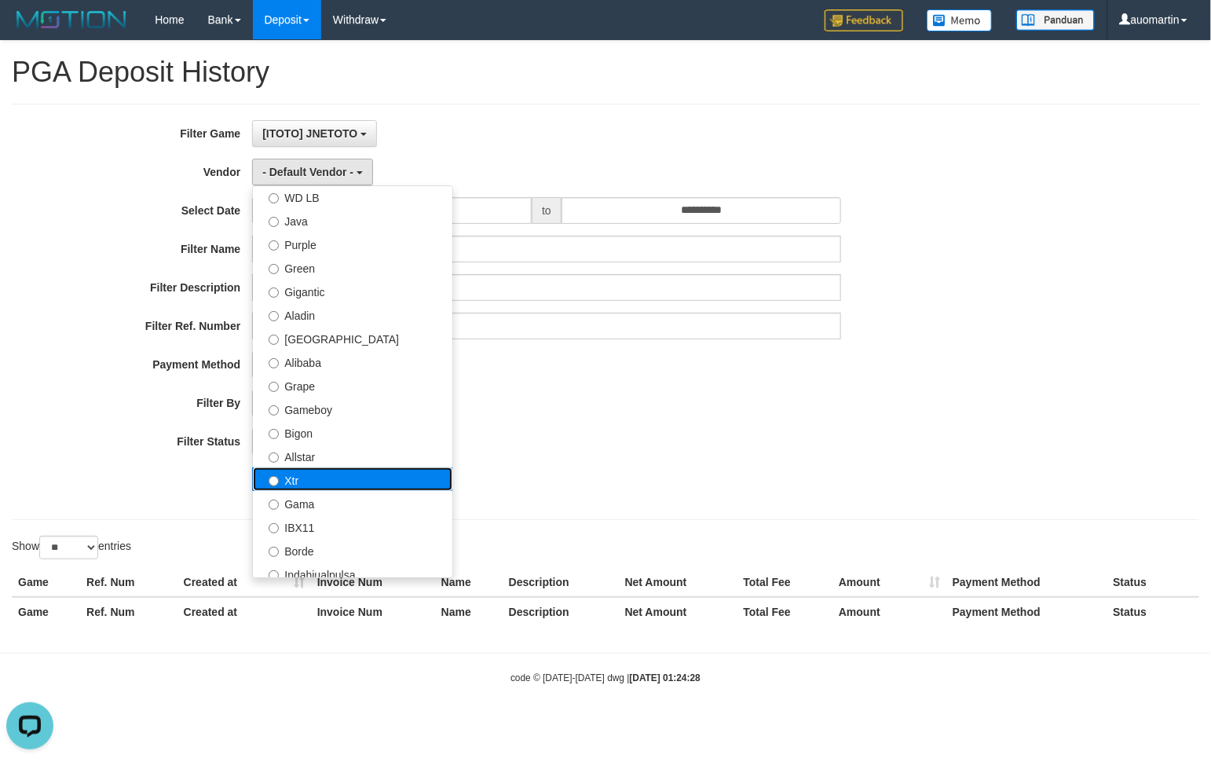
click at [304, 472] on label "Xtr" at bounding box center [353, 479] width 200 height 24
select select "**********"
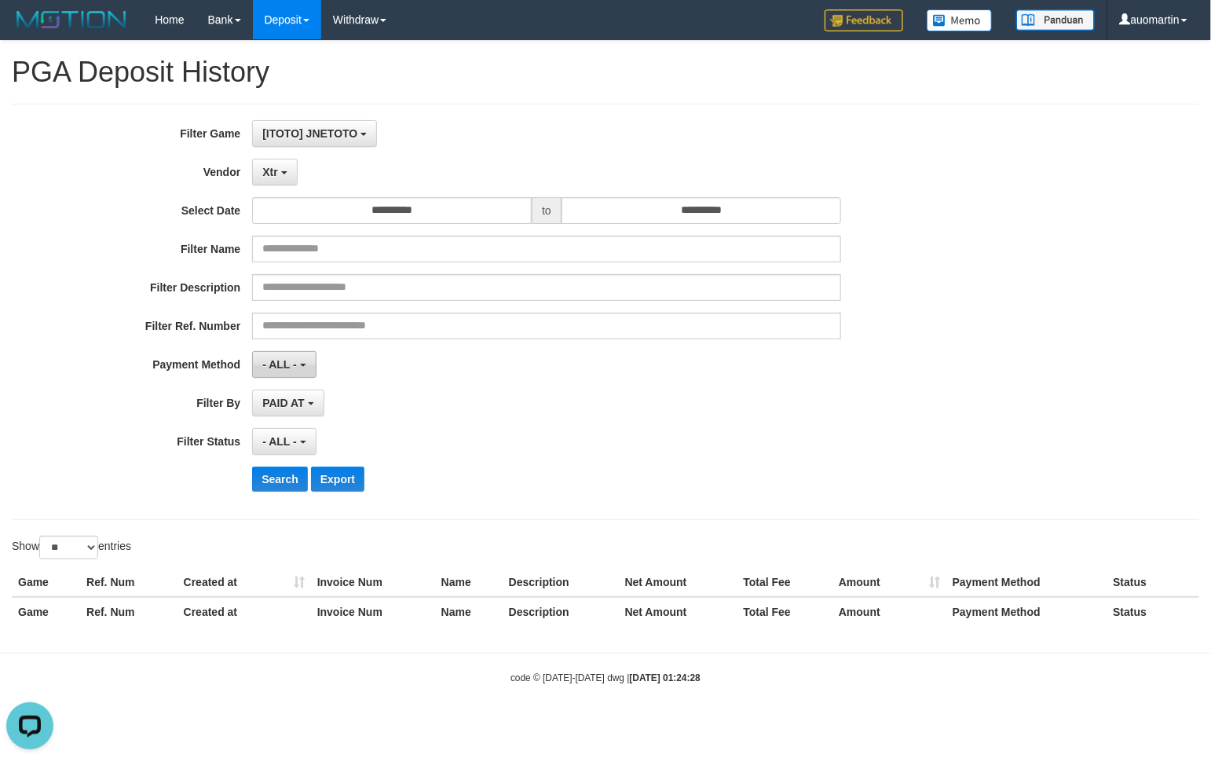
click at [301, 366] on b "button" at bounding box center [303, 365] width 6 height 3
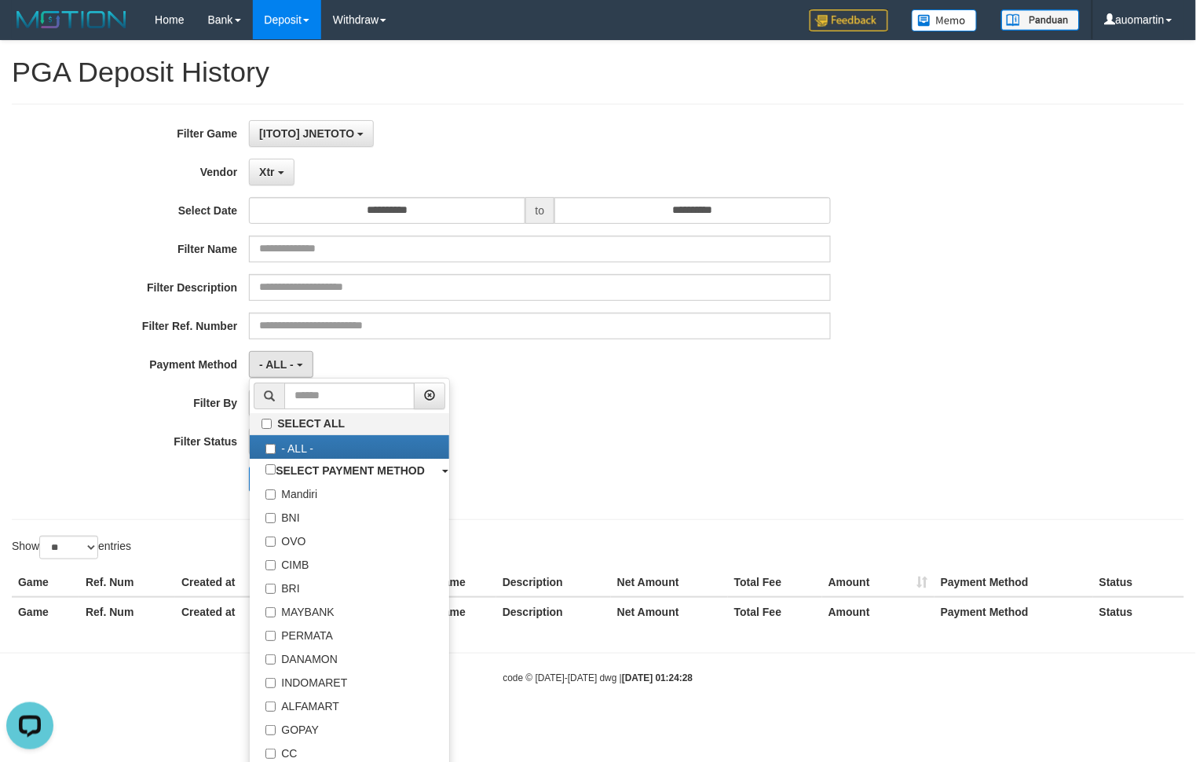
drag, startPoint x: 750, startPoint y: 390, endPoint x: 588, endPoint y: 378, distance: 163.1
click at [748, 390] on div "**********" at bounding box center [498, 311] width 997 height 383
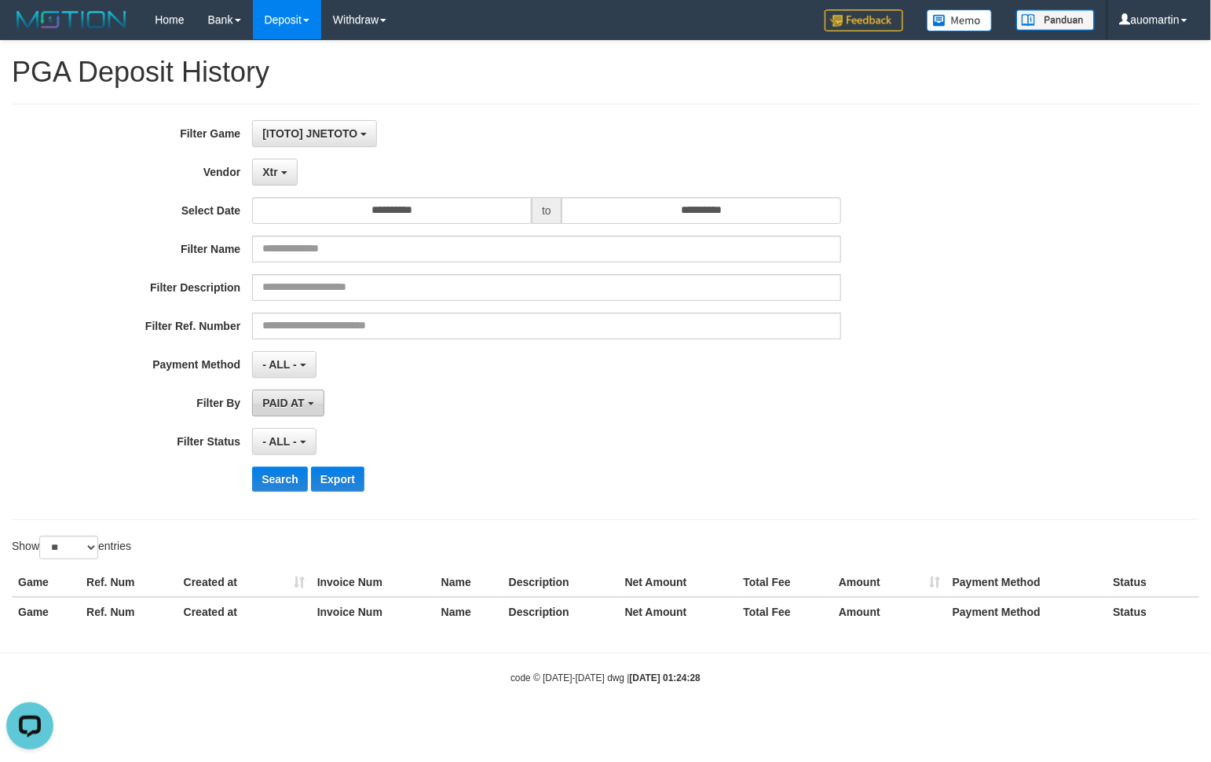
click at [308, 414] on button "PAID AT" at bounding box center [287, 403] width 71 height 27
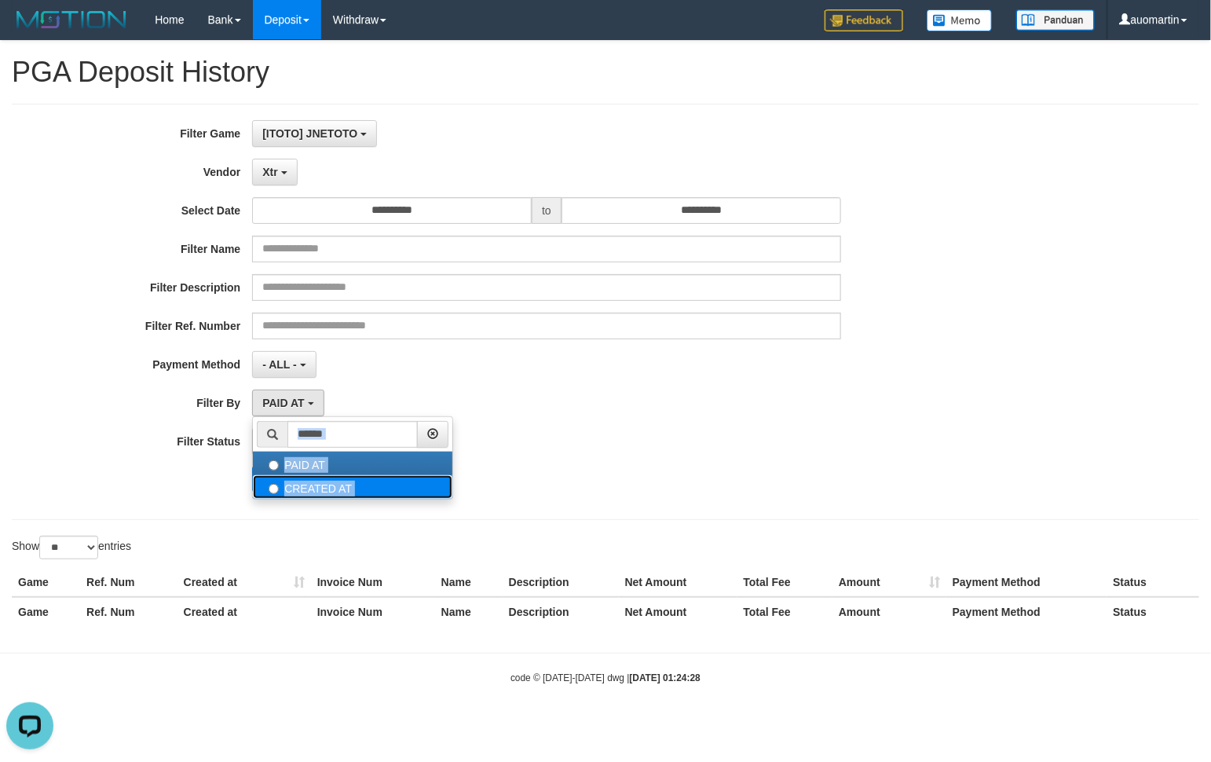
click at [346, 493] on label "CREATED AT" at bounding box center [353, 487] width 200 height 24
select select "*"
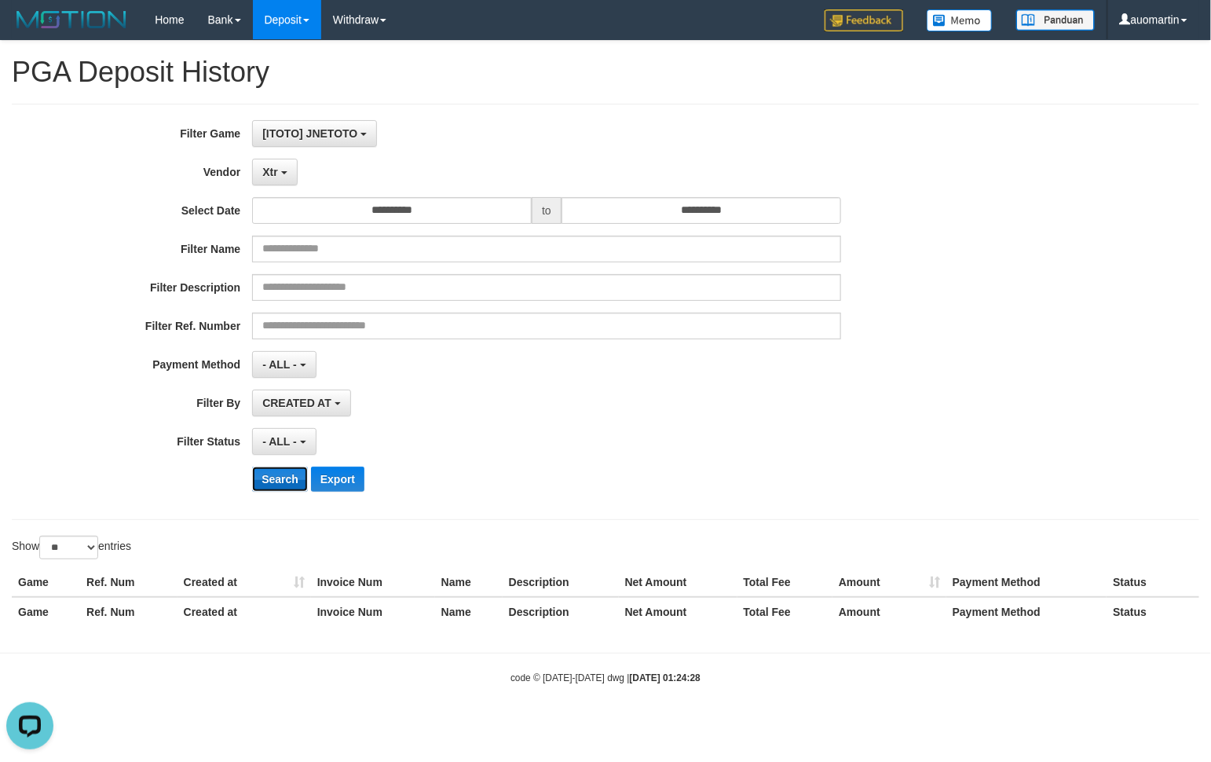
click at [277, 477] on button "Search" at bounding box center [280, 479] width 56 height 25
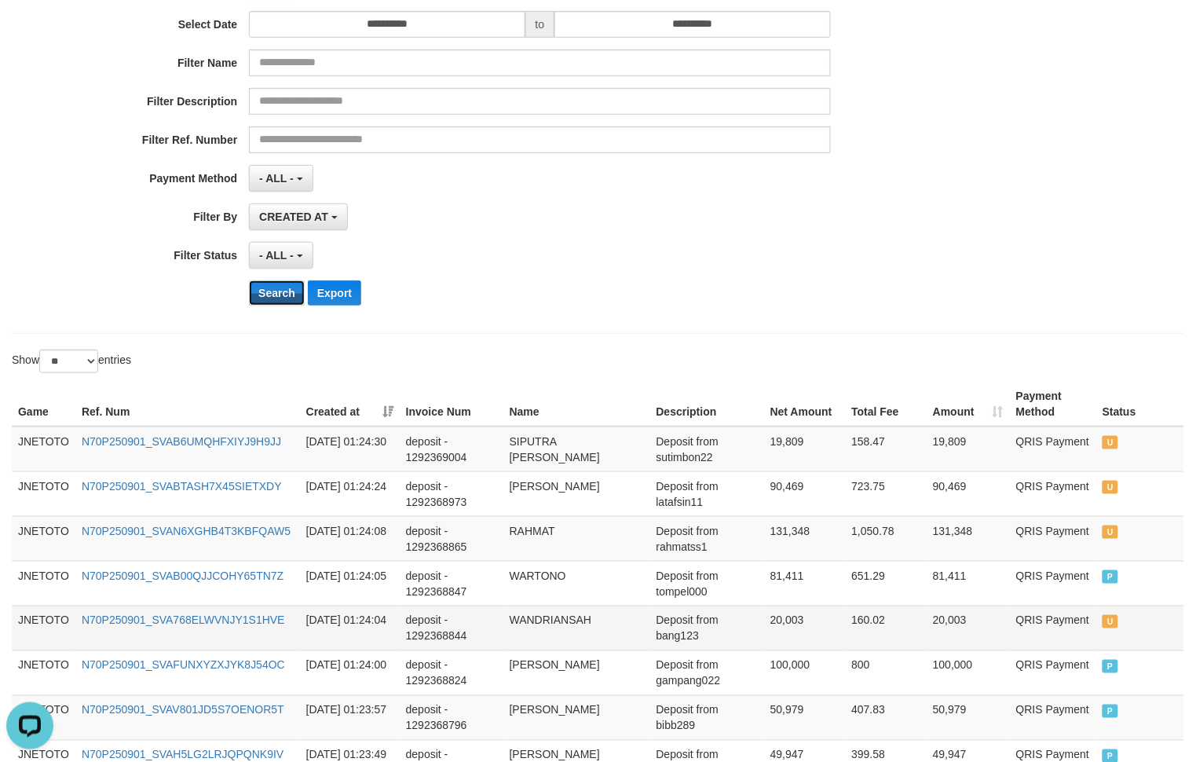
scroll to position [393, 0]
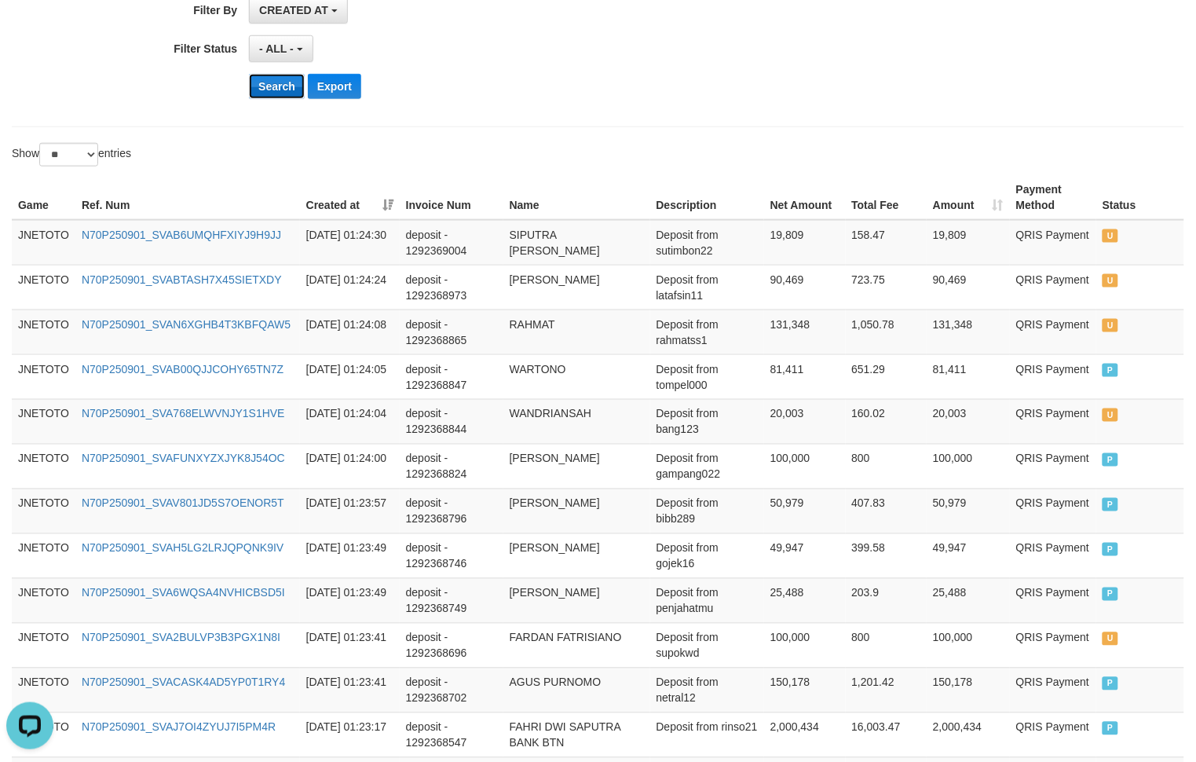
click at [287, 89] on button "Search" at bounding box center [277, 86] width 56 height 25
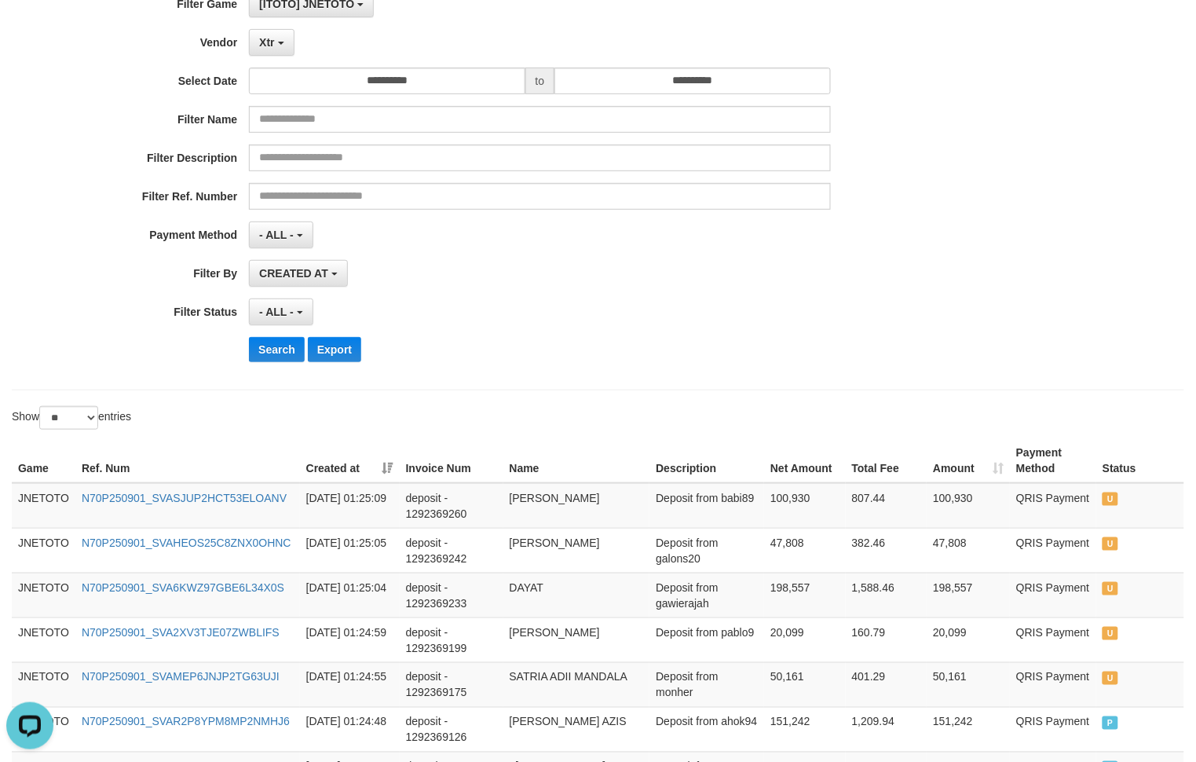
scroll to position [0, 0]
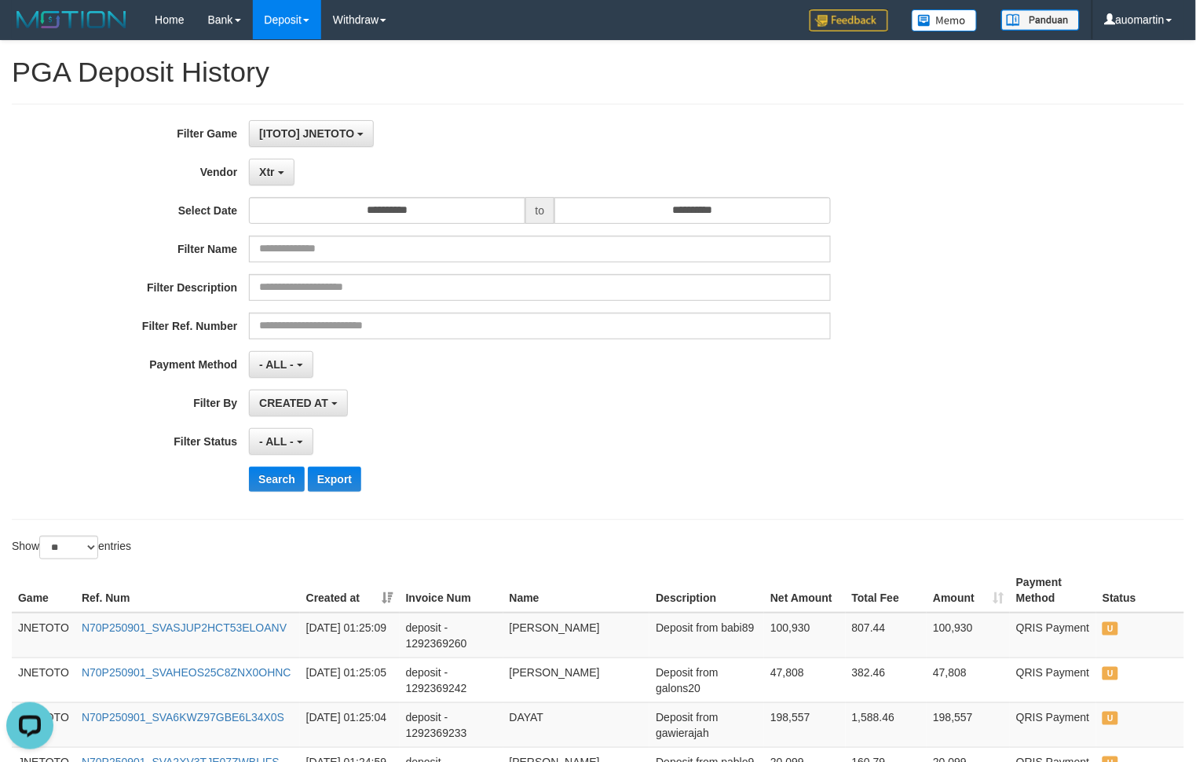
click at [268, 466] on div "**********" at bounding box center [498, 311] width 997 height 383
click at [283, 476] on button "Search" at bounding box center [277, 479] width 56 height 25
click at [262, 485] on button "Search" at bounding box center [277, 479] width 56 height 25
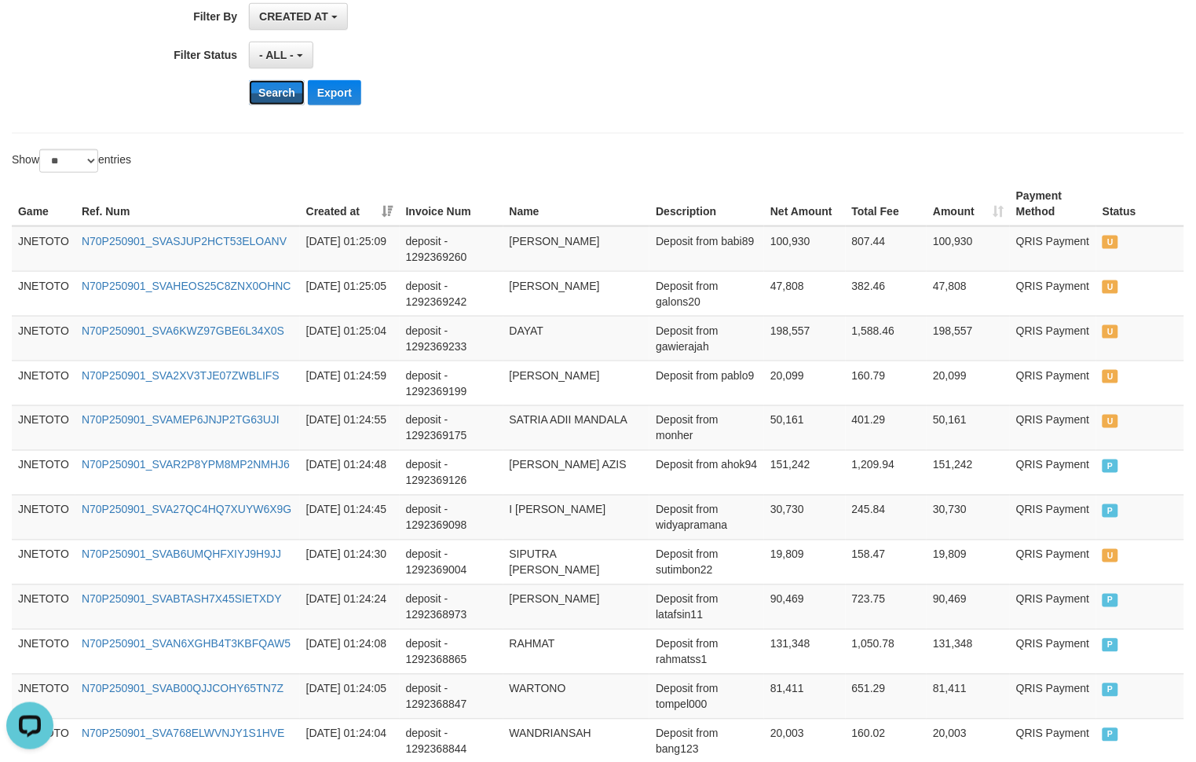
scroll to position [393, 0]
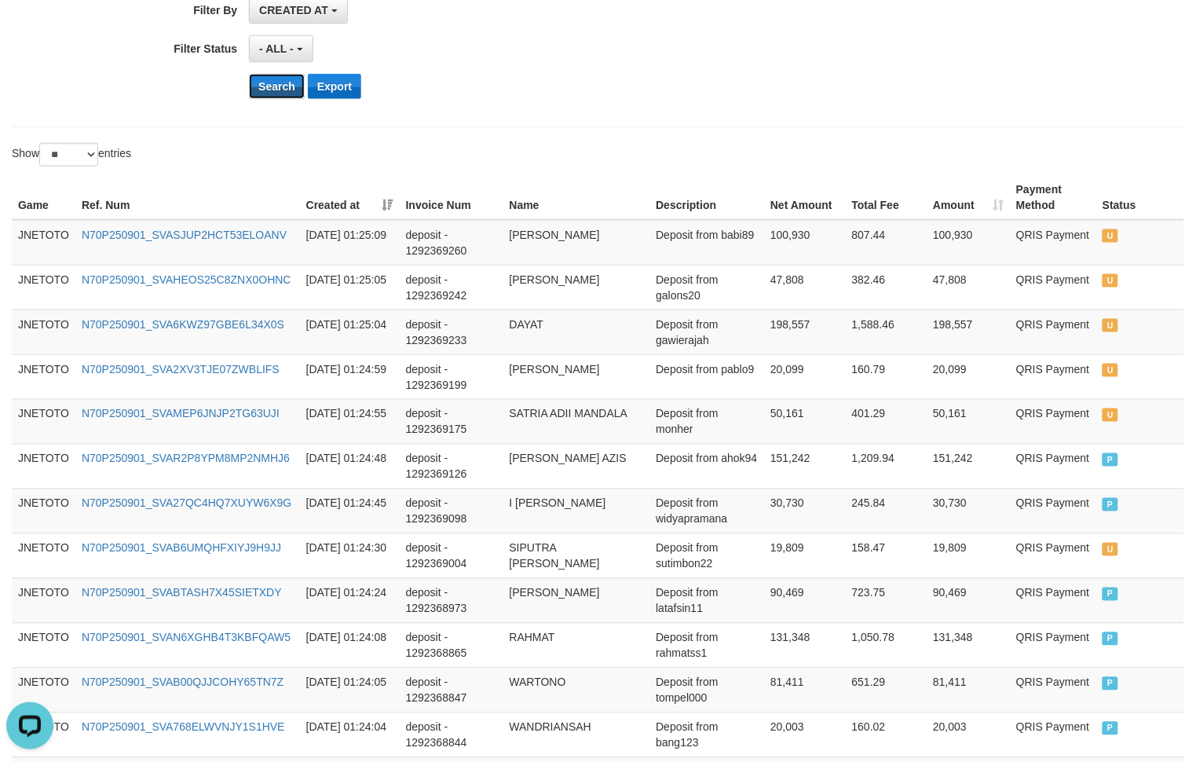
drag, startPoint x: 296, startPoint y: 92, endPoint x: 311, endPoint y: 89, distance: 15.3
click at [296, 92] on button "Search" at bounding box center [277, 86] width 56 height 25
click at [276, 94] on button "Search" at bounding box center [277, 86] width 56 height 25
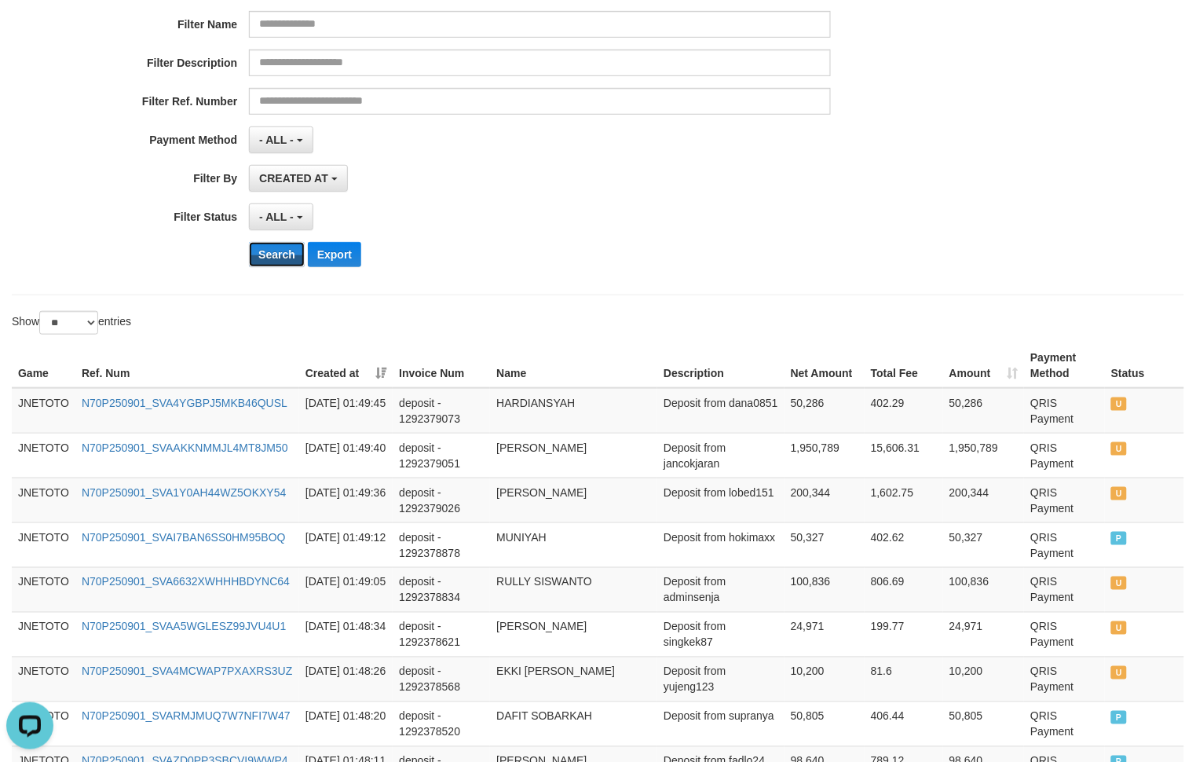
scroll to position [0, 0]
